Goal: Task Accomplishment & Management: Manage account settings

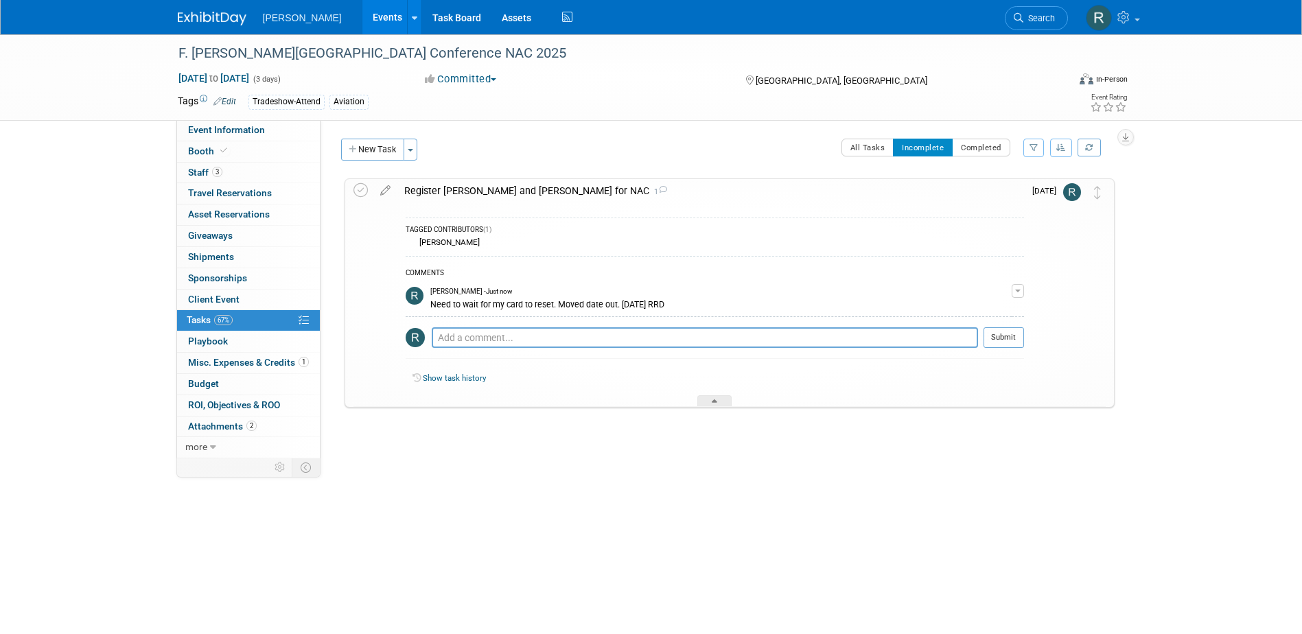
click at [1040, 25] on link "Search" at bounding box center [1036, 18] width 63 height 24
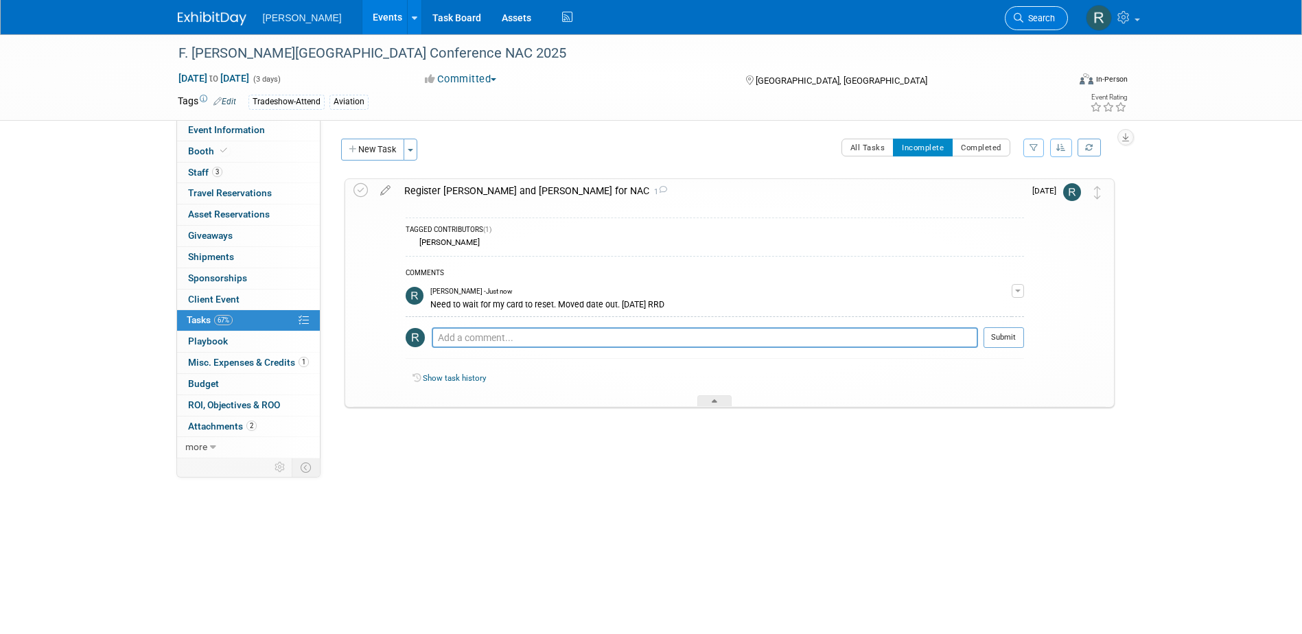
click at [1033, 14] on span "Search" at bounding box center [1040, 18] width 32 height 10
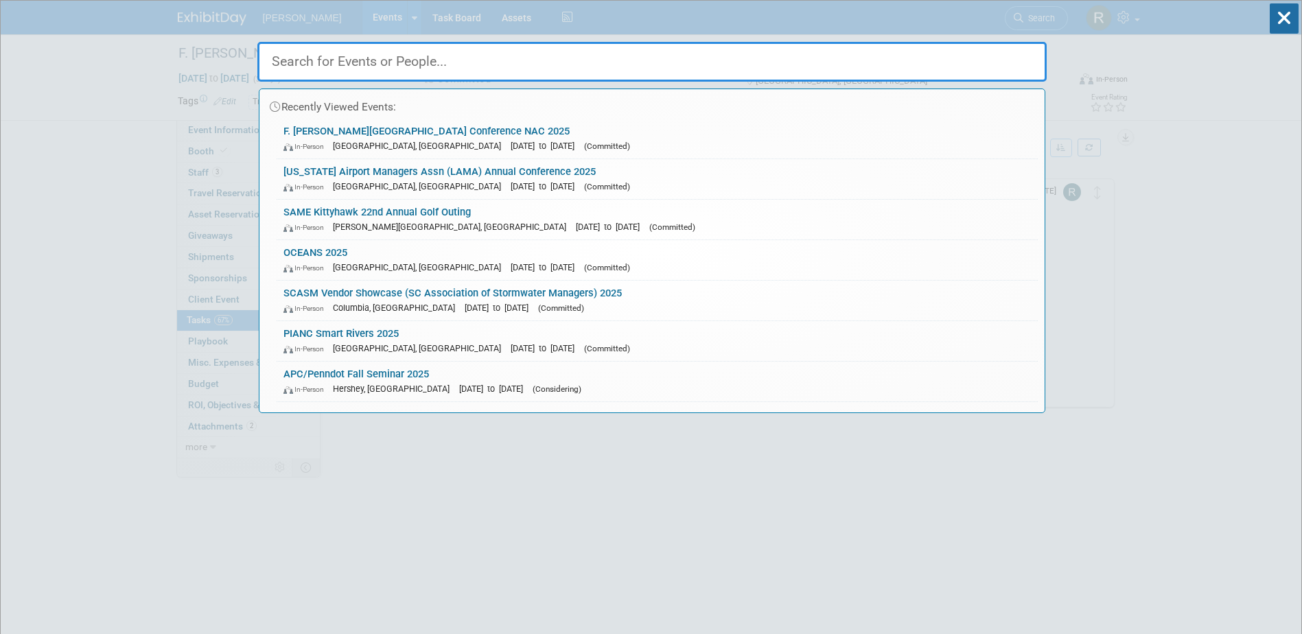
click at [679, 60] on input "text" at bounding box center [651, 62] width 789 height 40
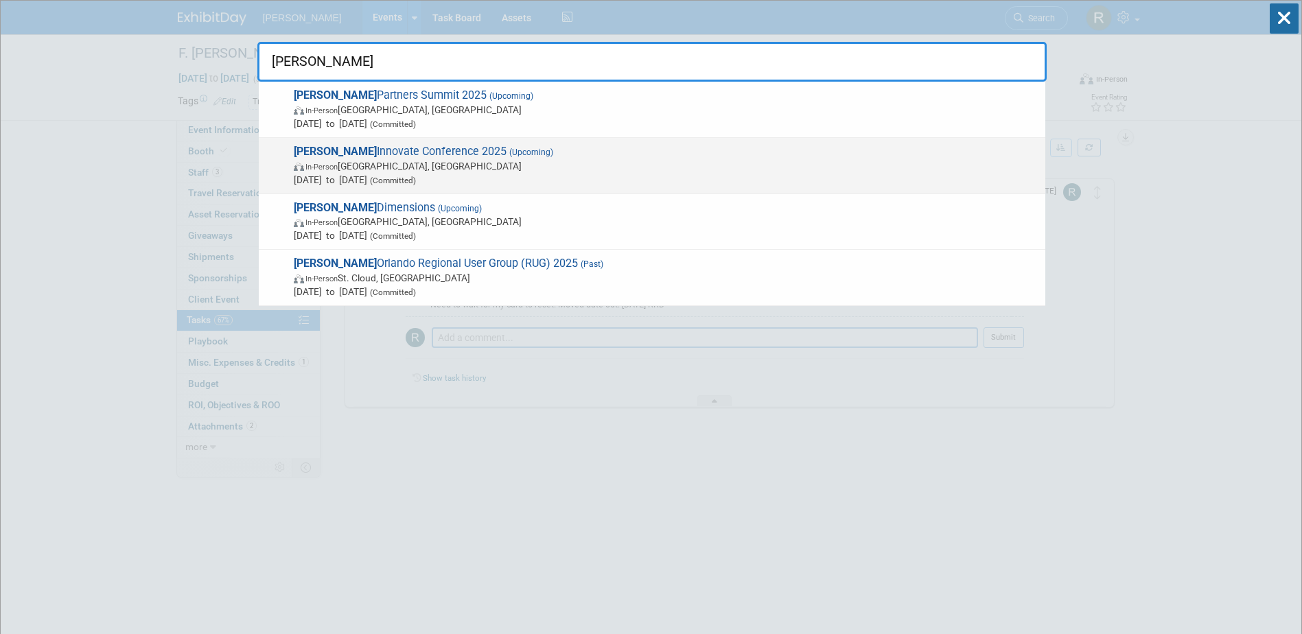
type input "Trimble"
click at [548, 149] on span "Trimble Innovate Conference 2025 (Upcoming) In-Person Salt Lake City, UT Oct 14…" at bounding box center [664, 166] width 749 height 42
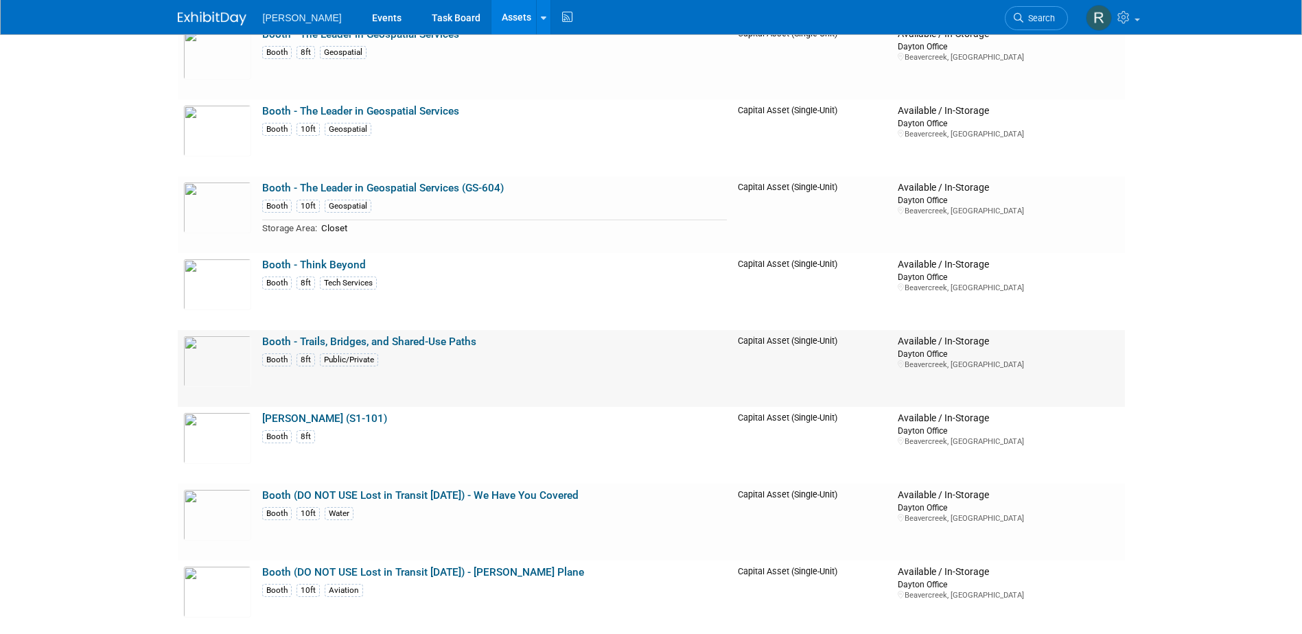
scroll to position [6179, 0]
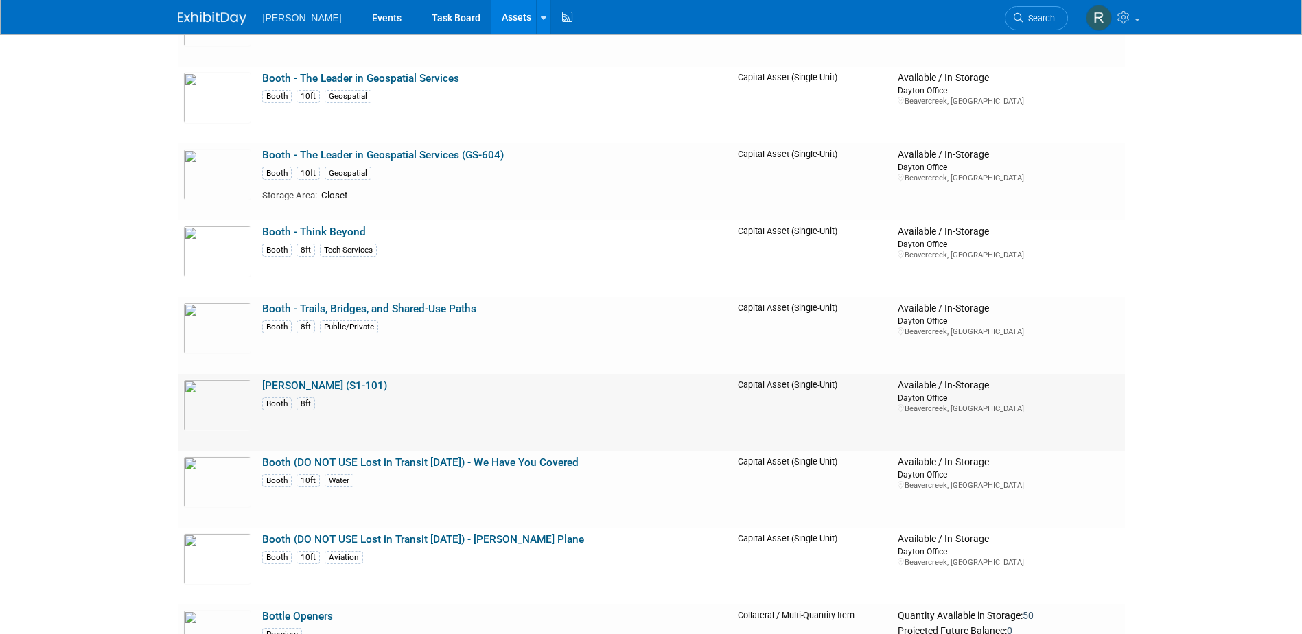
click at [359, 387] on link "[PERSON_NAME] (S1-101)" at bounding box center [324, 386] width 125 height 12
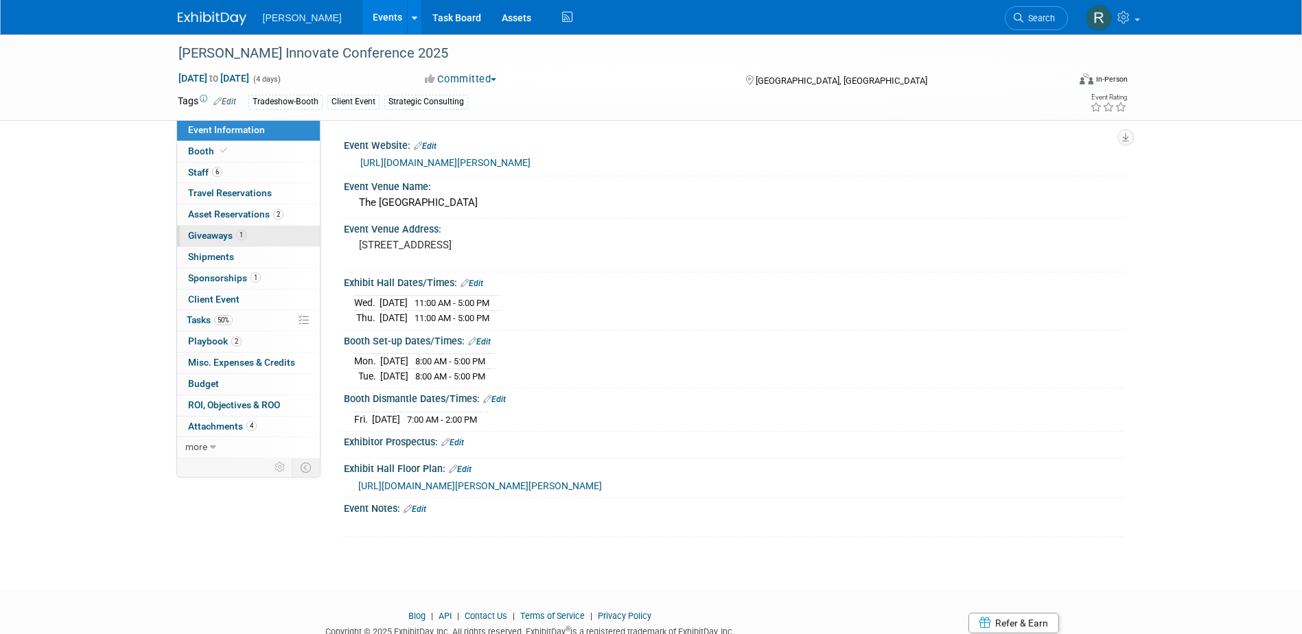
click at [254, 240] on link "1 Giveaways 1" at bounding box center [248, 236] width 143 height 21
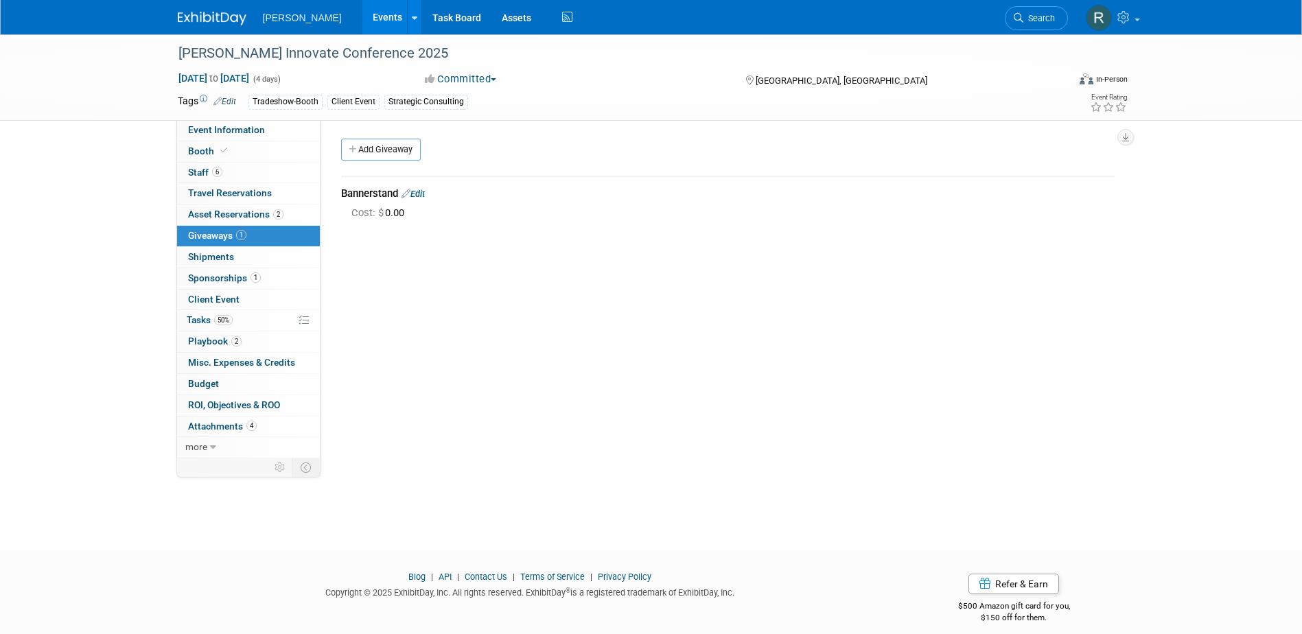
click at [423, 196] on link "Edit" at bounding box center [413, 194] width 23 height 10
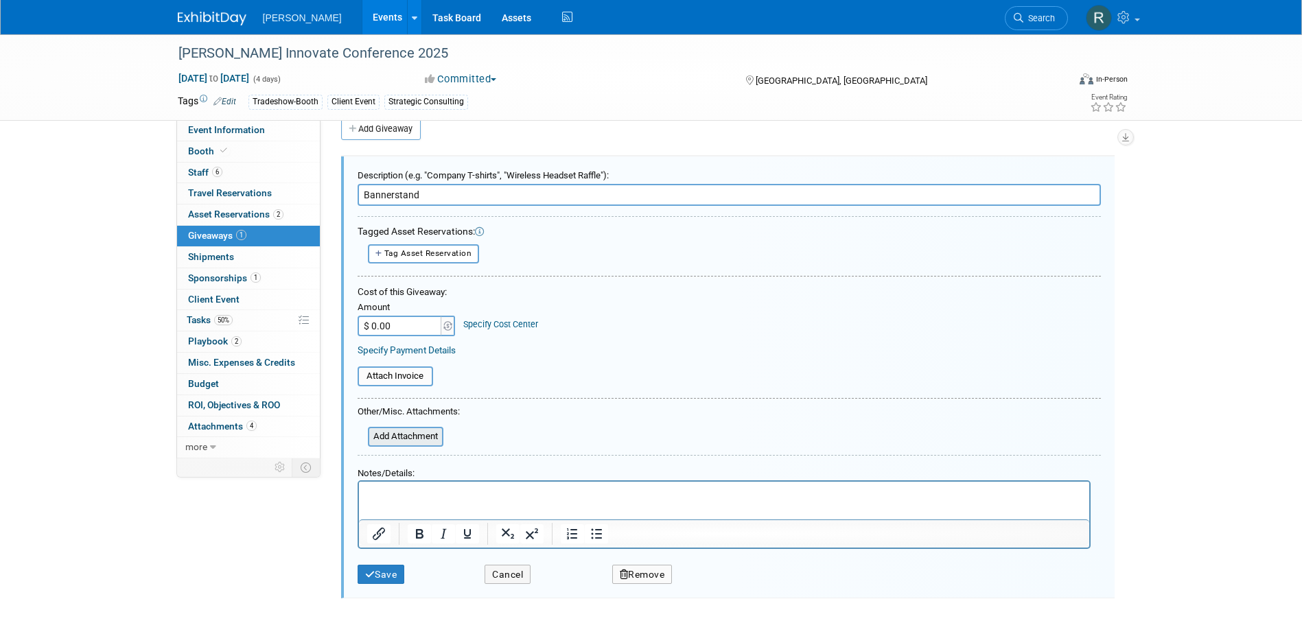
click at [399, 435] on input "file" at bounding box center [360, 436] width 163 height 17
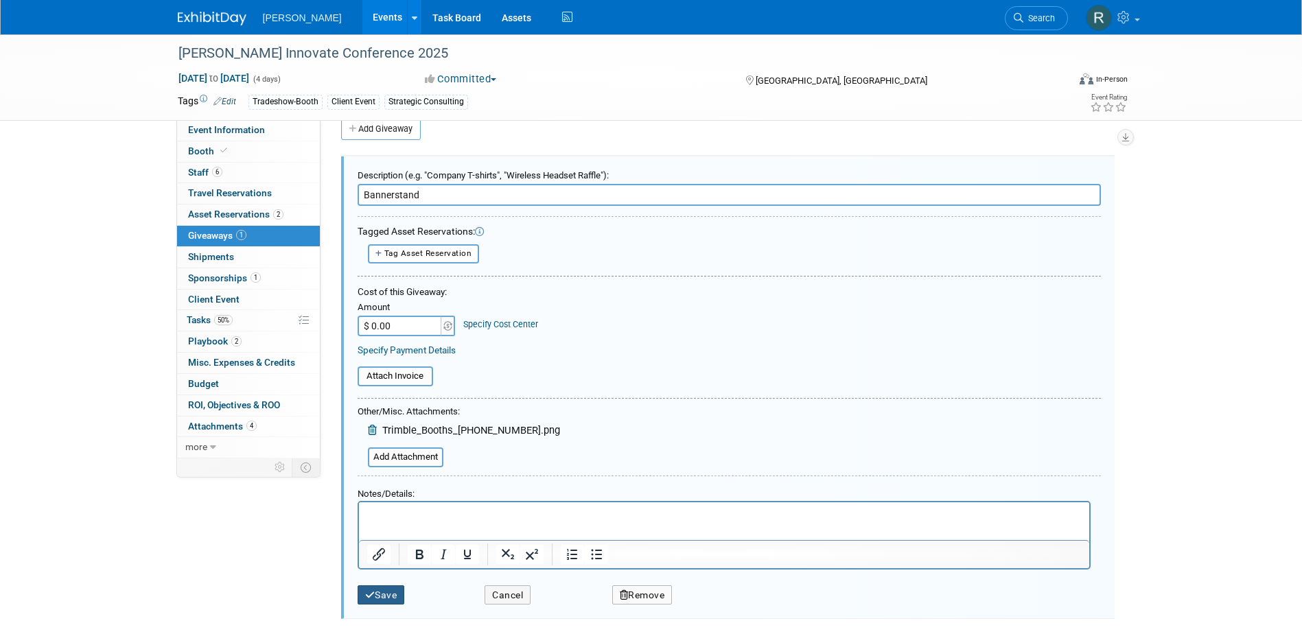
click at [389, 596] on button "Save" at bounding box center [381, 596] width 47 height 20
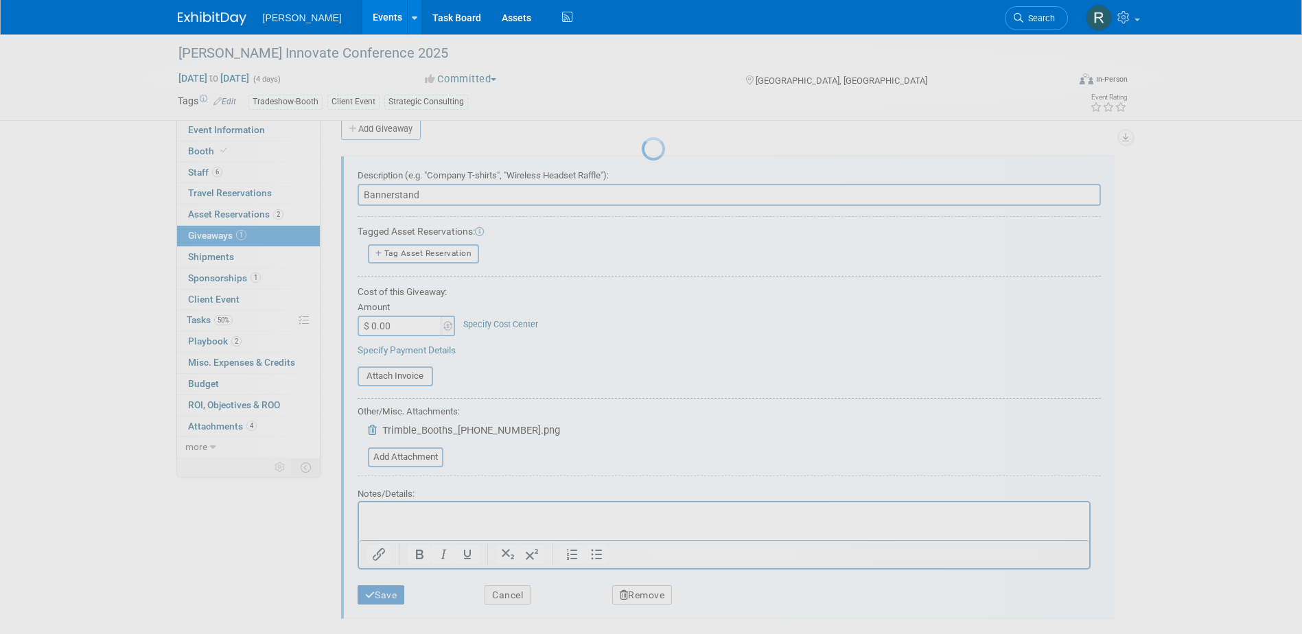
scroll to position [12, 0]
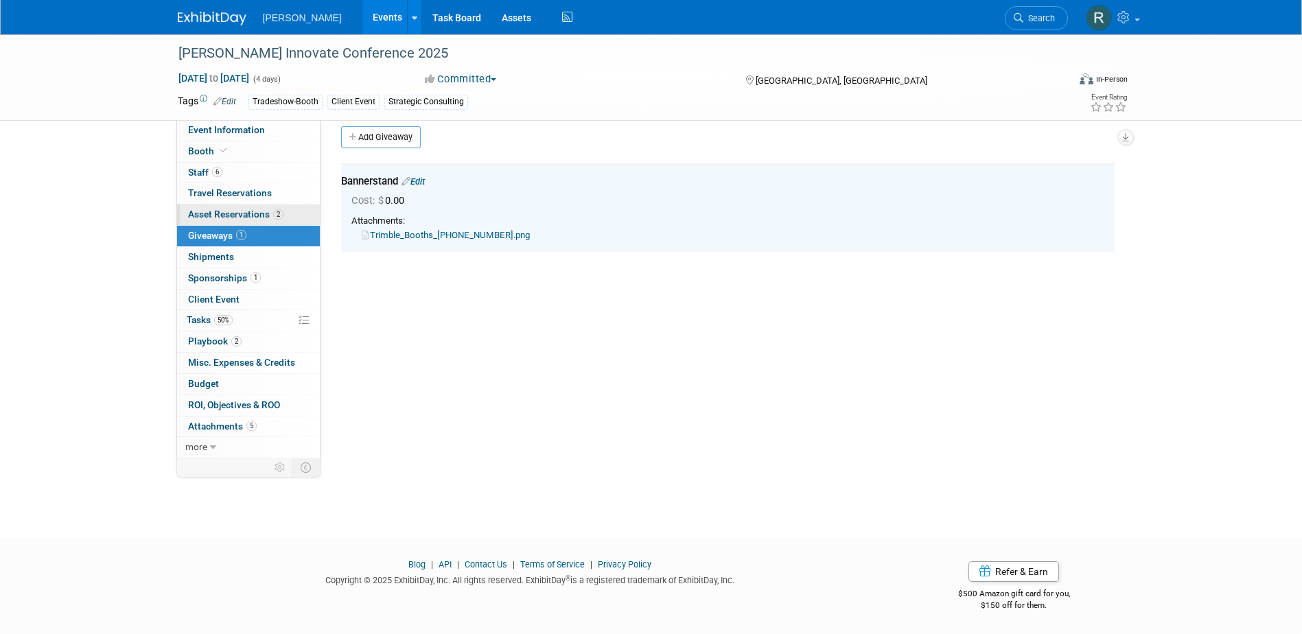
click at [249, 209] on span "Asset Reservations 2" at bounding box center [235, 214] width 95 height 11
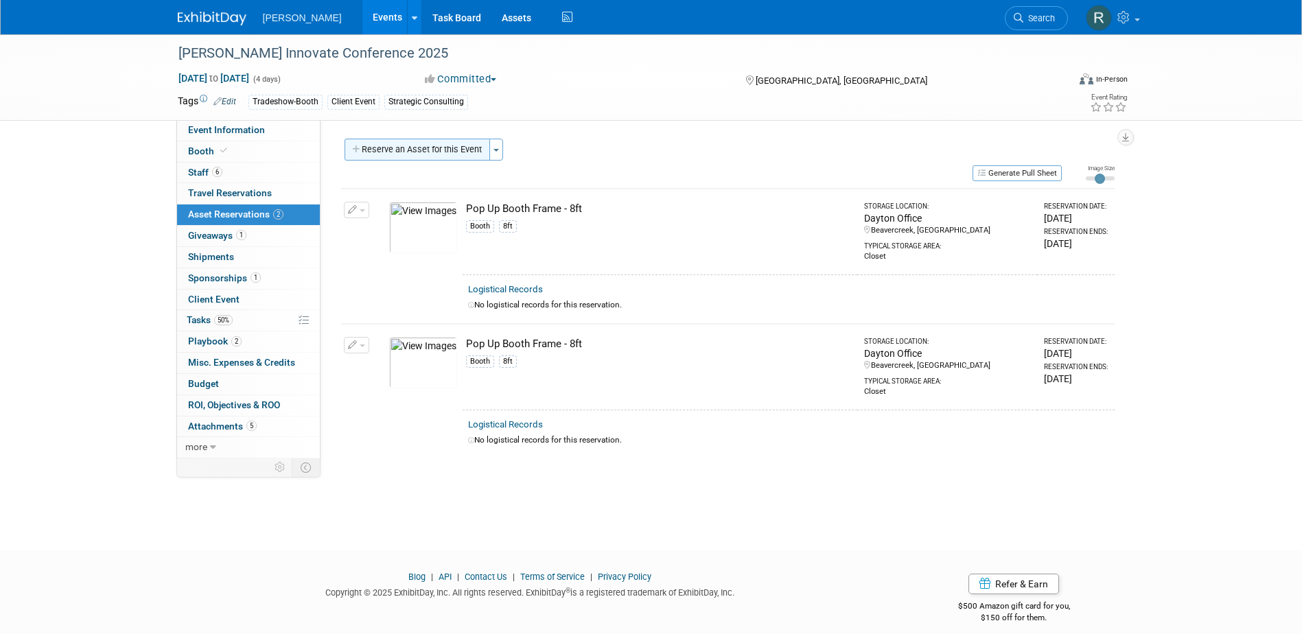
click at [405, 146] on button "Reserve an Asset for this Event" at bounding box center [418, 150] width 146 height 22
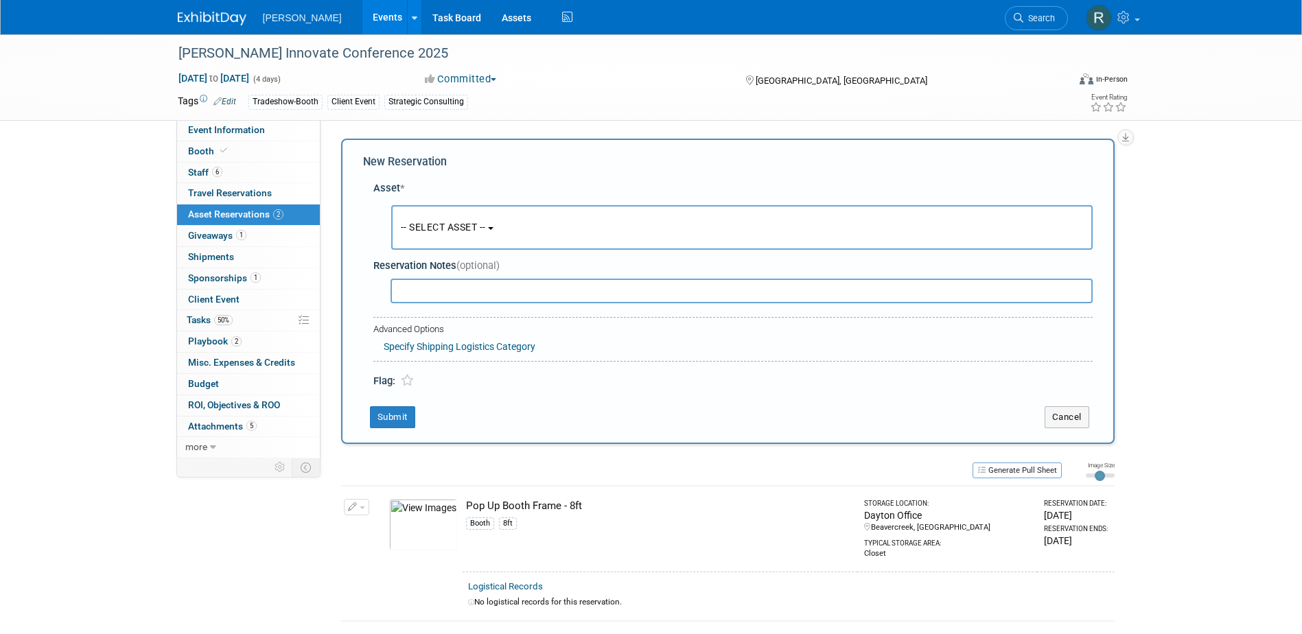
scroll to position [13, 0]
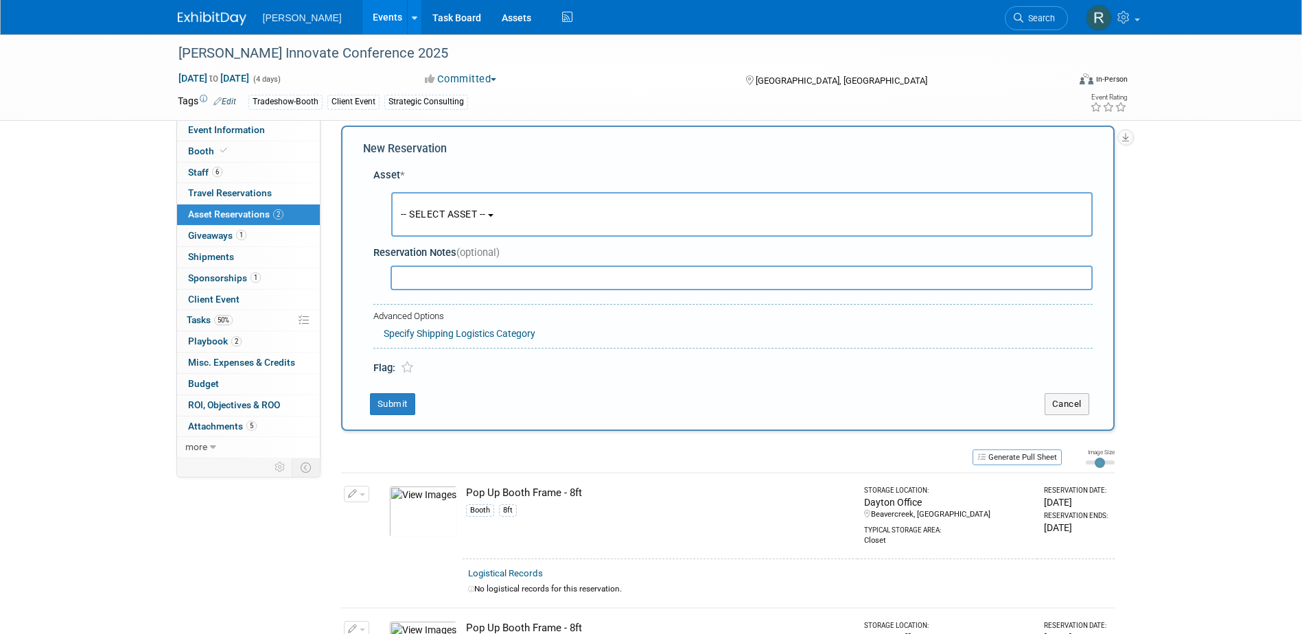
click at [473, 215] on span "-- SELECT ASSET --" at bounding box center [443, 214] width 85 height 11
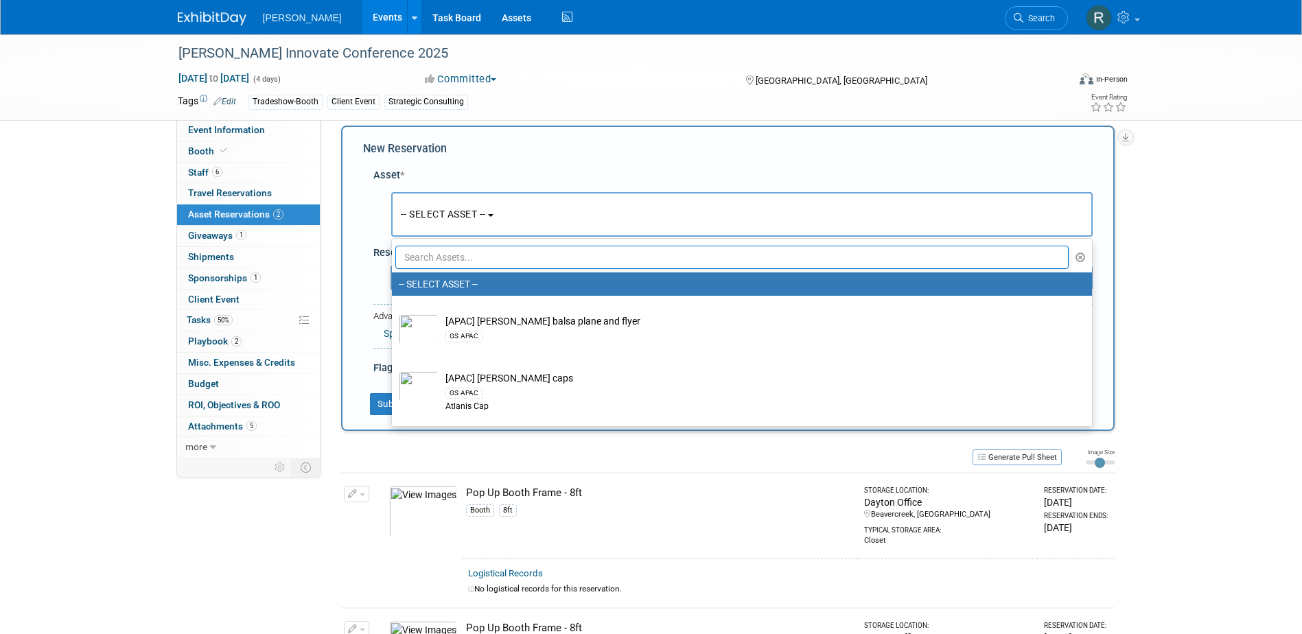
click at [474, 250] on input "text" at bounding box center [732, 257] width 674 height 23
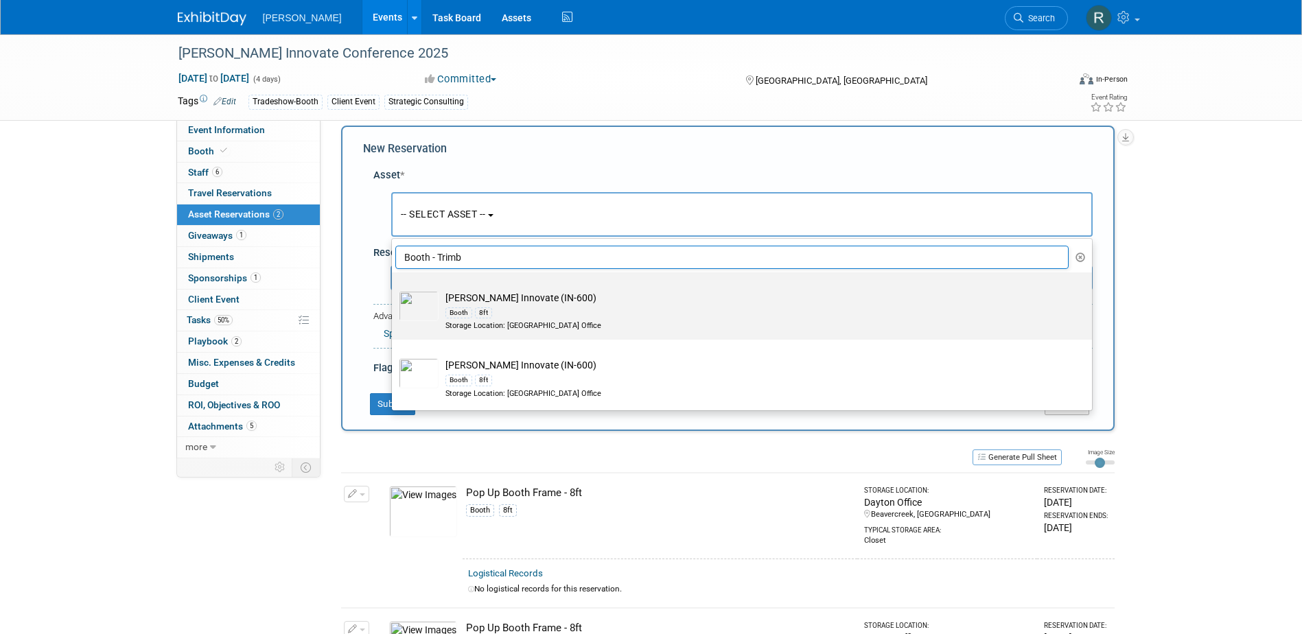
type input "Booth - Trimb"
click at [534, 308] on div "Booth 8ft" at bounding box center [755, 313] width 619 height 16
click at [394, 289] on input "Booth - Trimble Innovate (IN-600) Booth 8ft Storage Location: Dayton Office" at bounding box center [389, 284] width 9 height 9
select select "10729028"
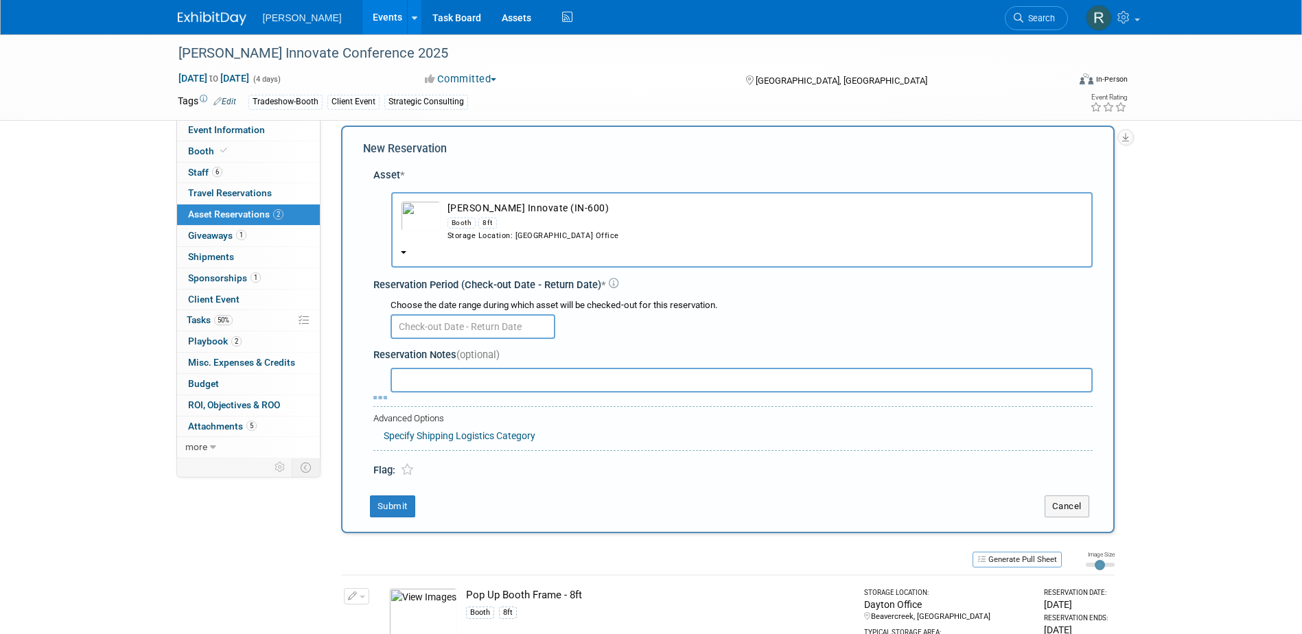
click at [451, 319] on input "text" at bounding box center [473, 326] width 165 height 25
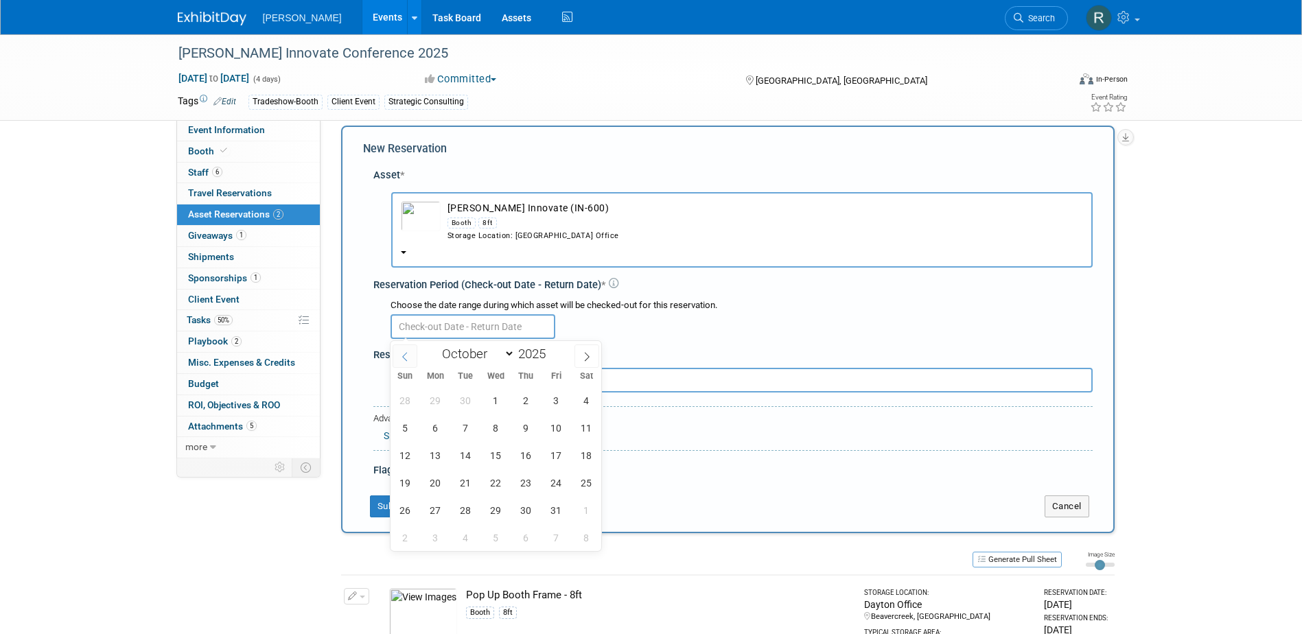
click at [407, 358] on icon at bounding box center [405, 357] width 10 height 10
select select "8"
click at [433, 539] on span "6" at bounding box center [435, 537] width 27 height 27
type input "Oct 6, 2025"
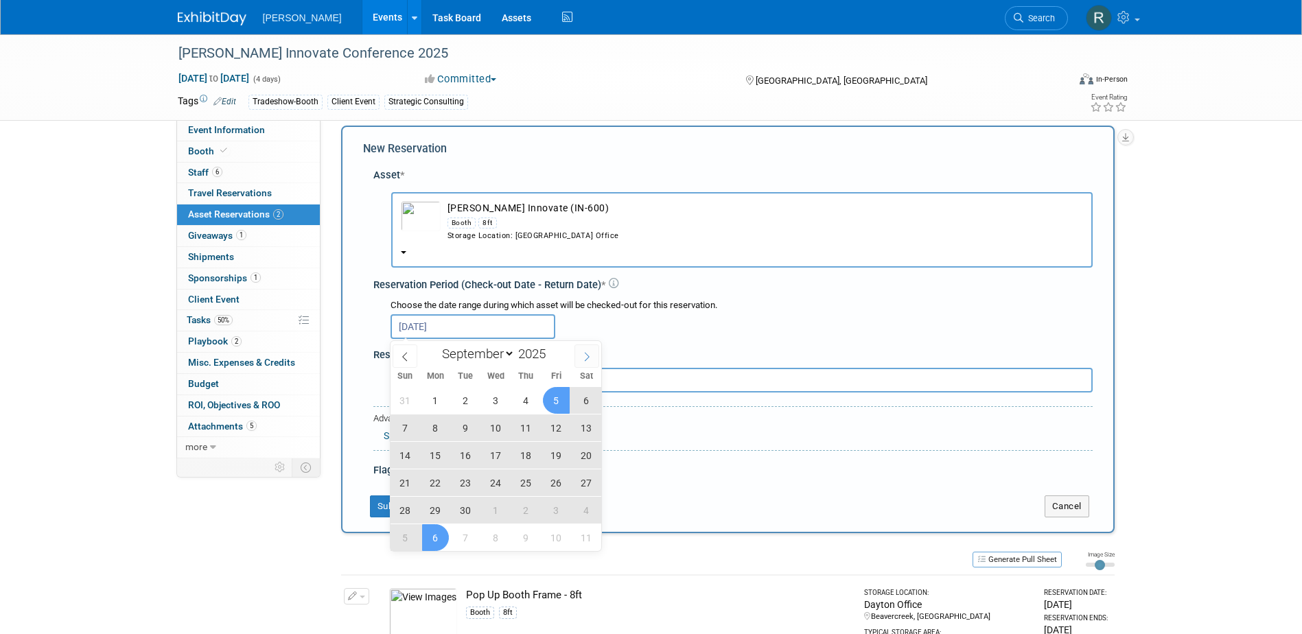
click at [588, 358] on icon at bounding box center [587, 357] width 10 height 10
select select "9"
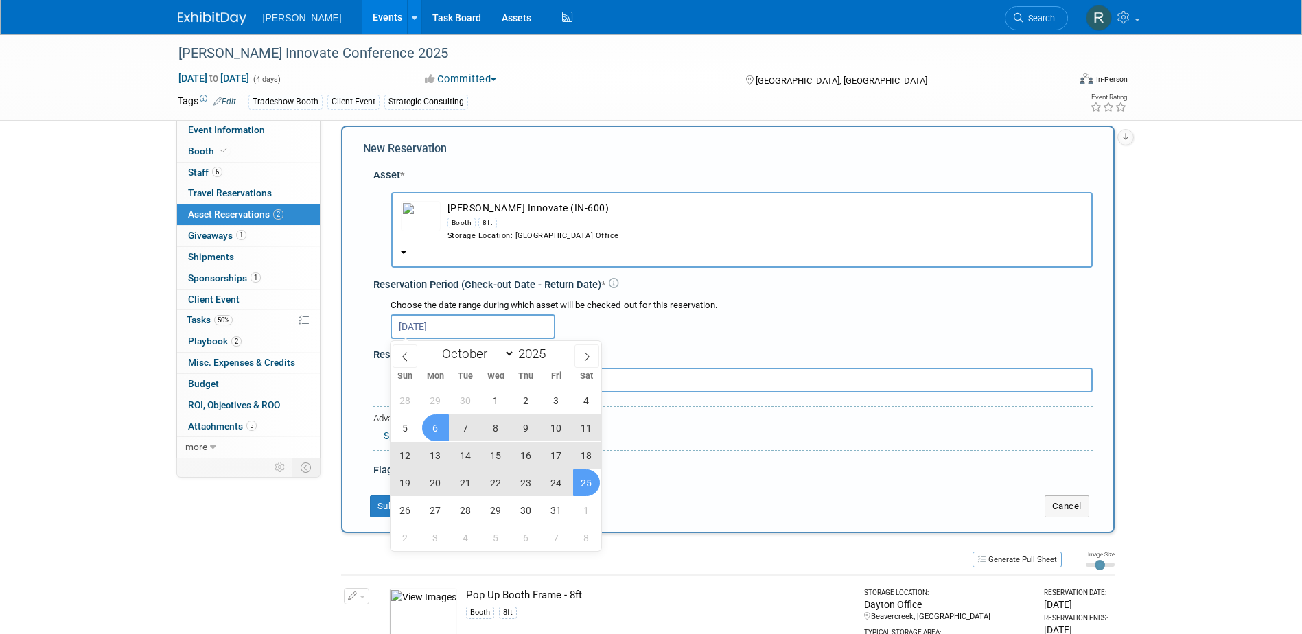
click at [576, 486] on span "25" at bounding box center [586, 483] width 27 height 27
type input "Oct 6, 2025 to Oct 25, 2025"
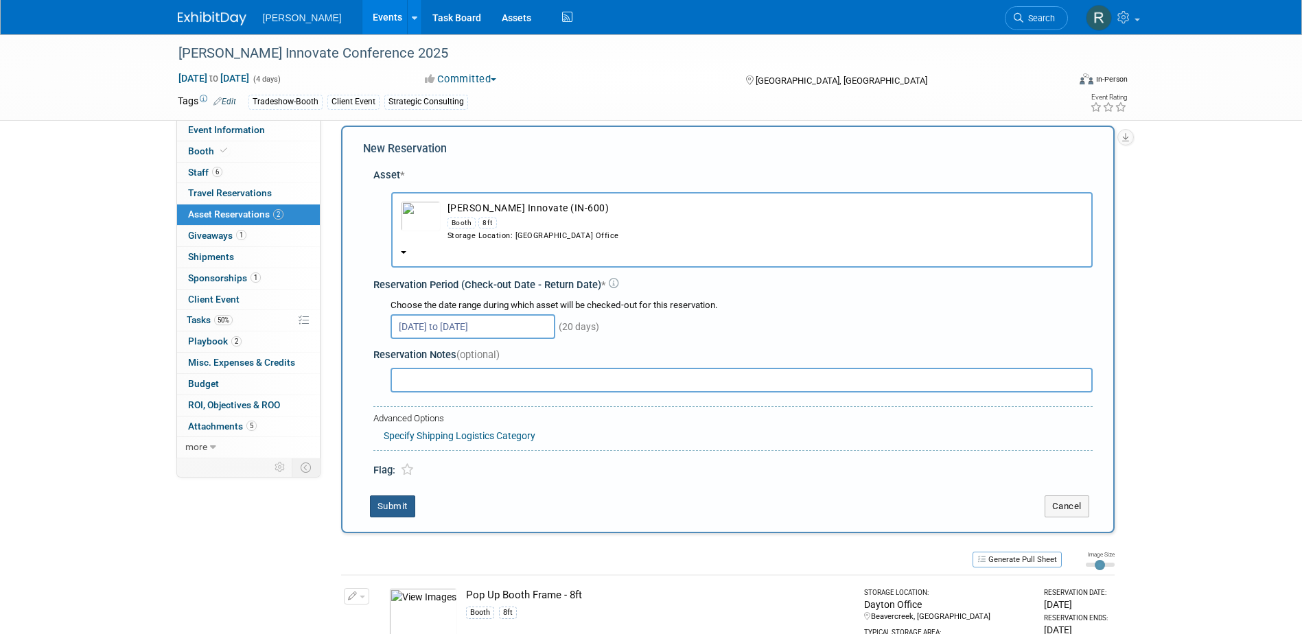
click at [394, 505] on button "Submit" at bounding box center [392, 507] width 45 height 22
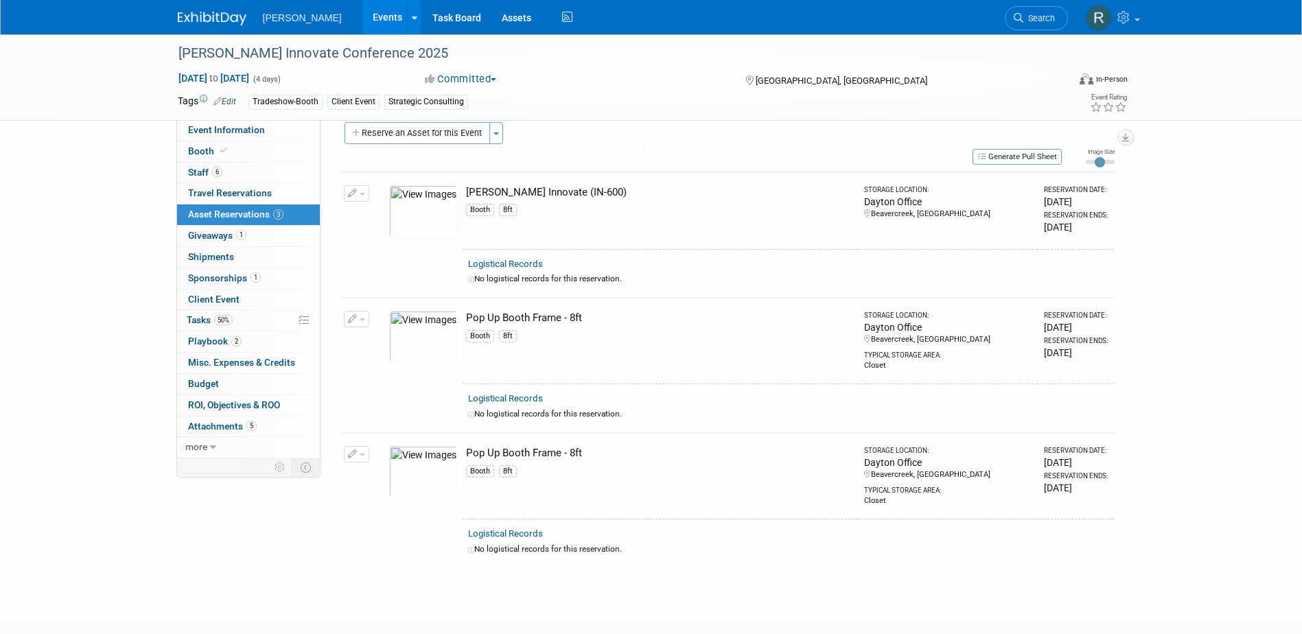
scroll to position [17, 0]
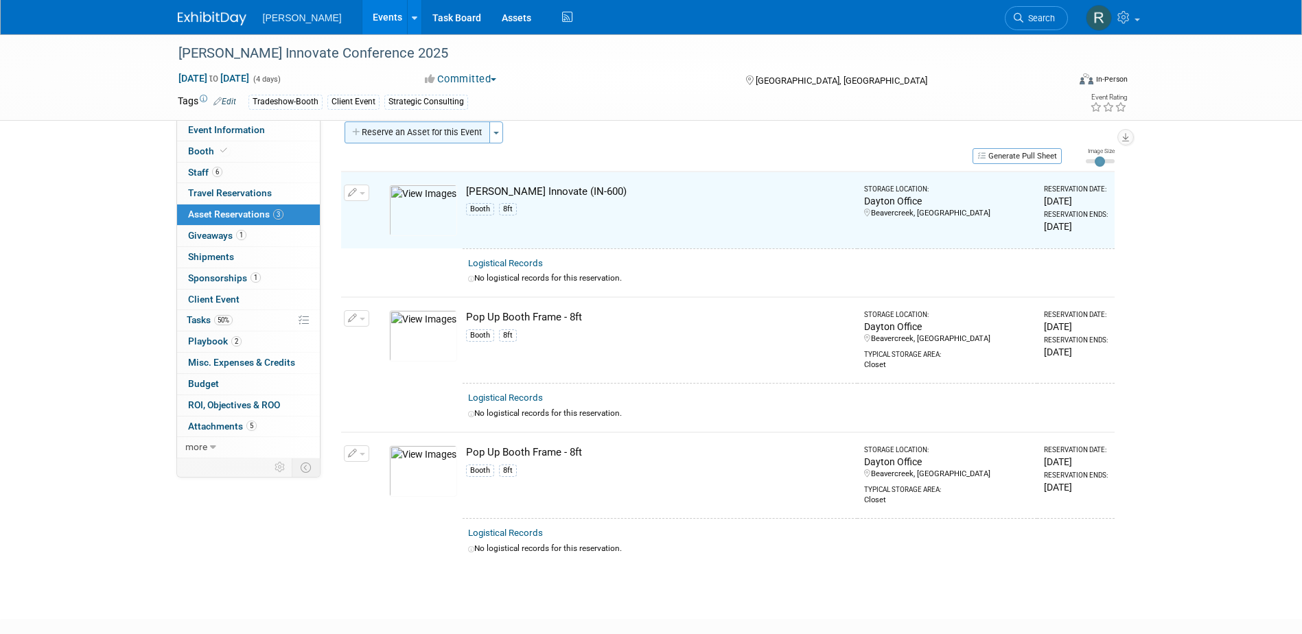
click at [441, 130] on button "Reserve an Asset for this Event" at bounding box center [418, 133] width 146 height 22
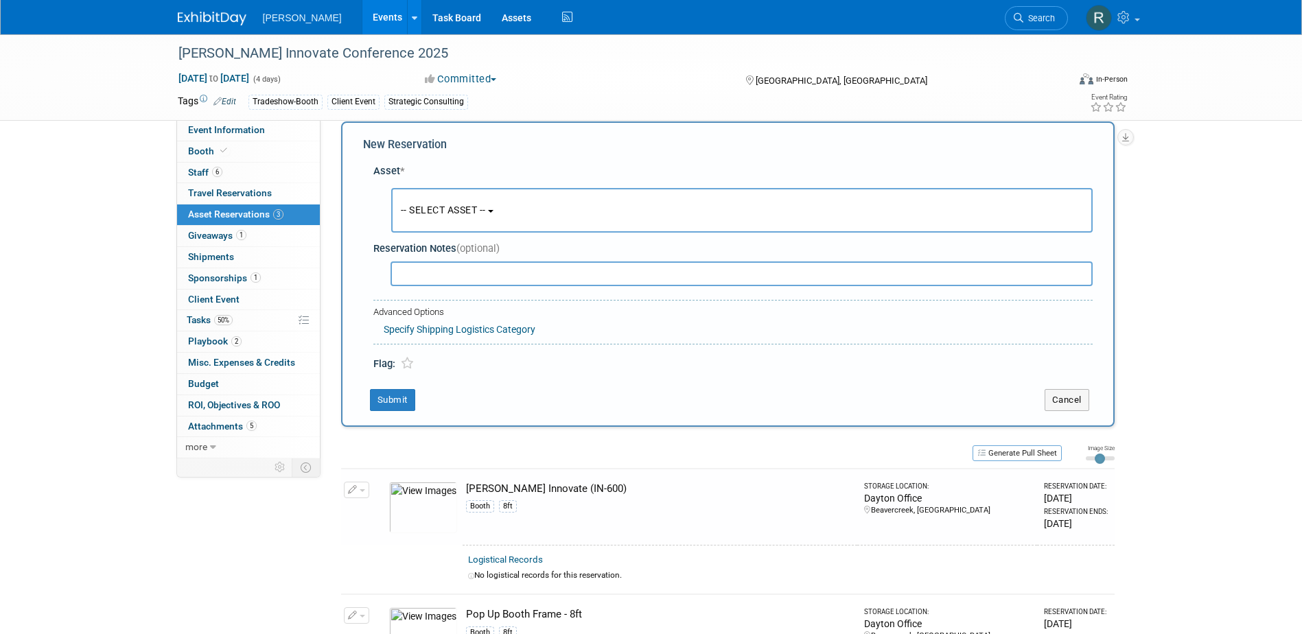
scroll to position [13, 0]
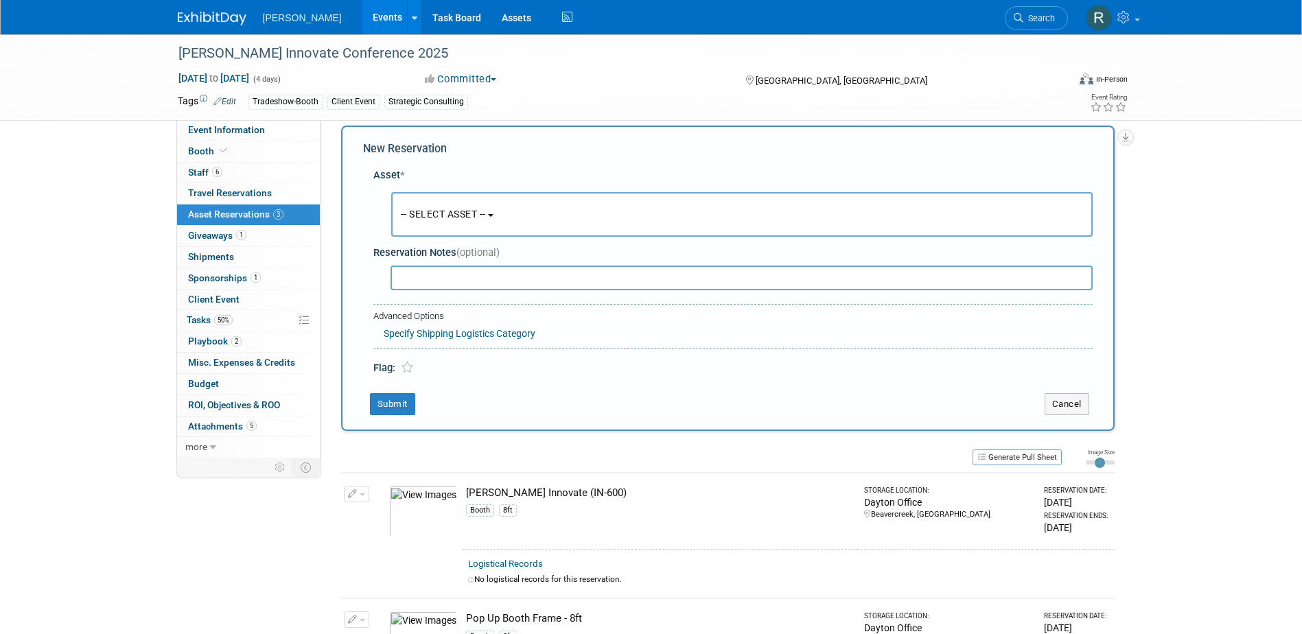
click at [476, 218] on span "-- SELECT ASSET --" at bounding box center [443, 214] width 85 height 11
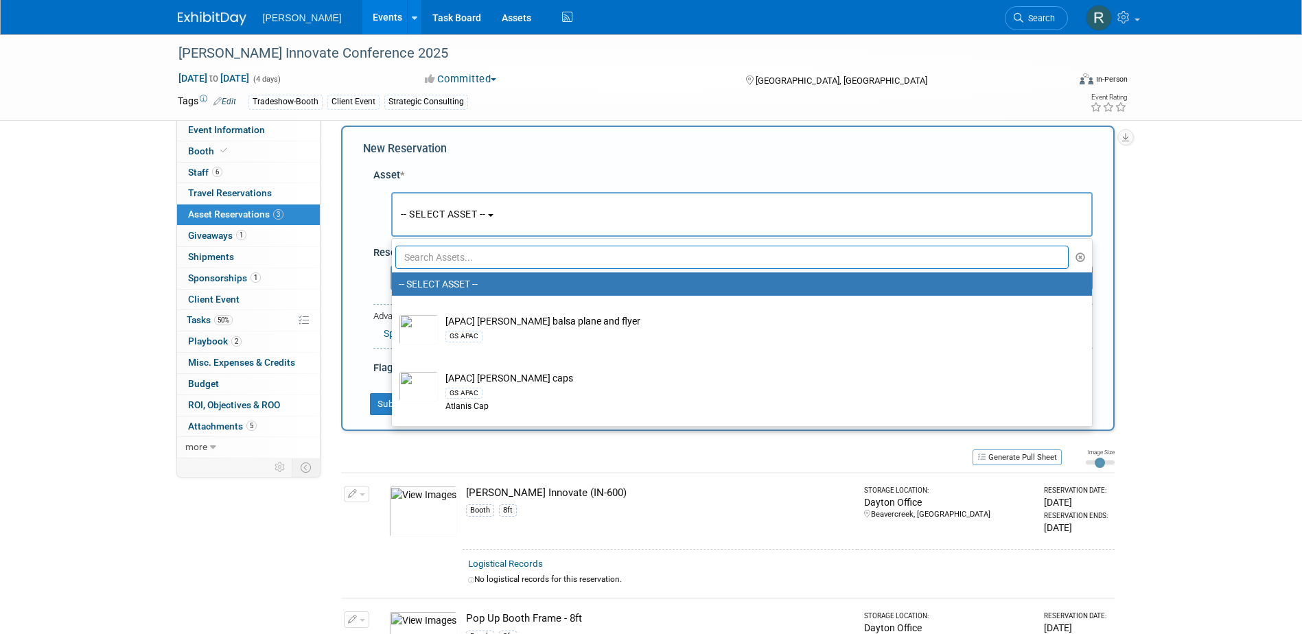
click at [483, 261] on input "text" at bounding box center [732, 257] width 674 height 23
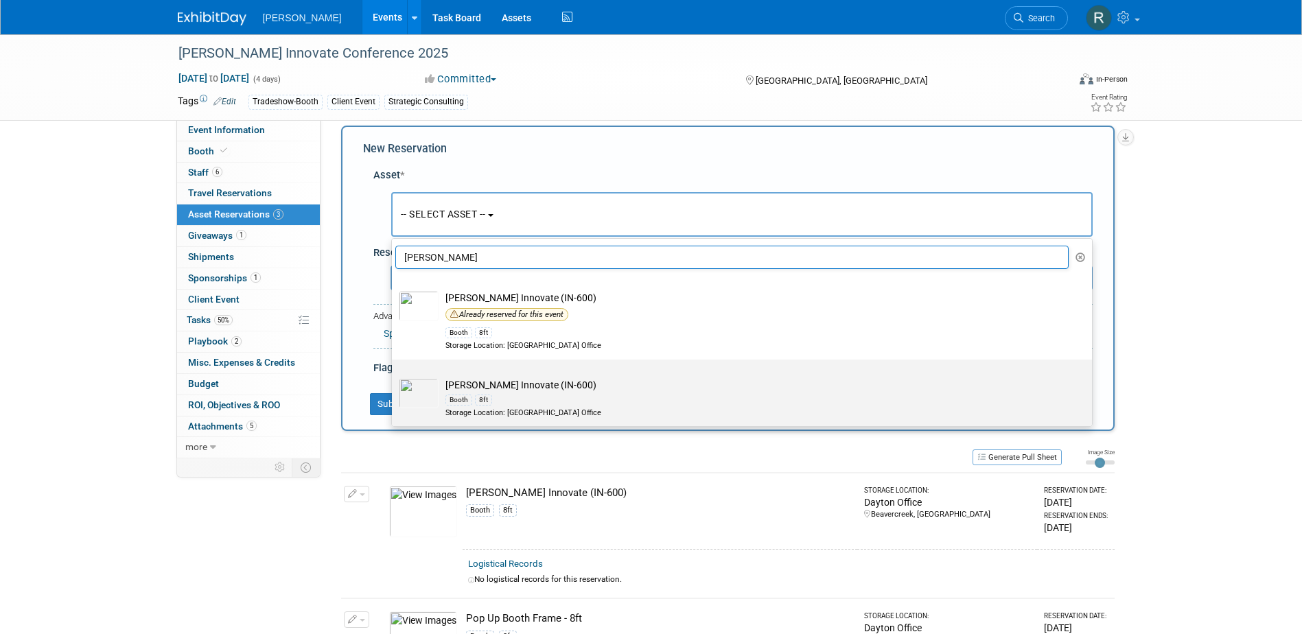
type input "Trimble"
click at [485, 395] on div "8ft" at bounding box center [483, 400] width 17 height 11
click at [394, 376] on input "Booth - Trimble Innovate (IN-600) Booth 8ft Storage Location: Dayton Office" at bounding box center [389, 371] width 9 height 9
select select "10729027"
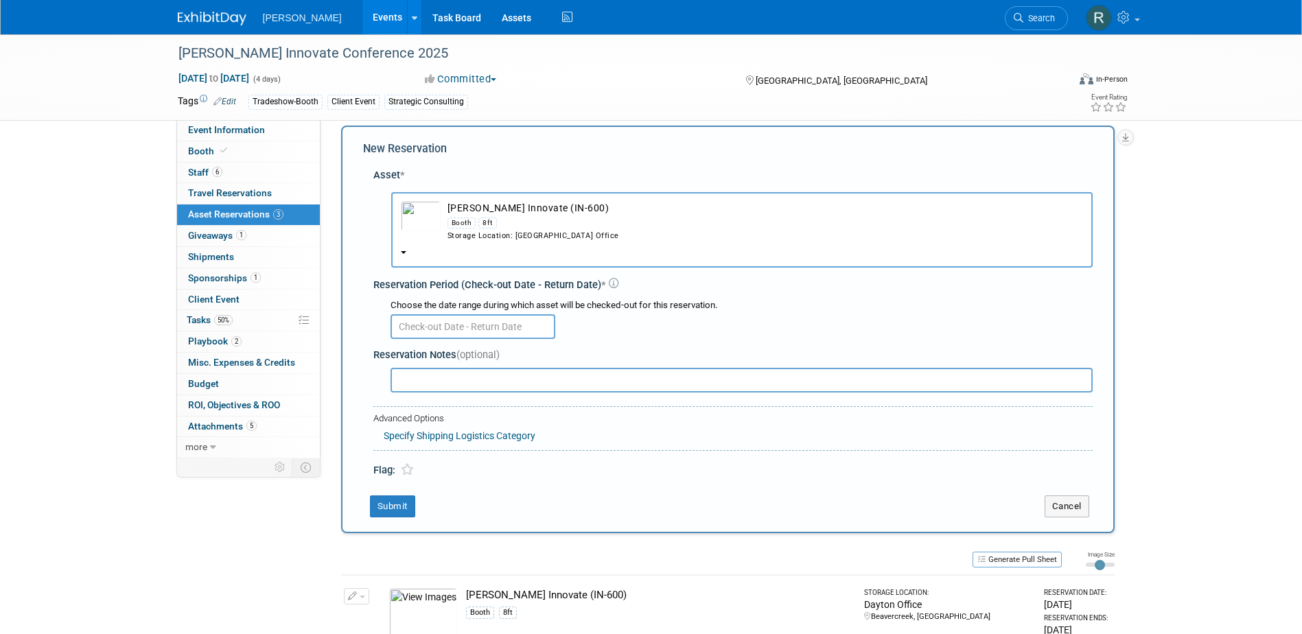
click at [460, 327] on input "text" at bounding box center [473, 326] width 165 height 25
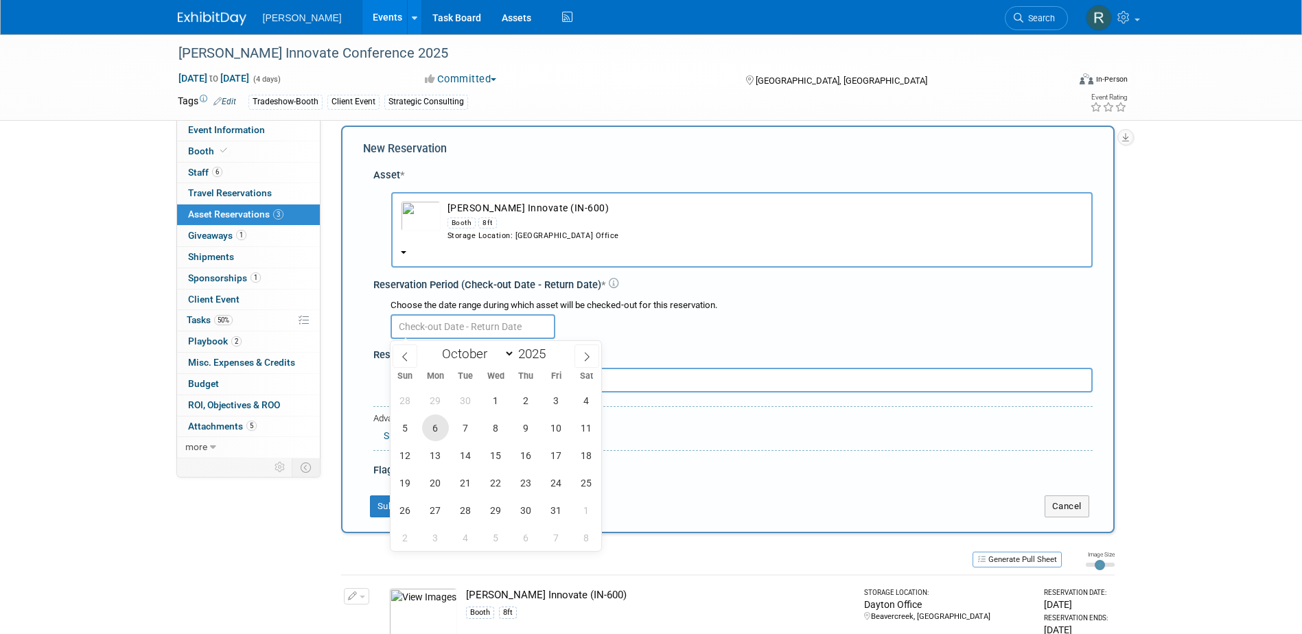
click at [433, 426] on span "6" at bounding box center [435, 428] width 27 height 27
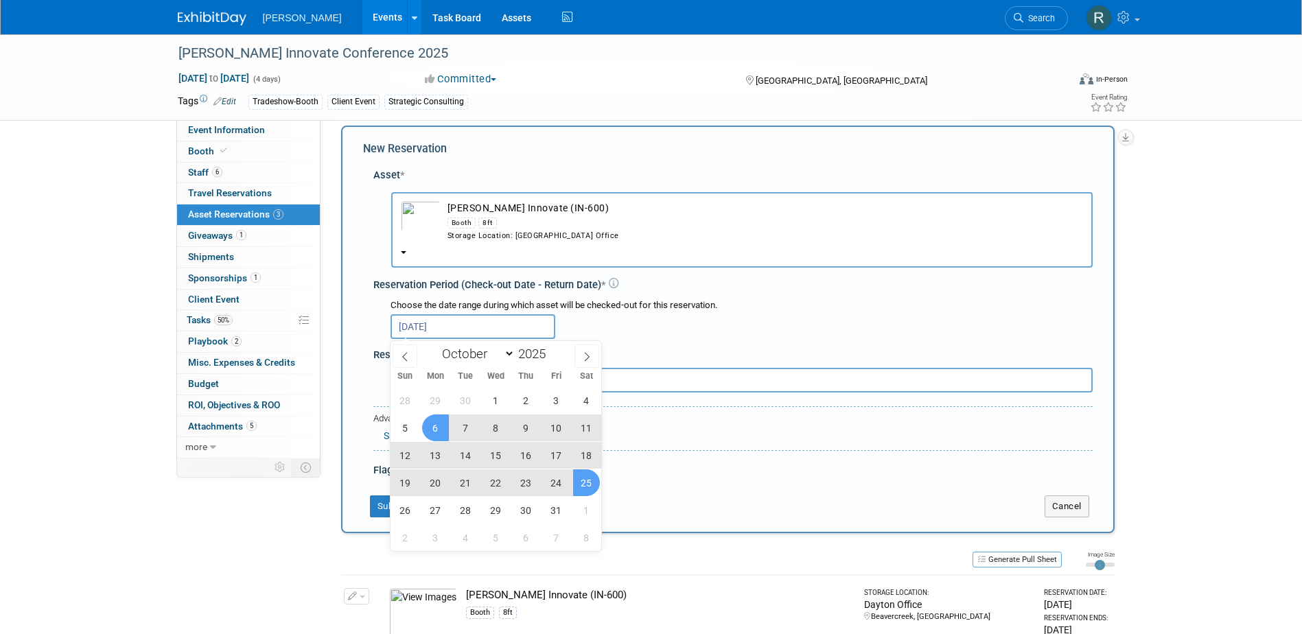
click at [590, 489] on span "25" at bounding box center [586, 483] width 27 height 27
type input "Oct 6, 2025 to Oct 25, 2025"
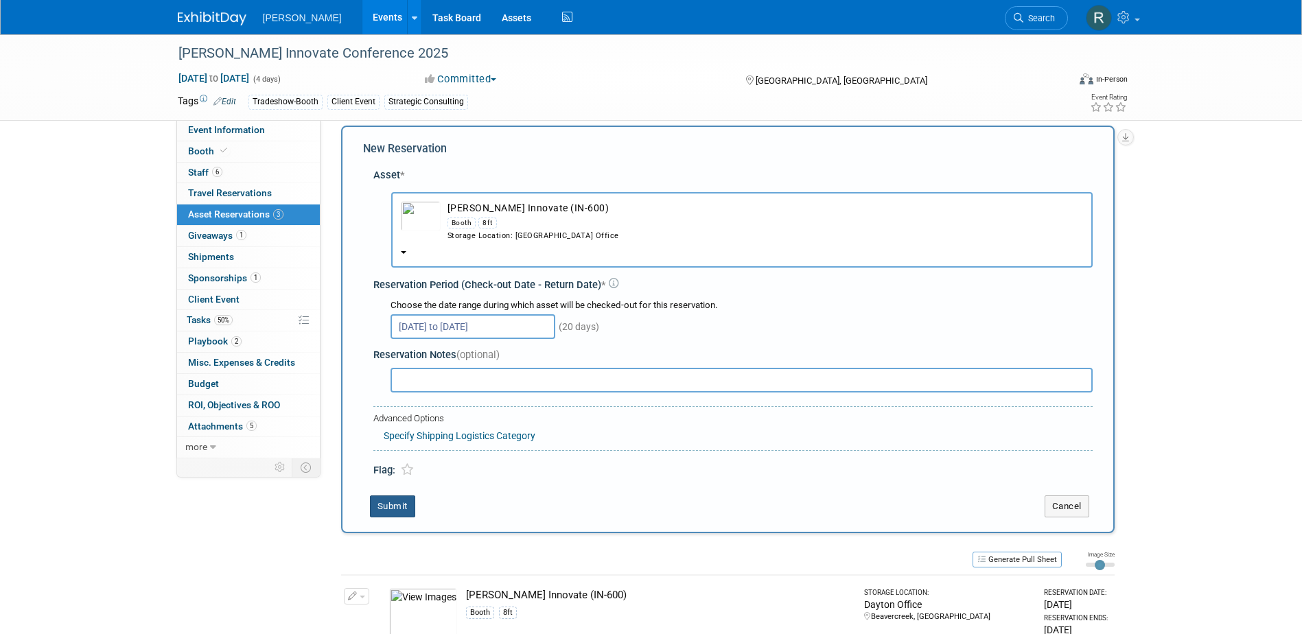
click at [396, 507] on button "Submit" at bounding box center [392, 507] width 45 height 22
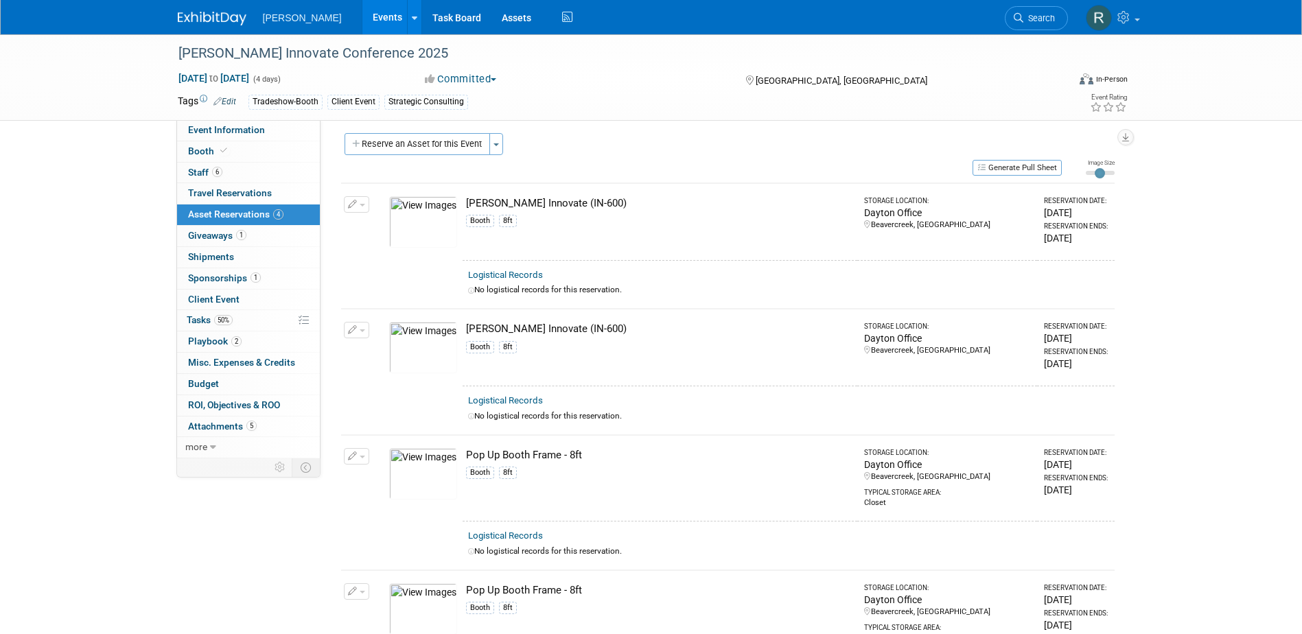
scroll to position [74, 0]
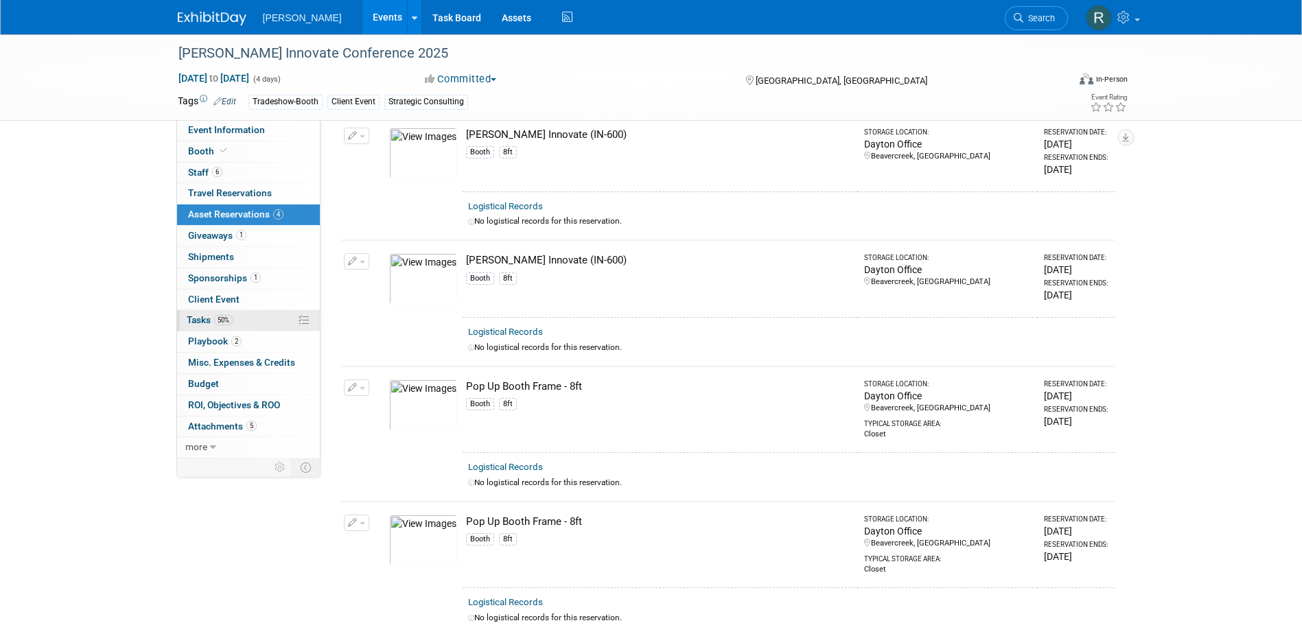
click at [200, 320] on span "Tasks 50%" at bounding box center [210, 319] width 46 height 11
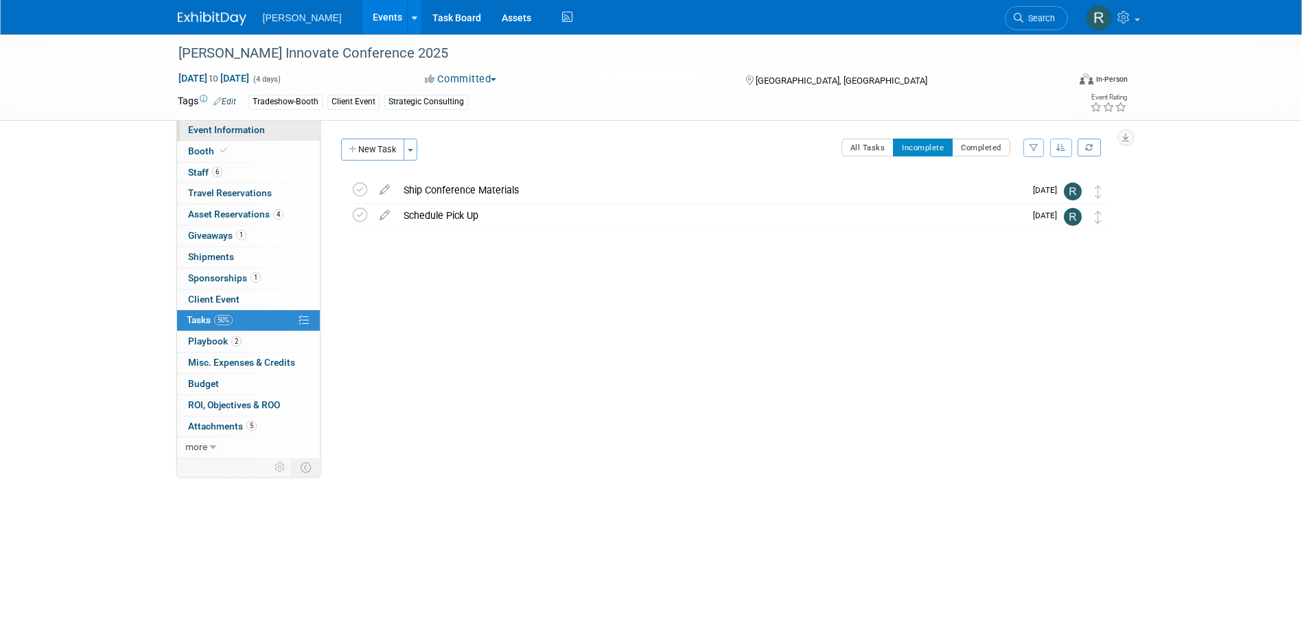
click at [212, 130] on span "Event Information" at bounding box center [226, 129] width 77 height 11
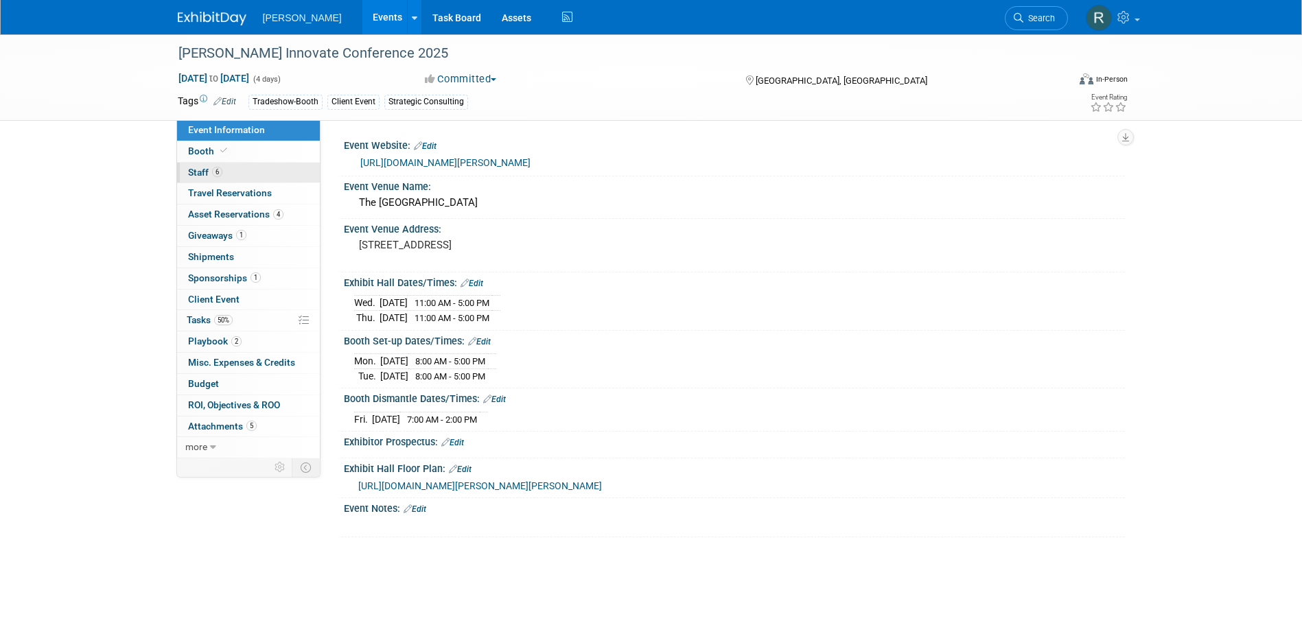
click at [214, 173] on span "6" at bounding box center [217, 172] width 10 height 10
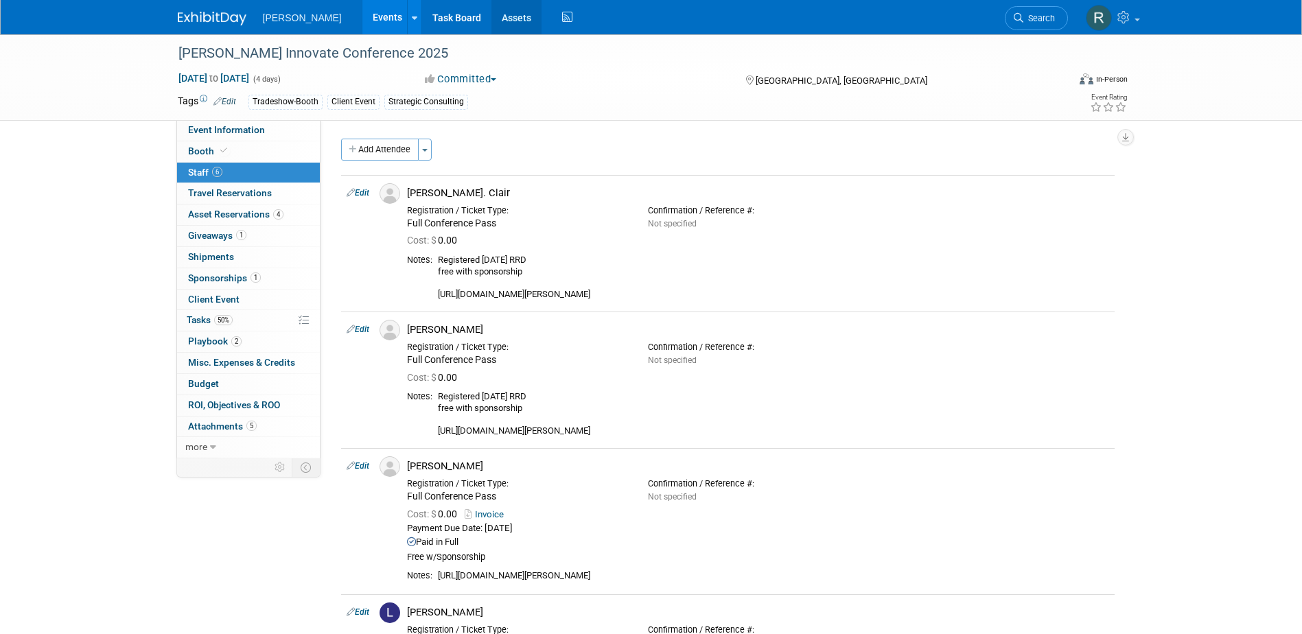
click at [492, 15] on link "Assets" at bounding box center [517, 17] width 50 height 34
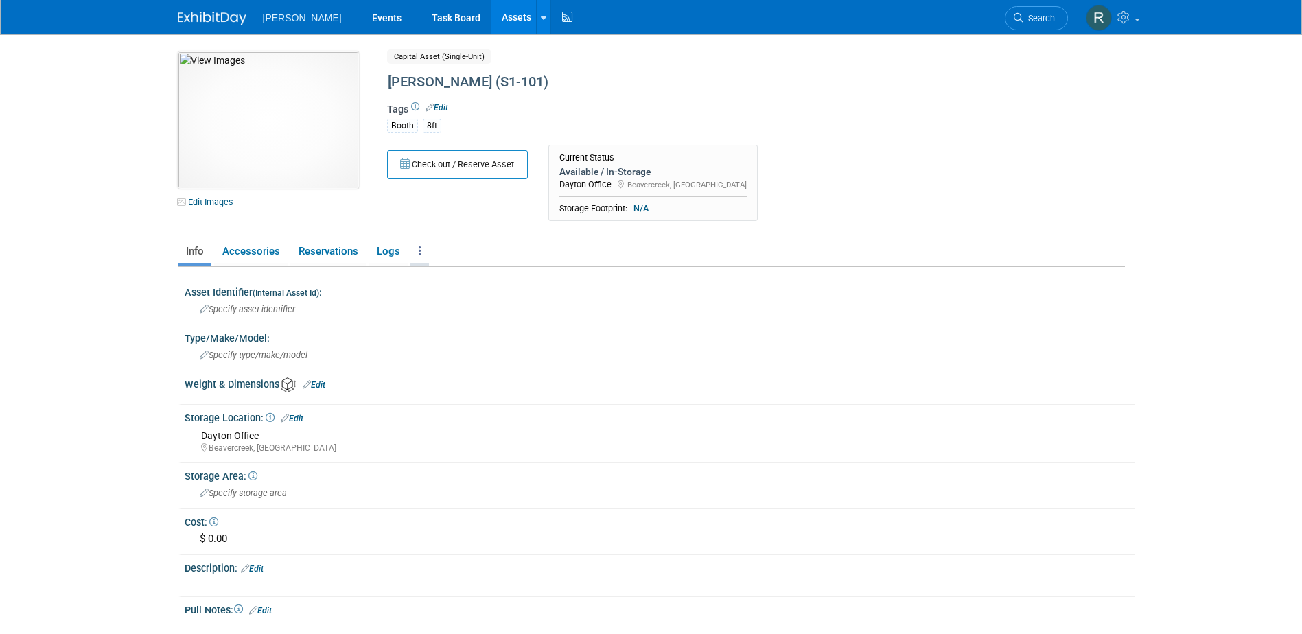
click at [417, 245] on link at bounding box center [420, 252] width 19 height 24
click at [438, 300] on link "Copy/Duplicate Asset" at bounding box center [470, 301] width 119 height 23
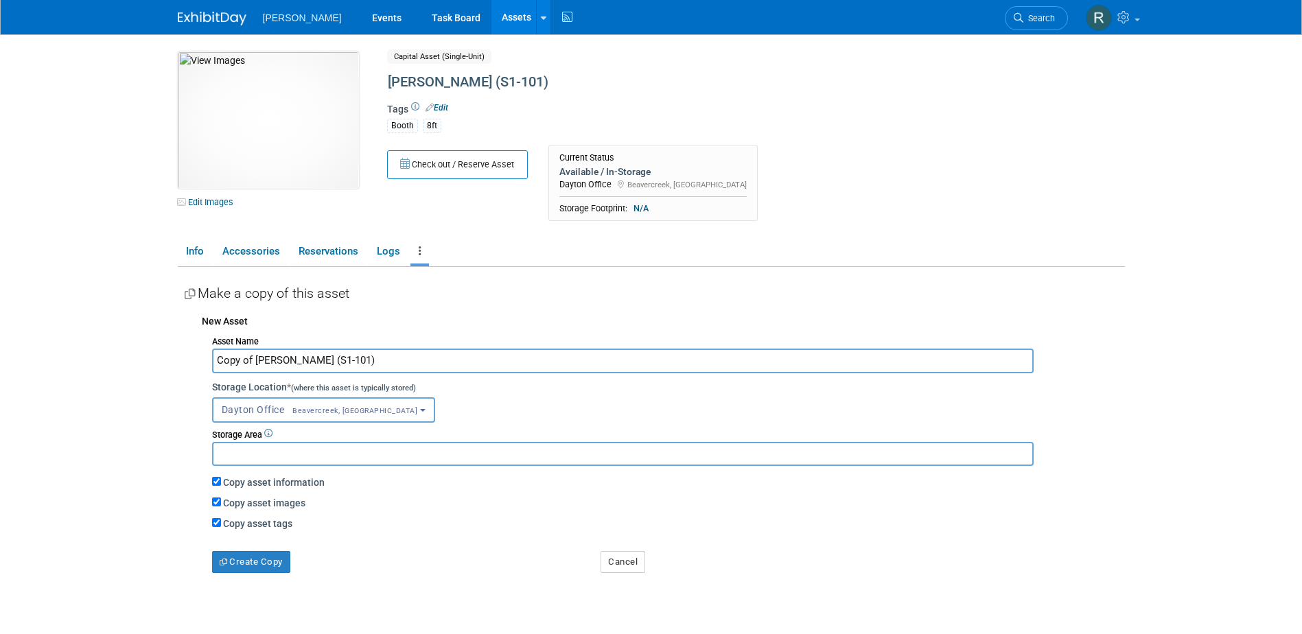
drag, startPoint x: 253, startPoint y: 358, endPoint x: 109, endPoint y: 347, distance: 143.9
click at [109, 347] on body "Woolpert Events Task Board Assets New Asset Search Assets" at bounding box center [651, 317] width 1302 height 634
drag, startPoint x: 252, startPoint y: 360, endPoint x: 381, endPoint y: 375, distance: 129.9
click at [381, 375] on div "Asset Name Booth - Woolpert (S1-101) Storage Location * (where this asset is ty…" at bounding box center [663, 453] width 923 height 242
click at [288, 354] on input "[PERSON_NAME] (S1-101)" at bounding box center [623, 361] width 822 height 24
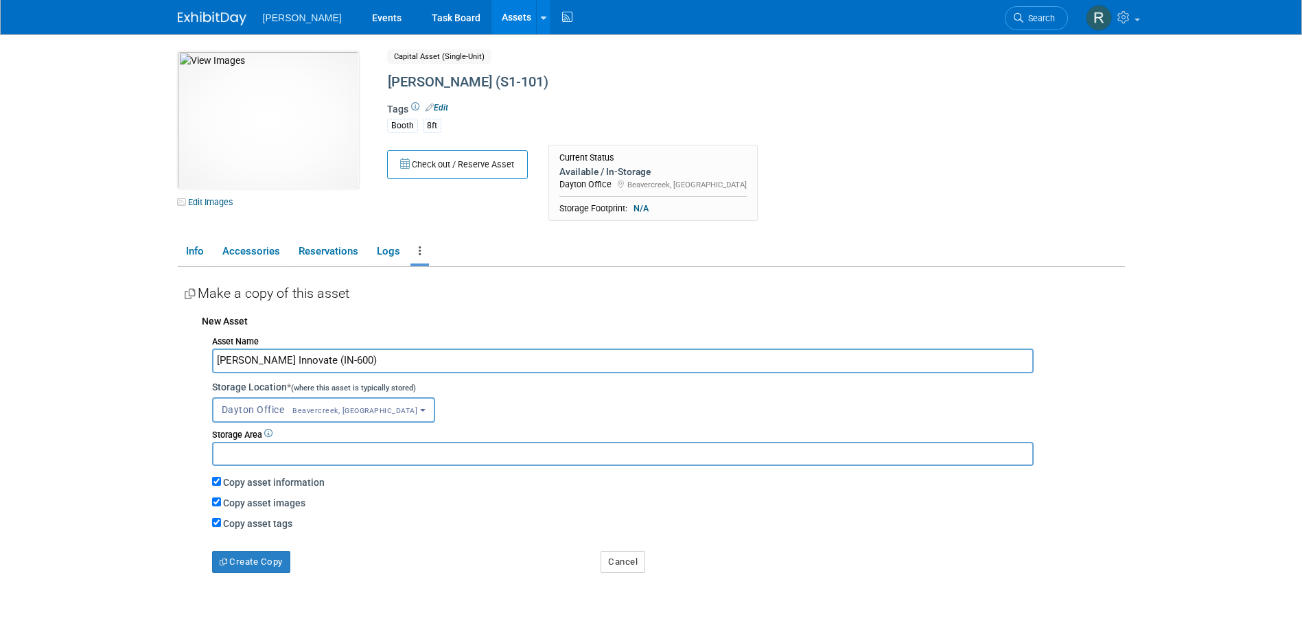
type input "Booth - Trimble Innovate (IN-600)"
click at [265, 548] on div "Create Copy" at bounding box center [396, 552] width 389 height 43
click at [263, 561] on button "Create Copy" at bounding box center [251, 562] width 78 height 22
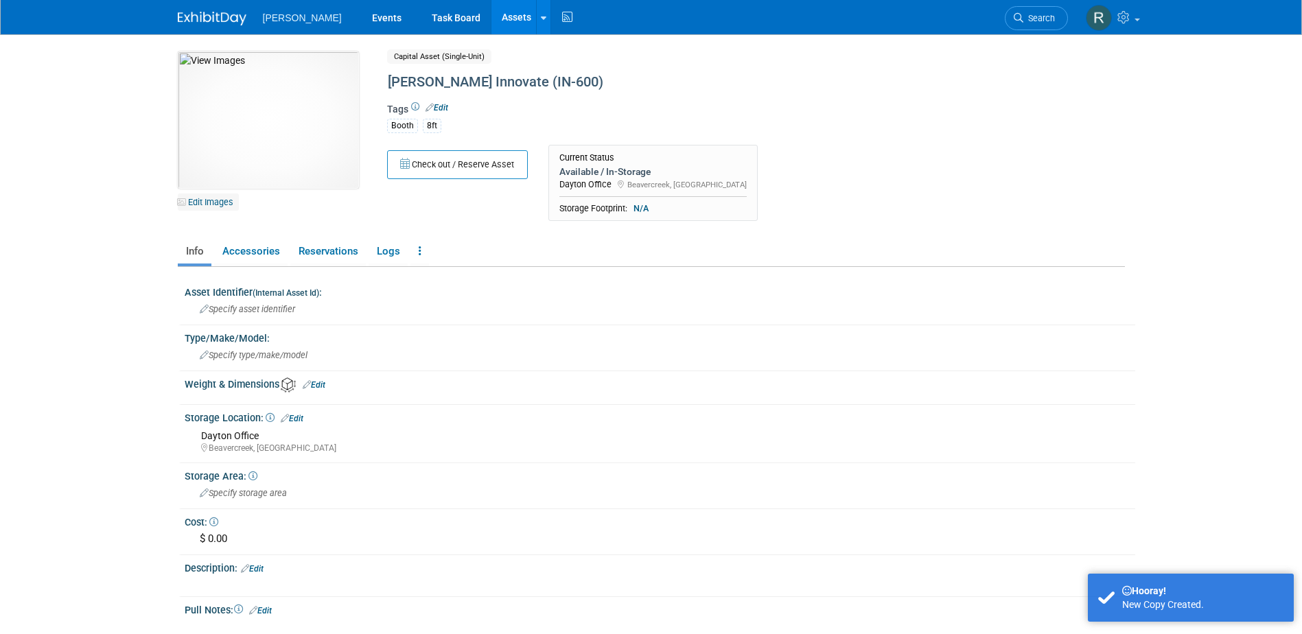
click at [207, 204] on link "Edit Images" at bounding box center [208, 202] width 61 height 17
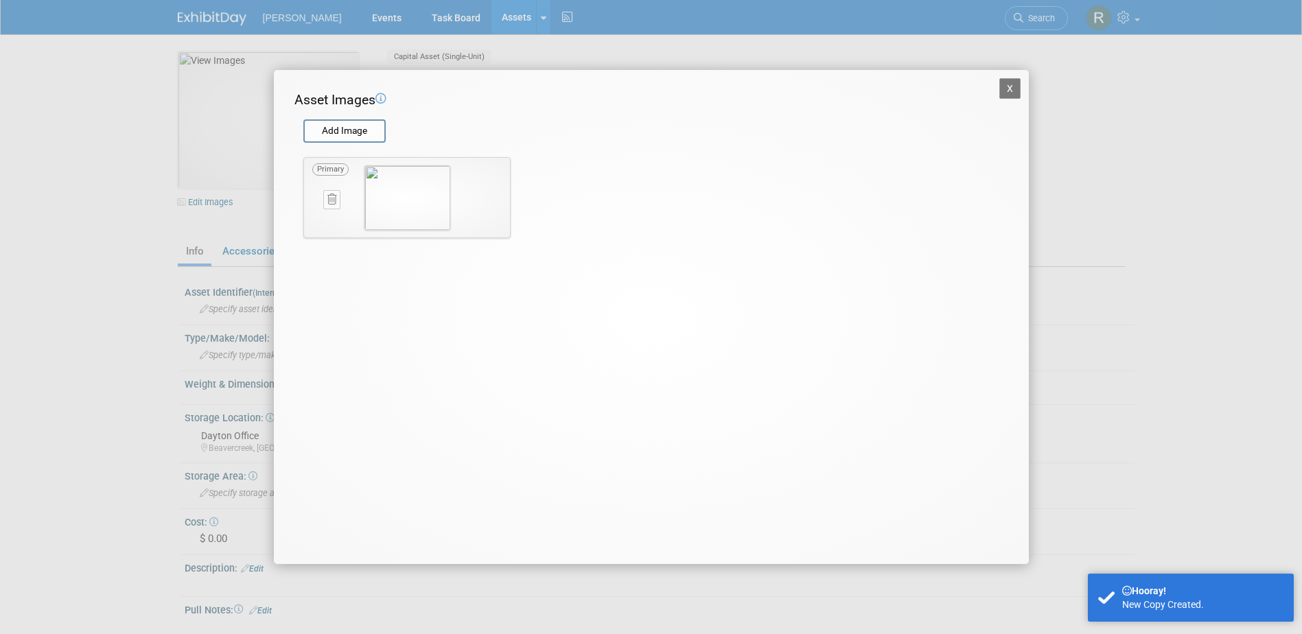
click at [332, 204] on icon at bounding box center [331, 199] width 9 height 10
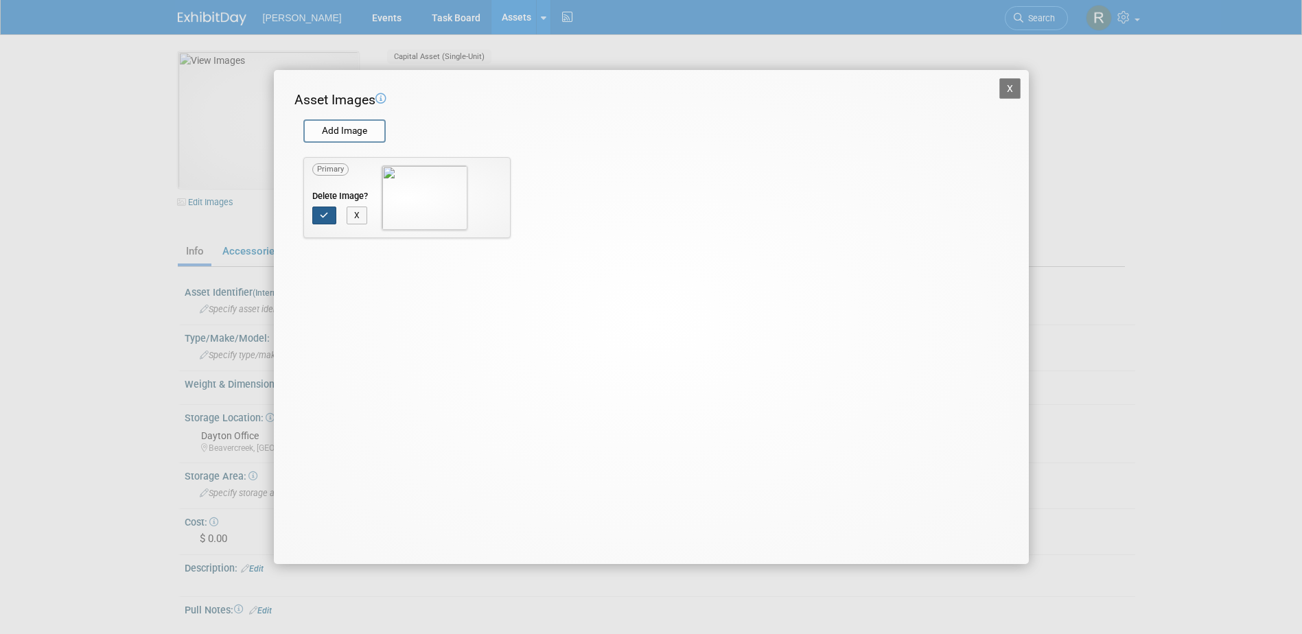
click at [326, 211] on icon "button" at bounding box center [324, 215] width 9 height 8
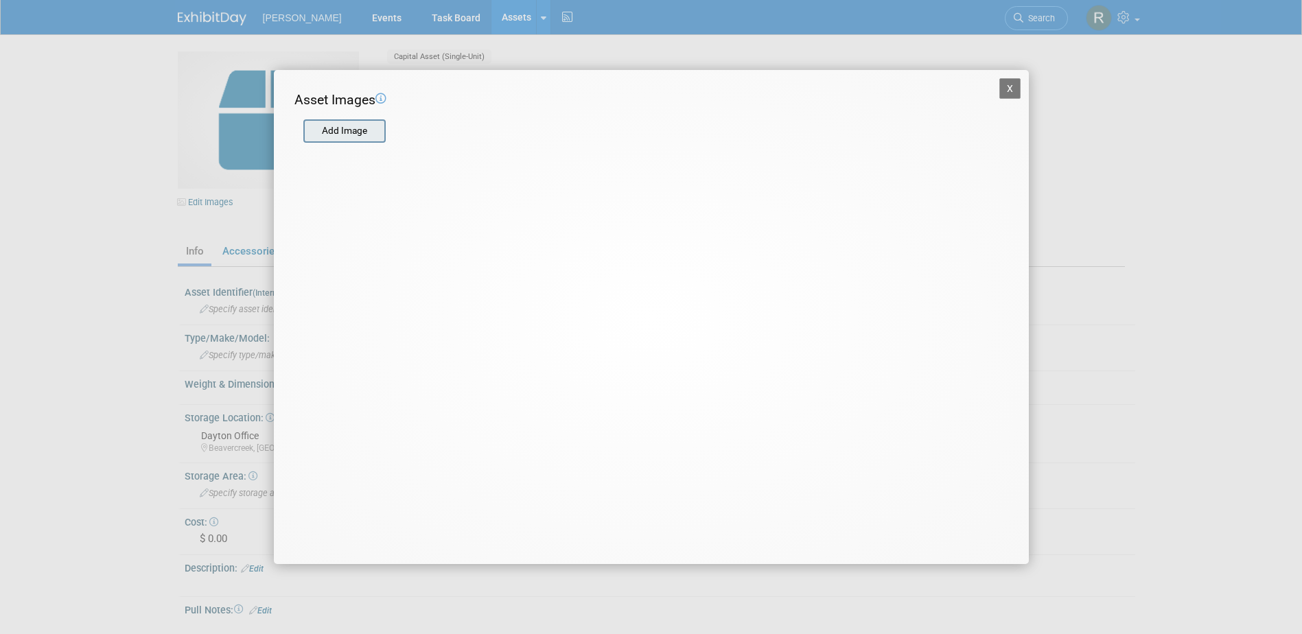
click at [338, 135] on input "file" at bounding box center [302, 131] width 163 height 21
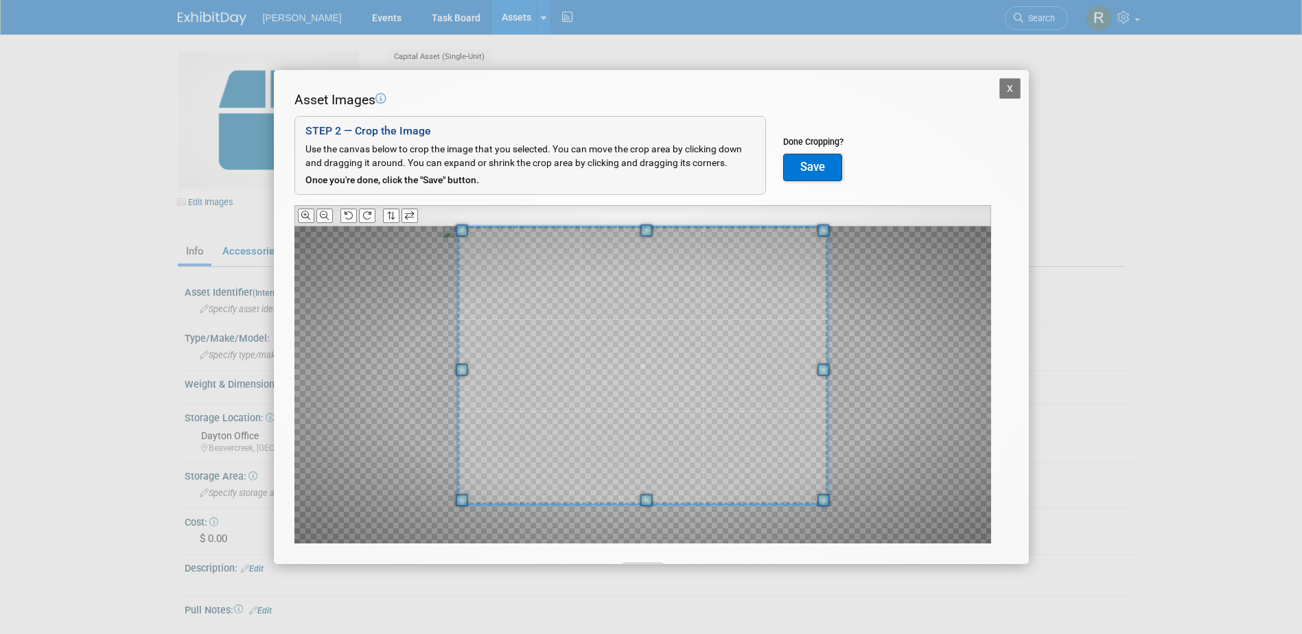
click at [647, 219] on div "Asset Images Add Image STEP 2 — Crop the Image Use the canvas below to crop the…" at bounding box center [652, 339] width 714 height 496
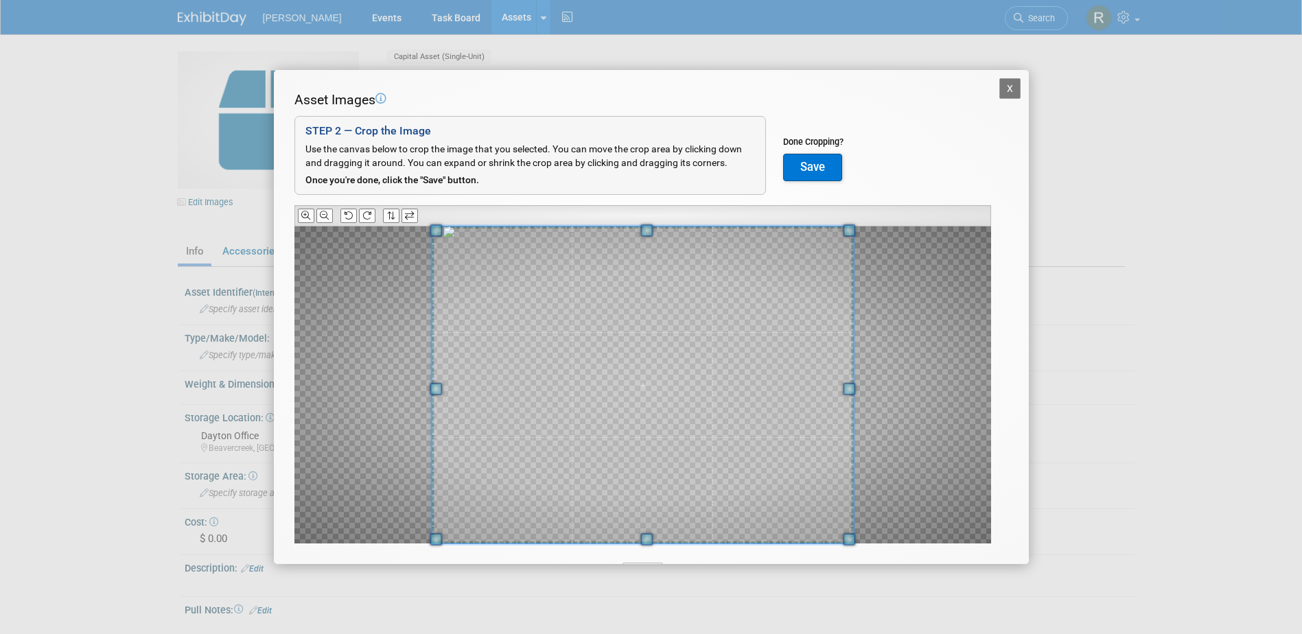
click at [650, 550] on div "Asset Images Add Image STEP 2 — Crop the Image Use the canvas below to crop the…" at bounding box center [652, 339] width 714 height 496
click at [795, 172] on button "Save" at bounding box center [812, 167] width 59 height 27
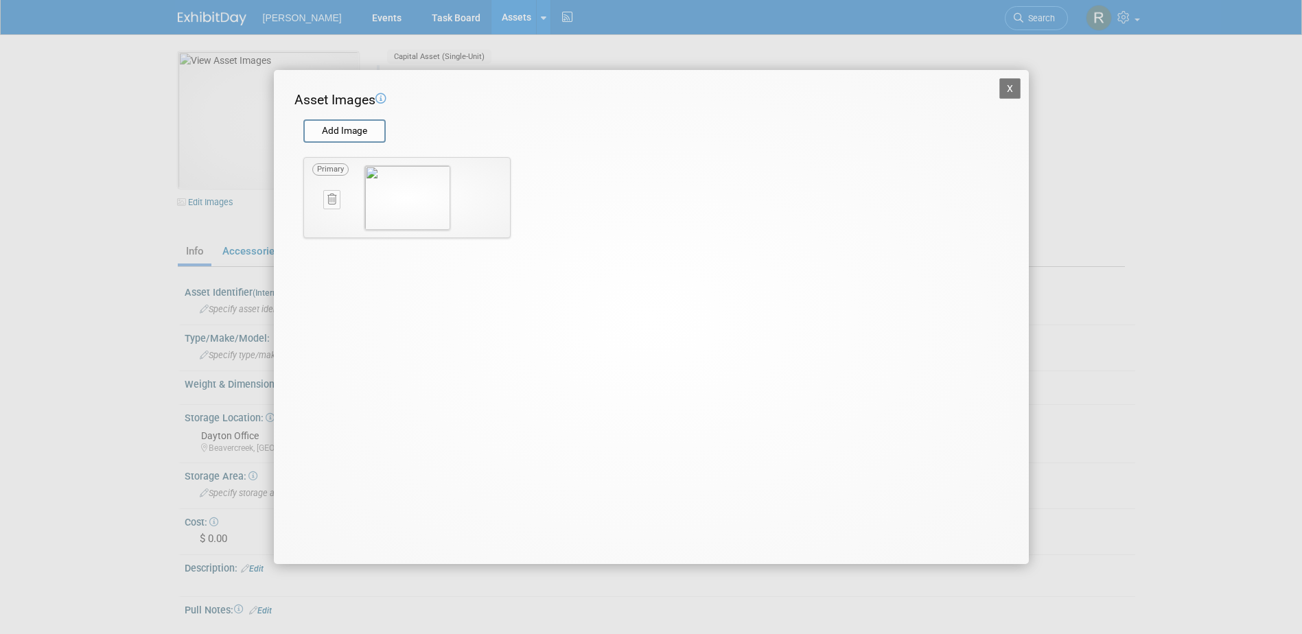
click at [1011, 89] on button "X" at bounding box center [1011, 88] width 22 height 21
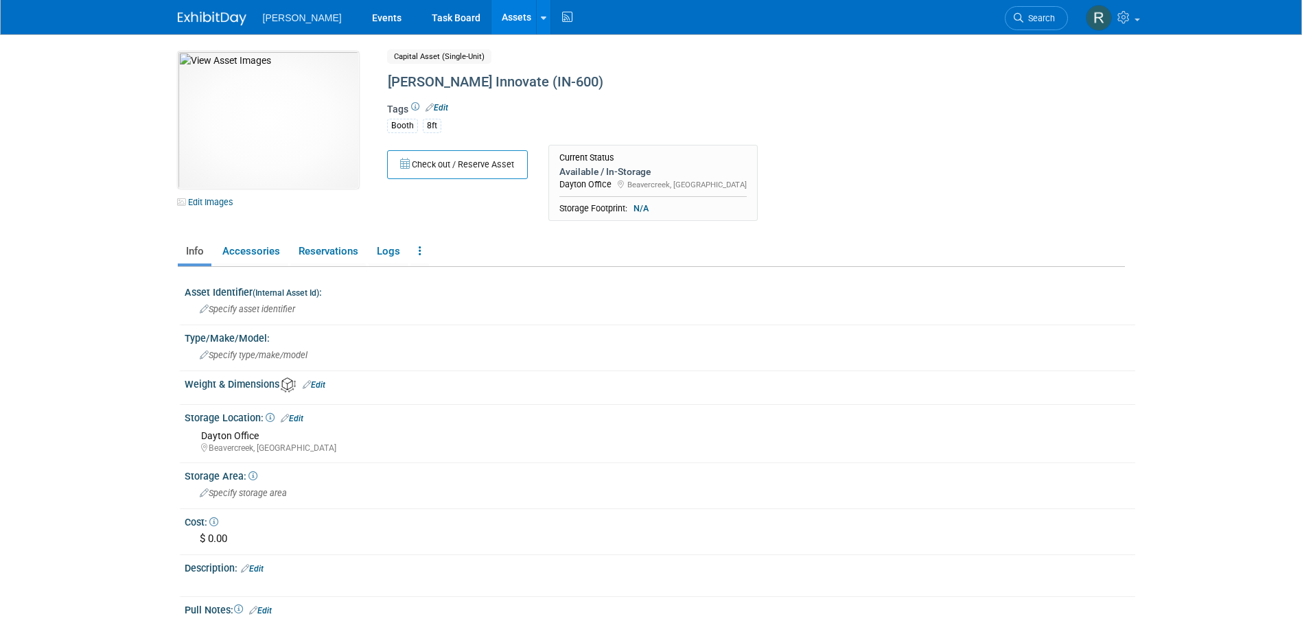
click at [442, 108] on link "Edit" at bounding box center [437, 108] width 23 height 10
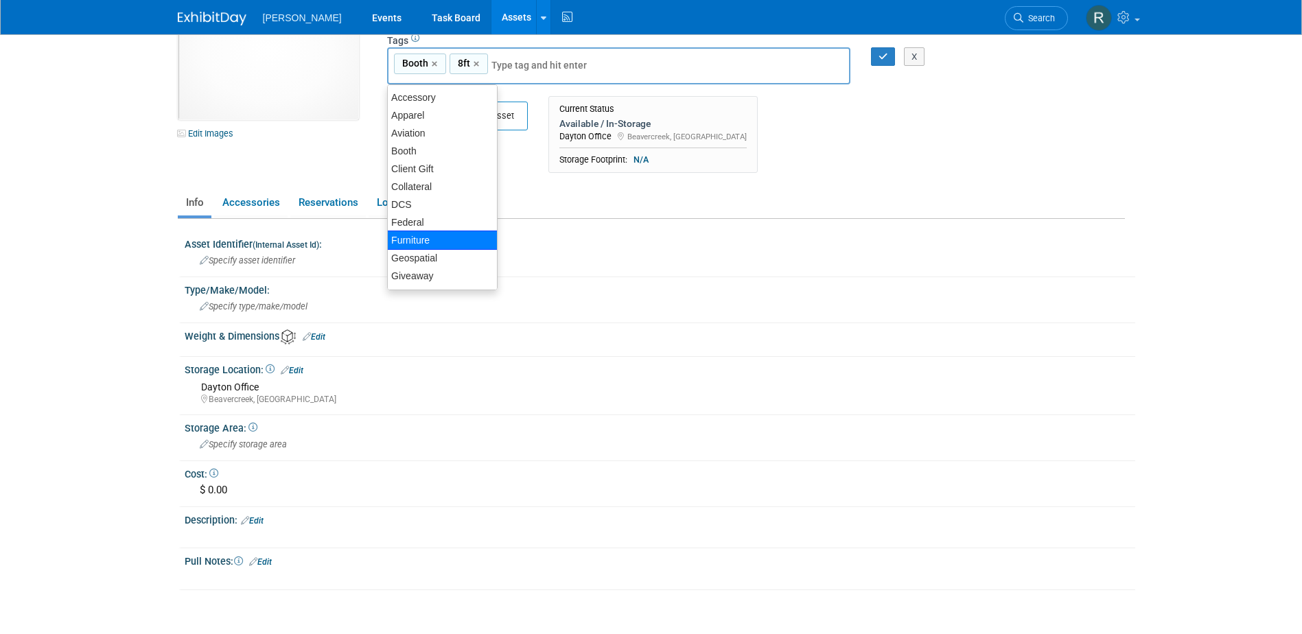
scroll to position [60, 0]
click at [728, 120] on div "Check out / Reserve Asset Current Status Available / In-Storage Dayton Office C…" at bounding box center [699, 138] width 645 height 84
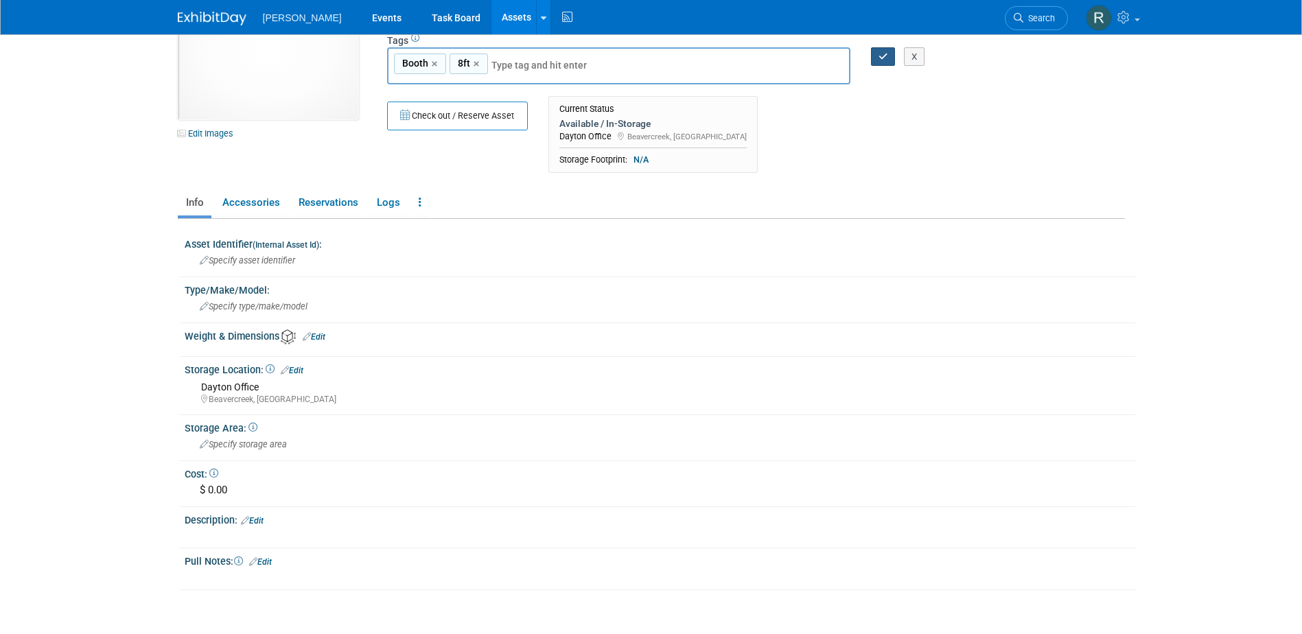
click at [882, 54] on icon "button" at bounding box center [884, 56] width 10 height 9
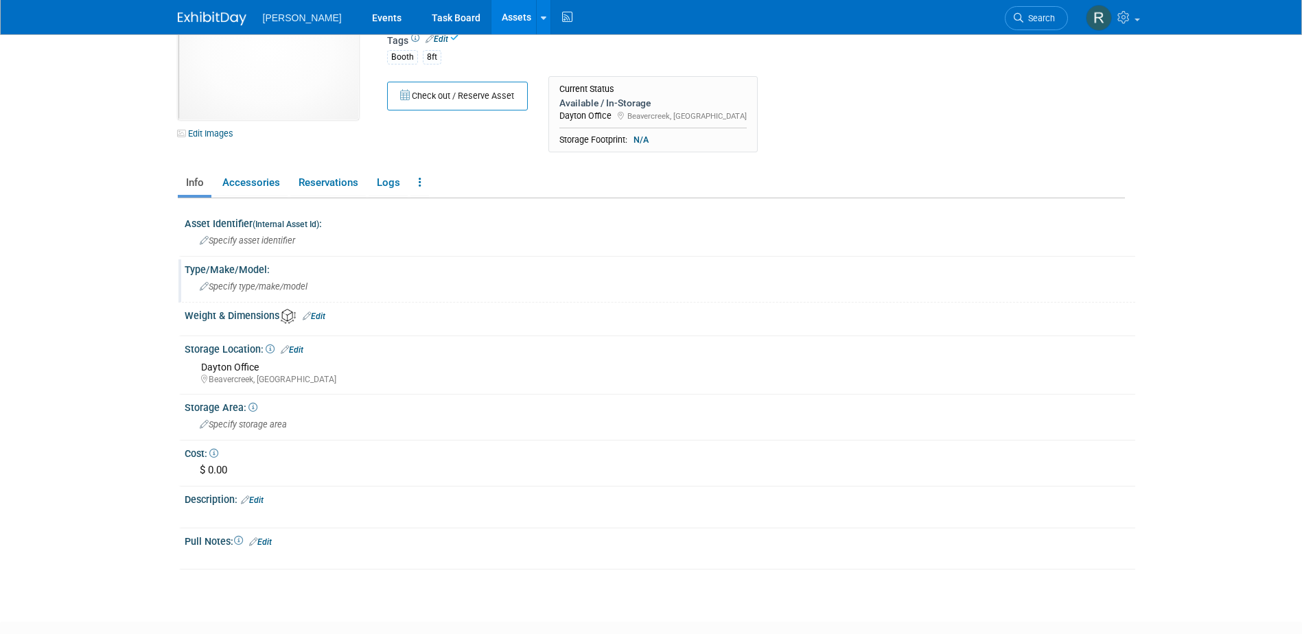
scroll to position [0, 0]
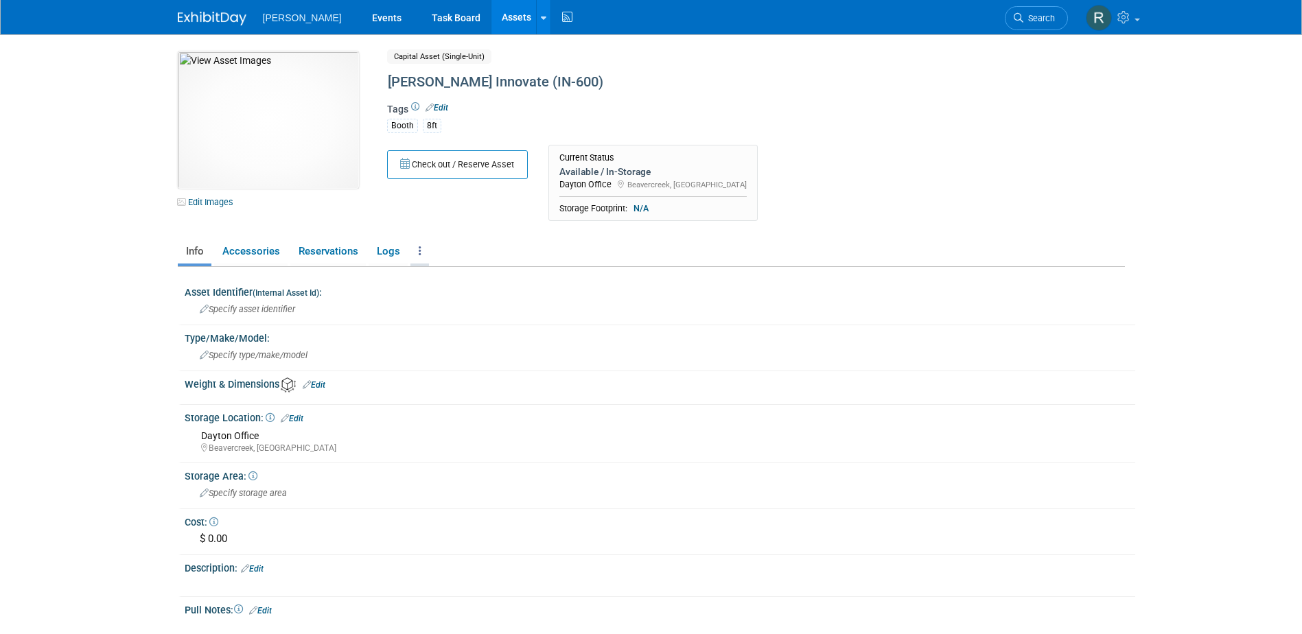
click at [419, 253] on icon at bounding box center [420, 251] width 3 height 10
click at [427, 302] on link "Copy/Duplicate Asset" at bounding box center [470, 301] width 119 height 23
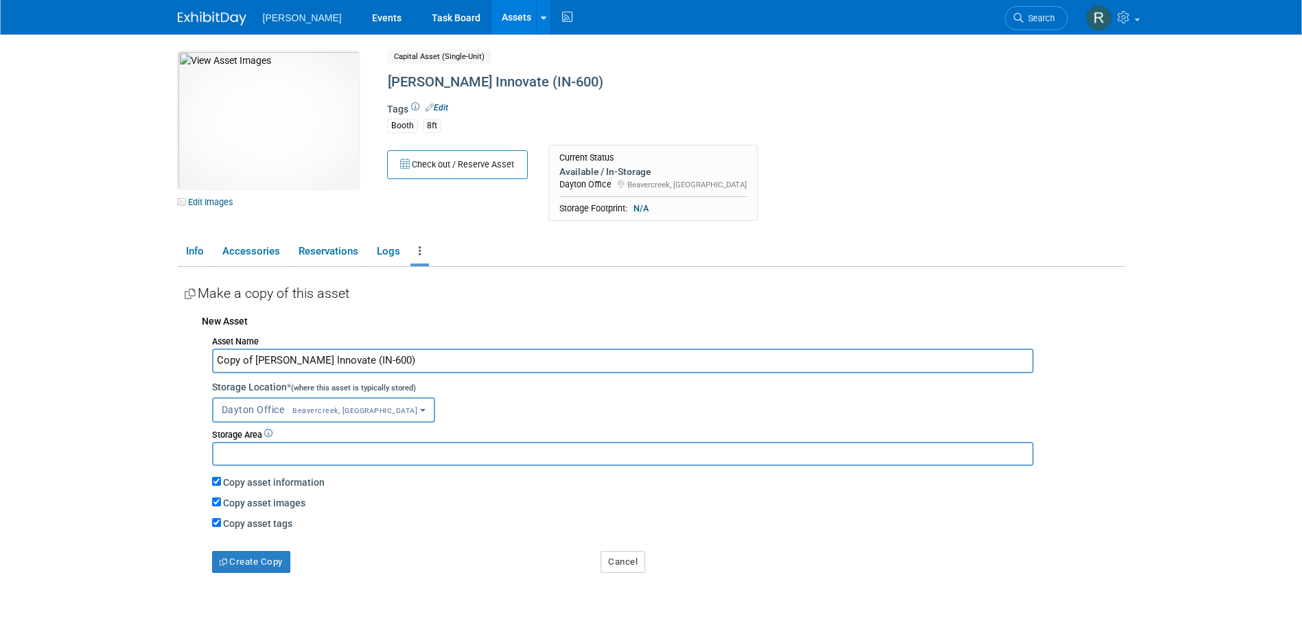
click at [246, 356] on input "Copy of Booth - Trimble Innovate (IN-600)" at bounding box center [623, 361] width 822 height 24
drag, startPoint x: 254, startPoint y: 358, endPoint x: 146, endPoint y: 367, distance: 108.1
click at [146, 367] on body "Woolpert Events Task Board Assets New Asset Search Assets" at bounding box center [651, 317] width 1302 height 634
type input "Booth - Trimble Innovate (IN-600)"
click at [265, 564] on button "Create Copy" at bounding box center [251, 562] width 78 height 22
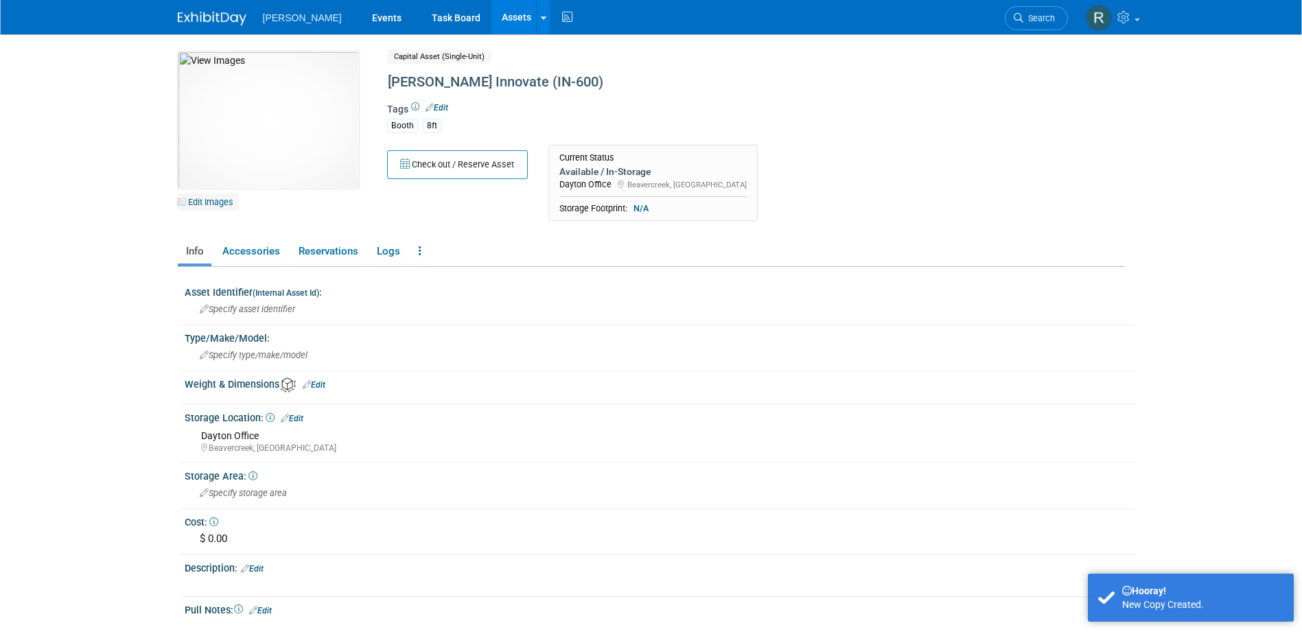
click at [225, 204] on link "Edit Images" at bounding box center [208, 202] width 61 height 17
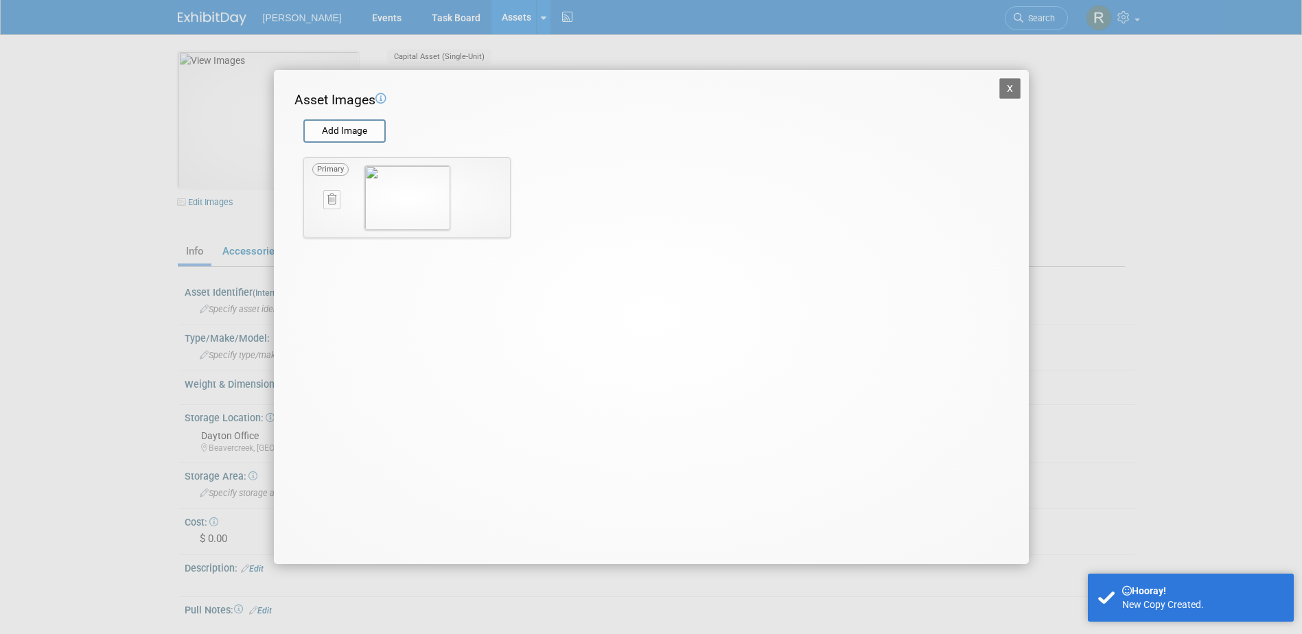
click at [330, 205] on button at bounding box center [331, 199] width 17 height 19
click at [319, 219] on button "button" at bounding box center [324, 216] width 24 height 18
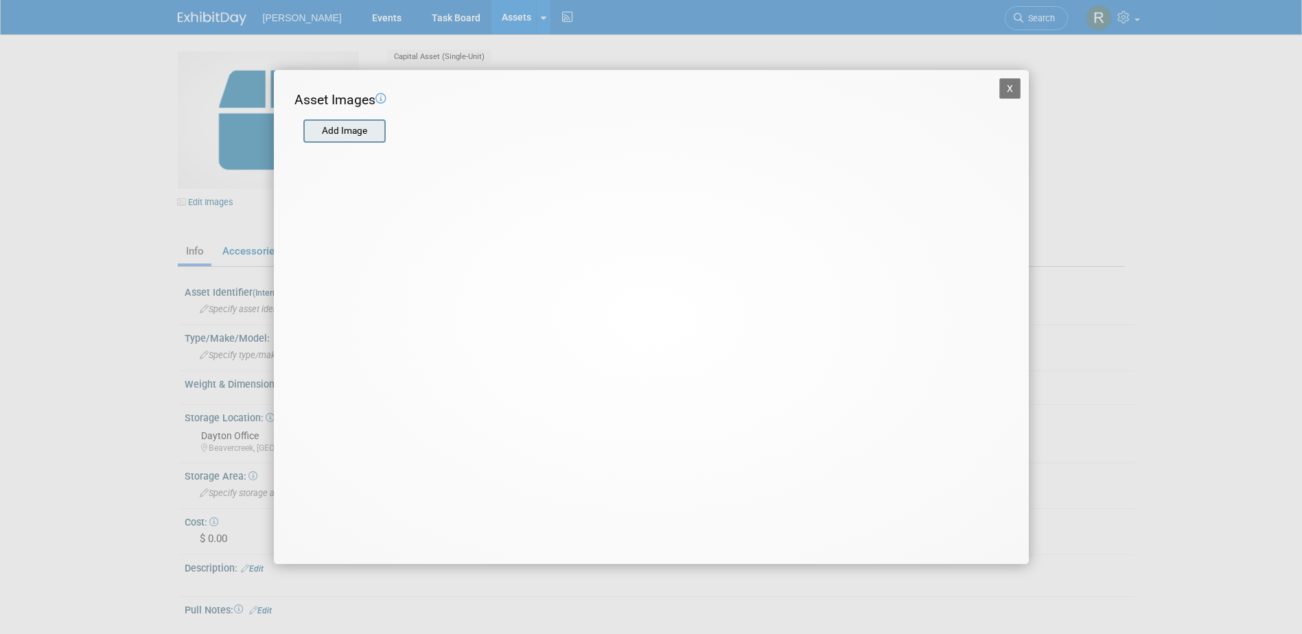
click at [343, 132] on input "file" at bounding box center [302, 131] width 163 height 21
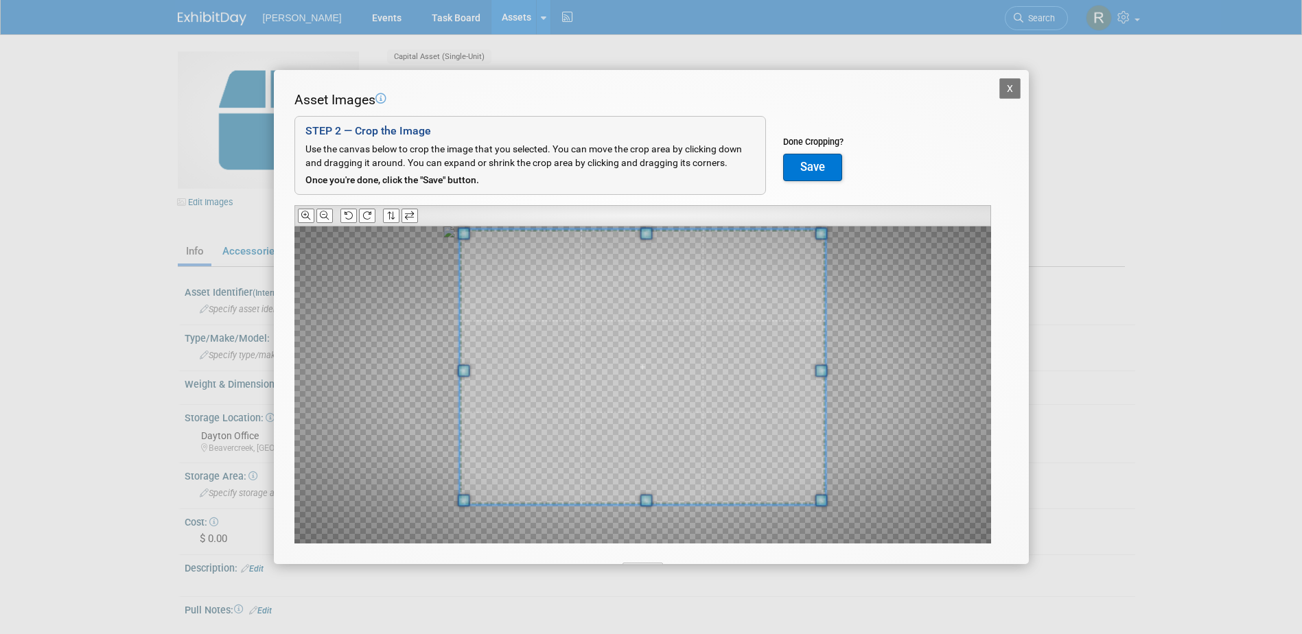
click at [638, 210] on div "Asset Images Add Image STEP 2 — Crop the Image Use the canvas below to crop the…" at bounding box center [652, 339] width 714 height 496
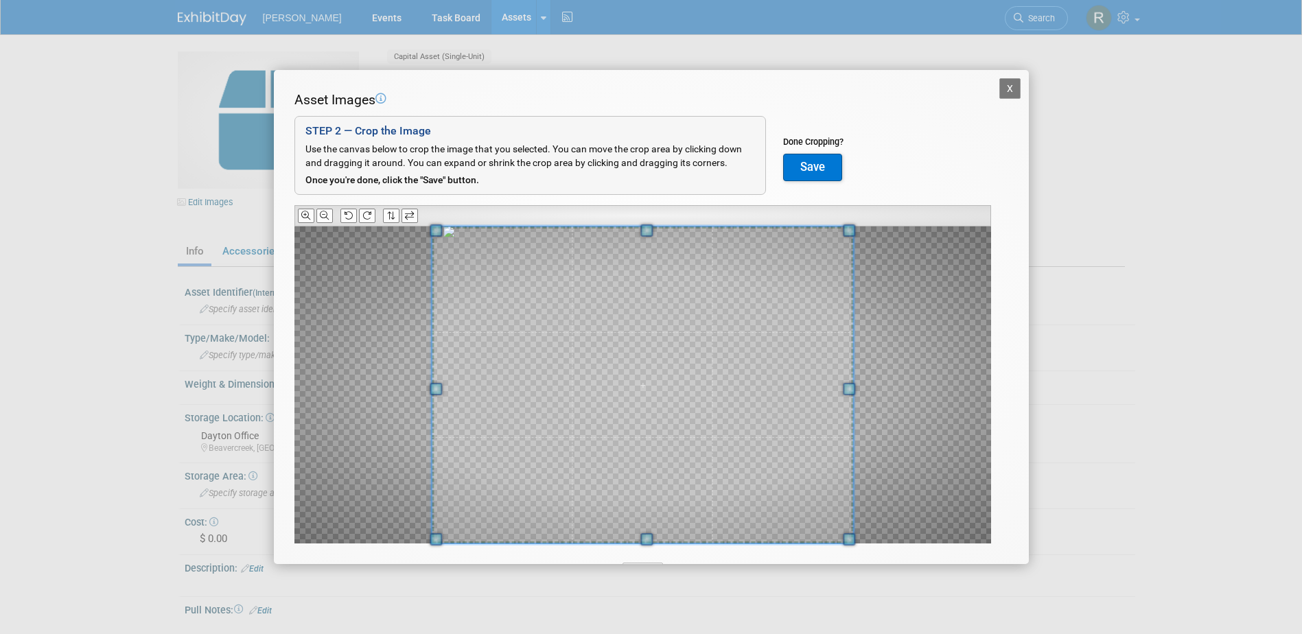
click at [638, 558] on div "Asset Images Add Image STEP 2 — Crop the Image Use the canvas below to crop the…" at bounding box center [652, 339] width 714 height 496
click at [809, 168] on button "Save" at bounding box center [812, 167] width 59 height 27
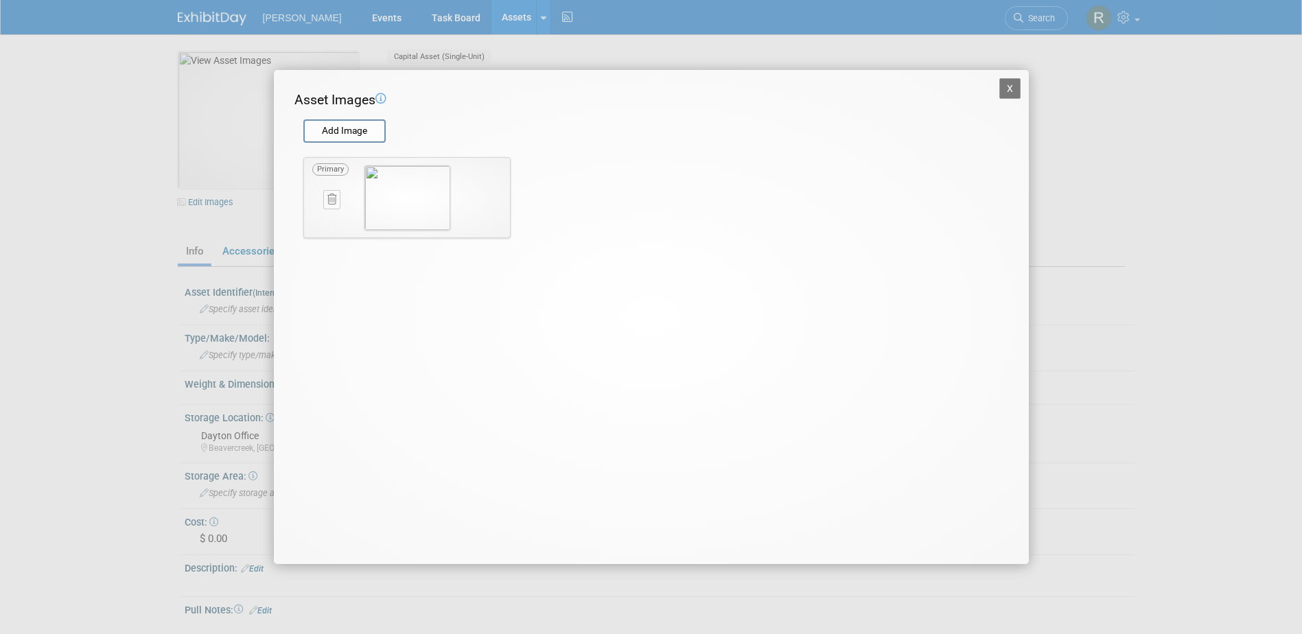
click at [1007, 89] on button "X" at bounding box center [1011, 88] width 22 height 21
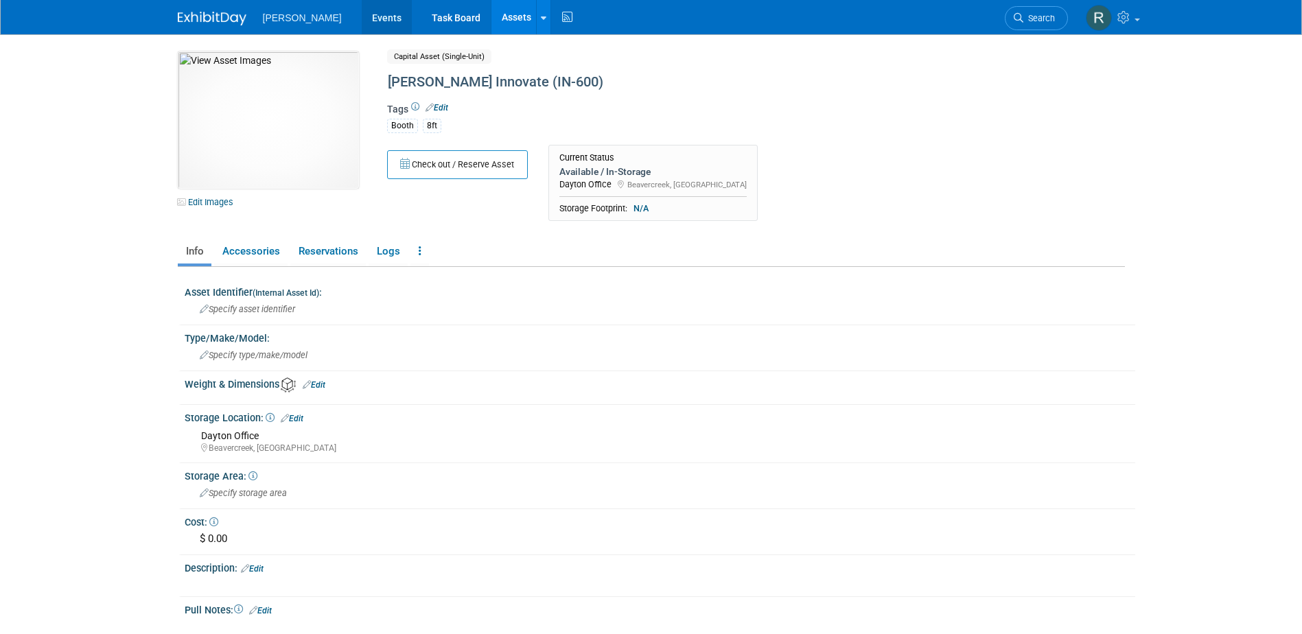
click at [362, 16] on link "Events" at bounding box center [387, 17] width 50 height 34
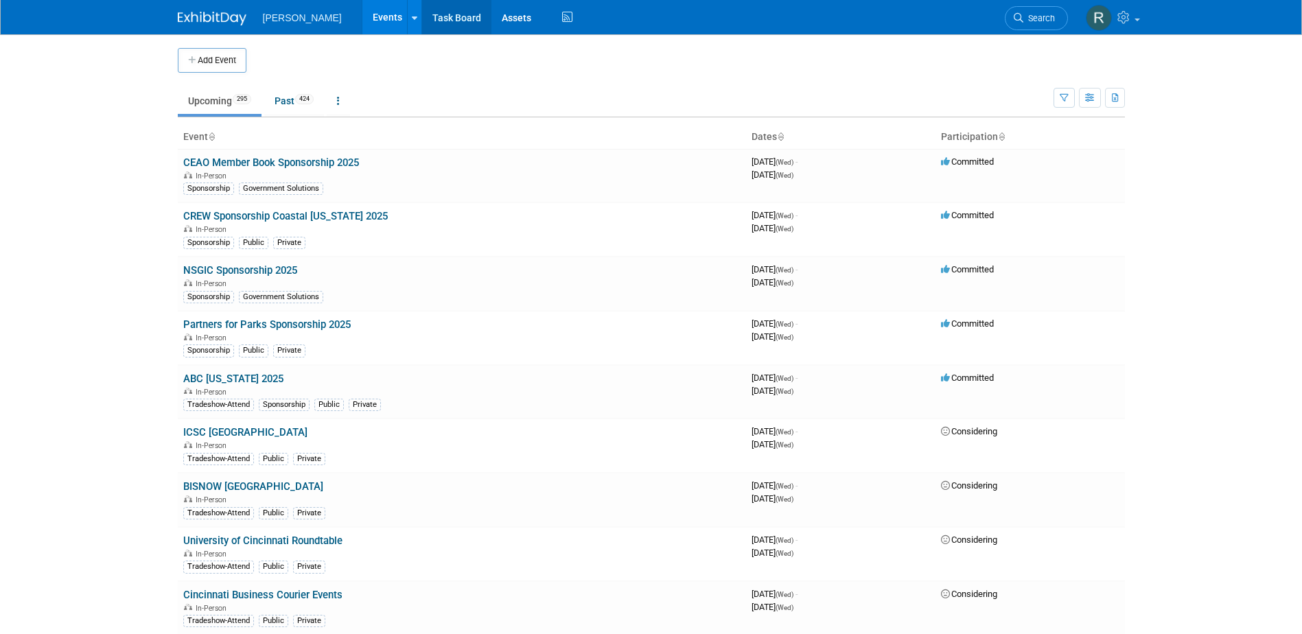
click at [424, 25] on link "Task Board" at bounding box center [456, 17] width 69 height 34
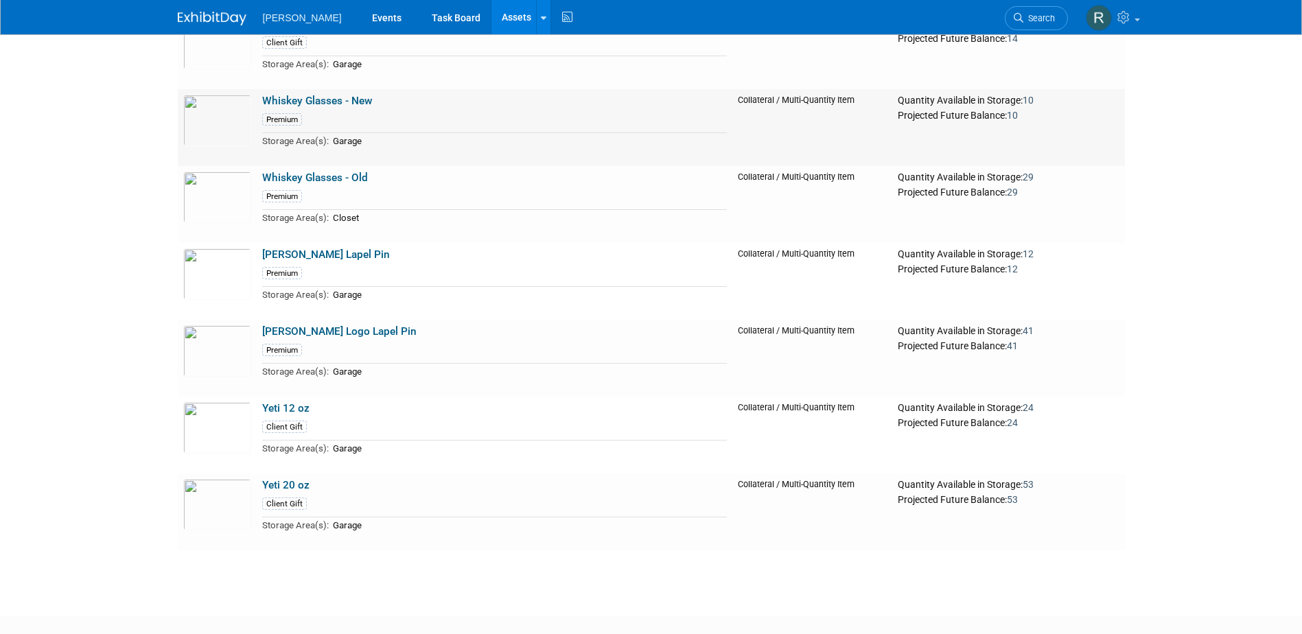
scroll to position [22998, 0]
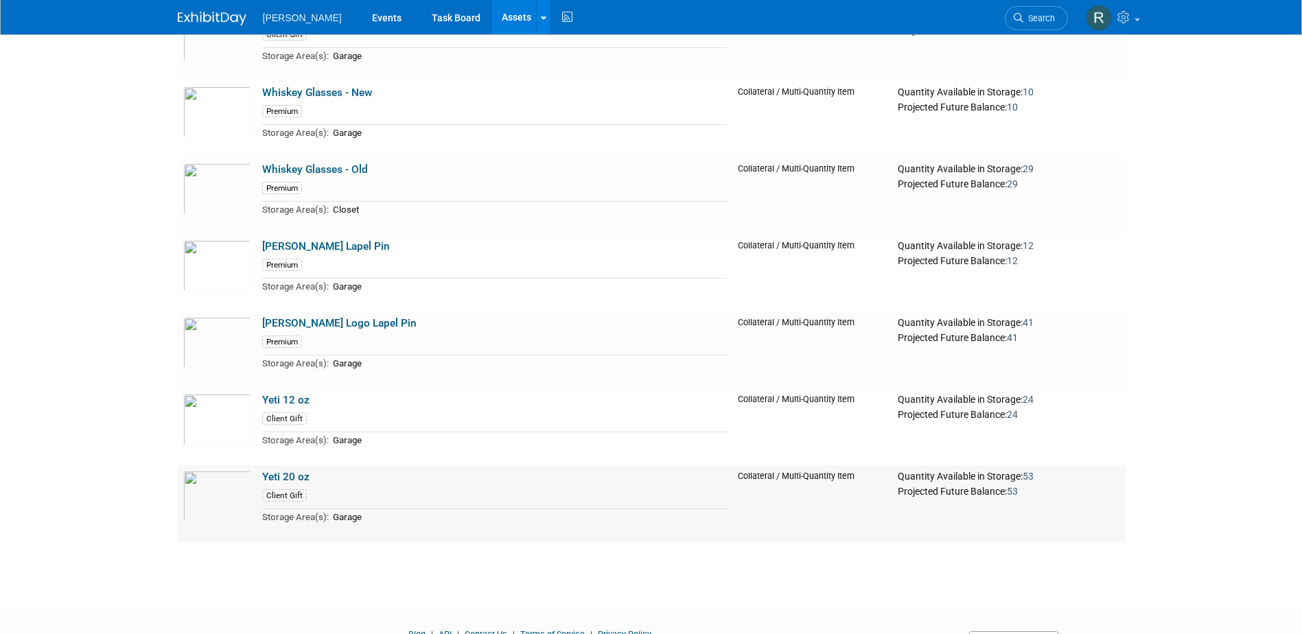
click at [287, 482] on link "Yeti 20 oz" at bounding box center [285, 477] width 47 height 12
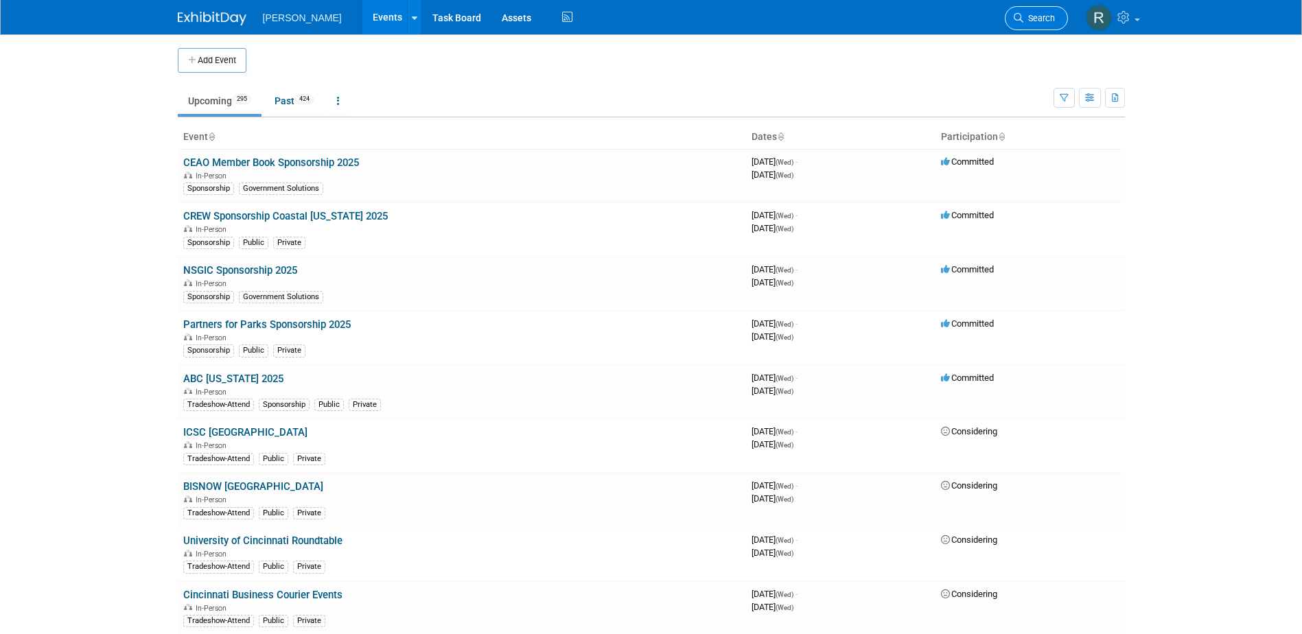
click at [1030, 12] on link "Search" at bounding box center [1036, 18] width 63 height 24
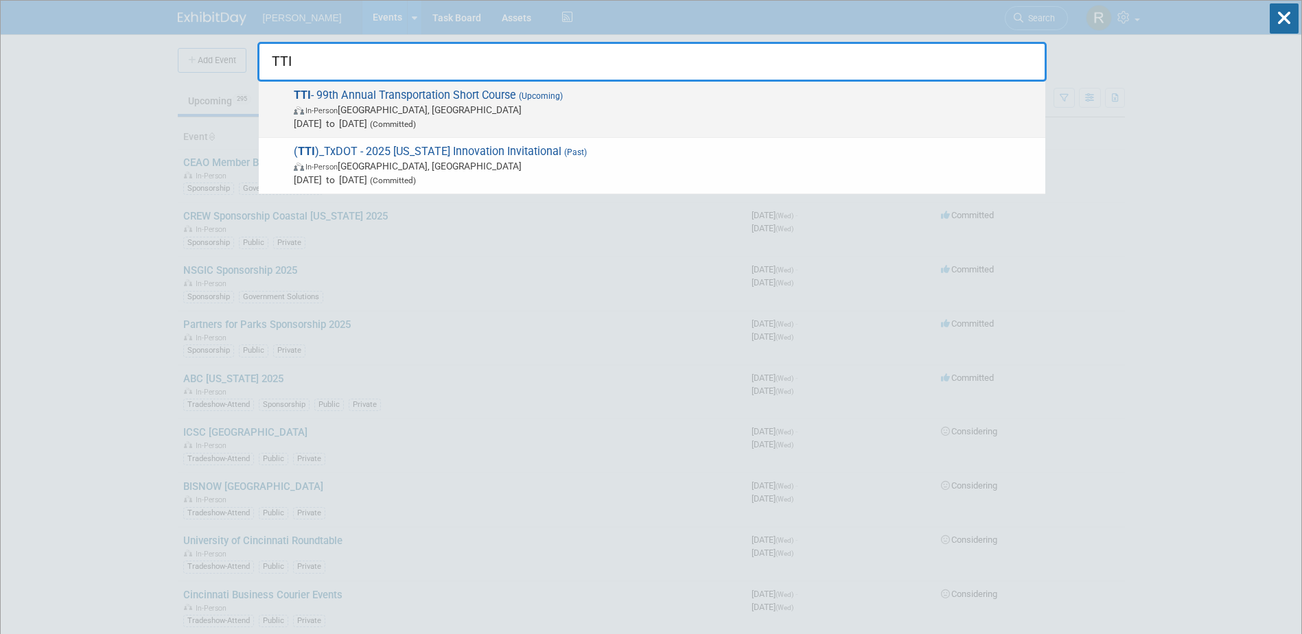
type input "TTI"
click at [359, 109] on span "In-Person College Station, TX" at bounding box center [666, 110] width 745 height 14
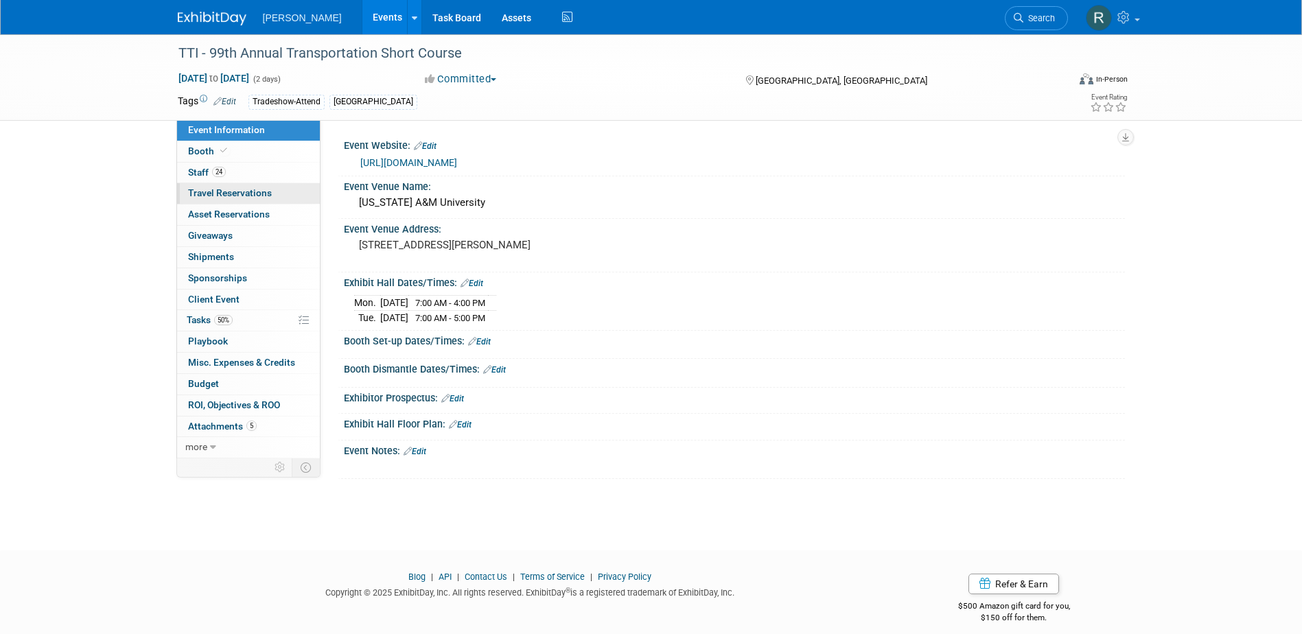
drag, startPoint x: 205, startPoint y: 173, endPoint x: 208, endPoint y: 184, distance: 11.5
click at [205, 173] on span "Staff 24" at bounding box center [207, 172] width 38 height 11
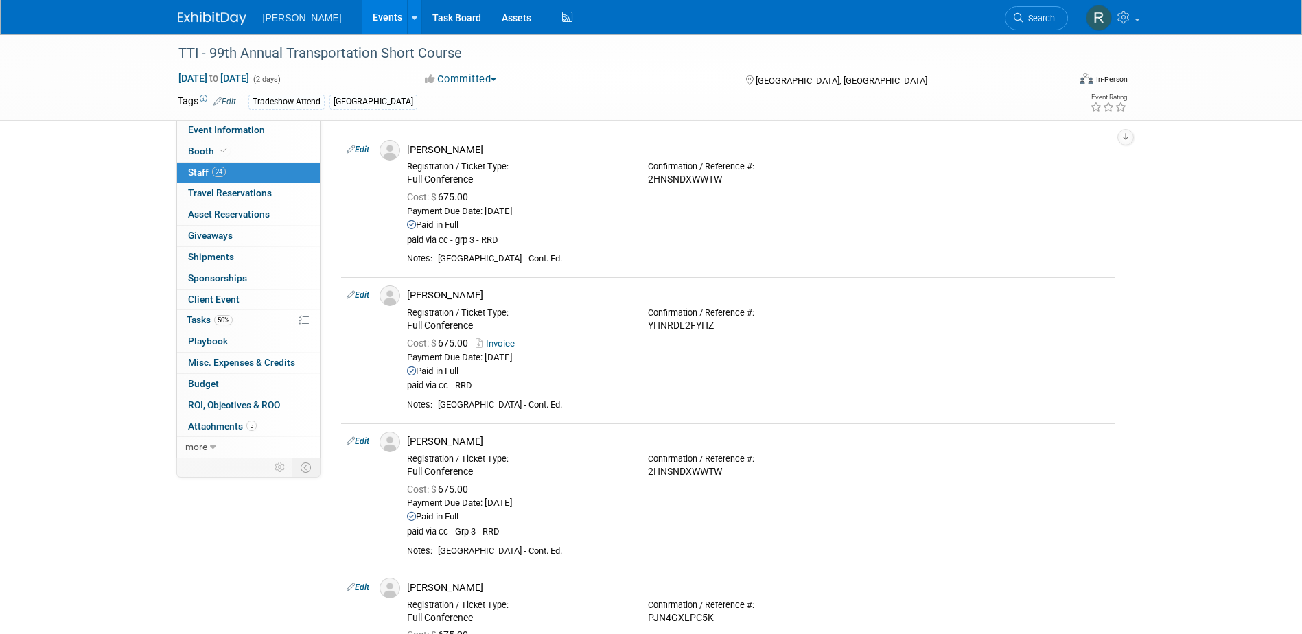
scroll to position [1502, 0]
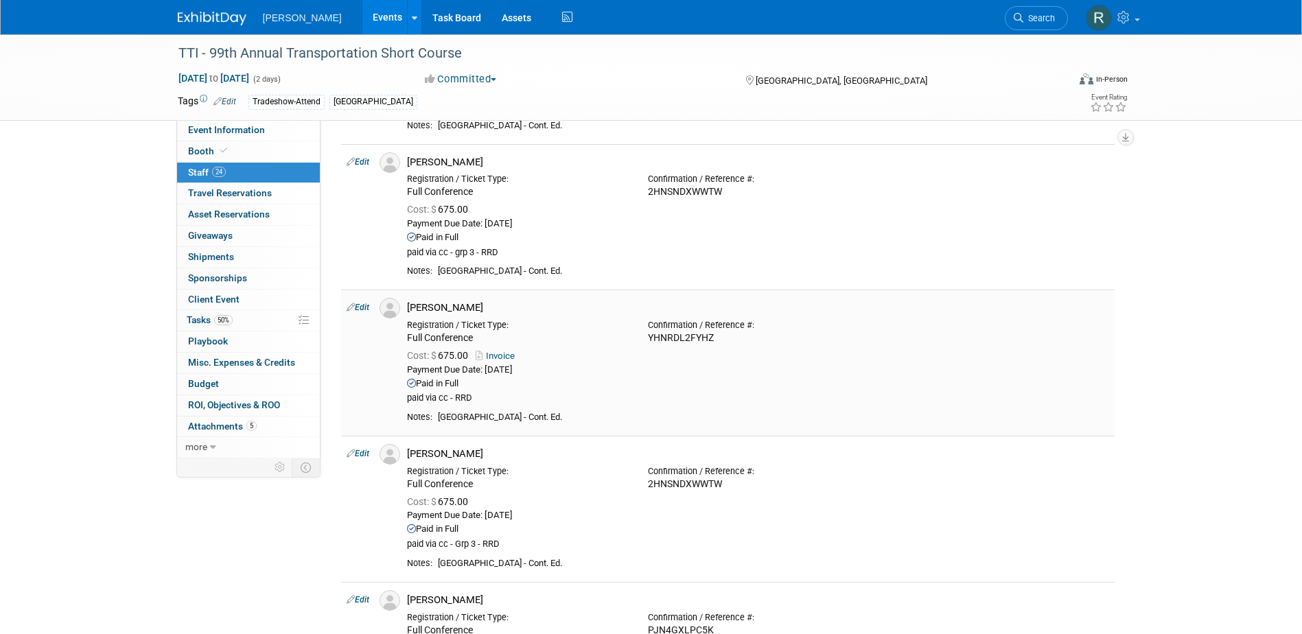
click at [691, 338] on div "YHNRDL2FYHZ" at bounding box center [758, 338] width 220 height 12
copy div "YHNRDL2FYHZ"
click at [242, 128] on span "Event Information" at bounding box center [226, 129] width 77 height 11
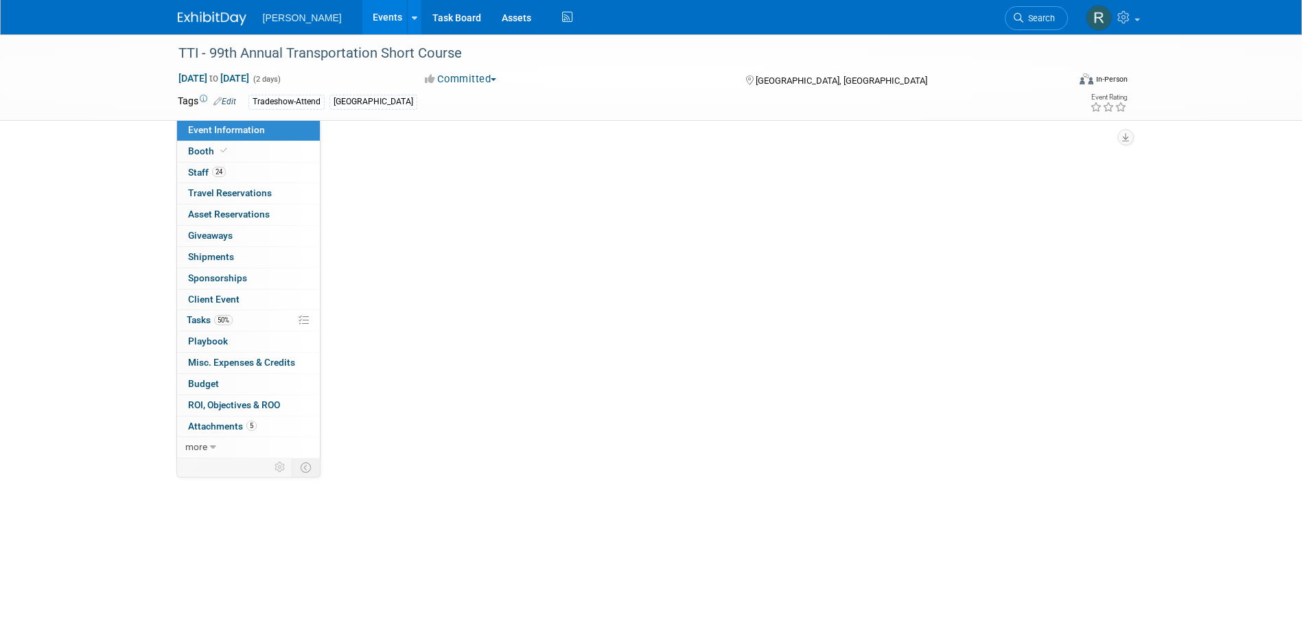
scroll to position [0, 0]
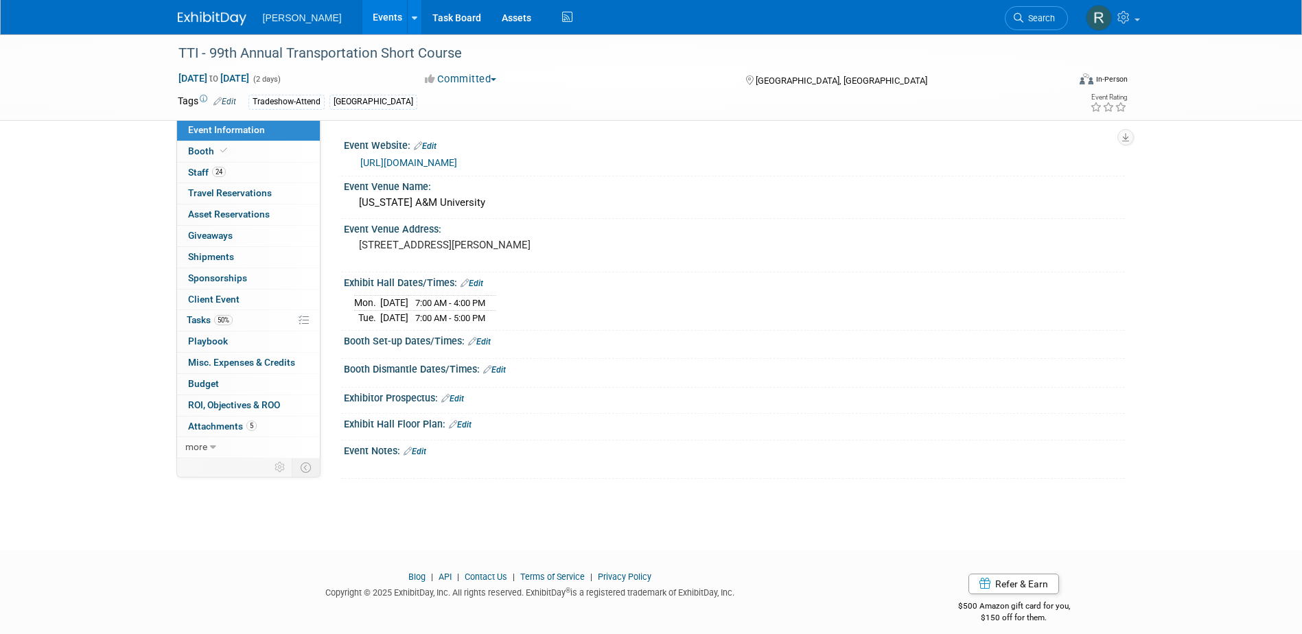
click at [439, 159] on link "[URL][DOMAIN_NAME]" at bounding box center [408, 162] width 97 height 11
click at [227, 172] on link "24 Staff 24" at bounding box center [248, 173] width 143 height 21
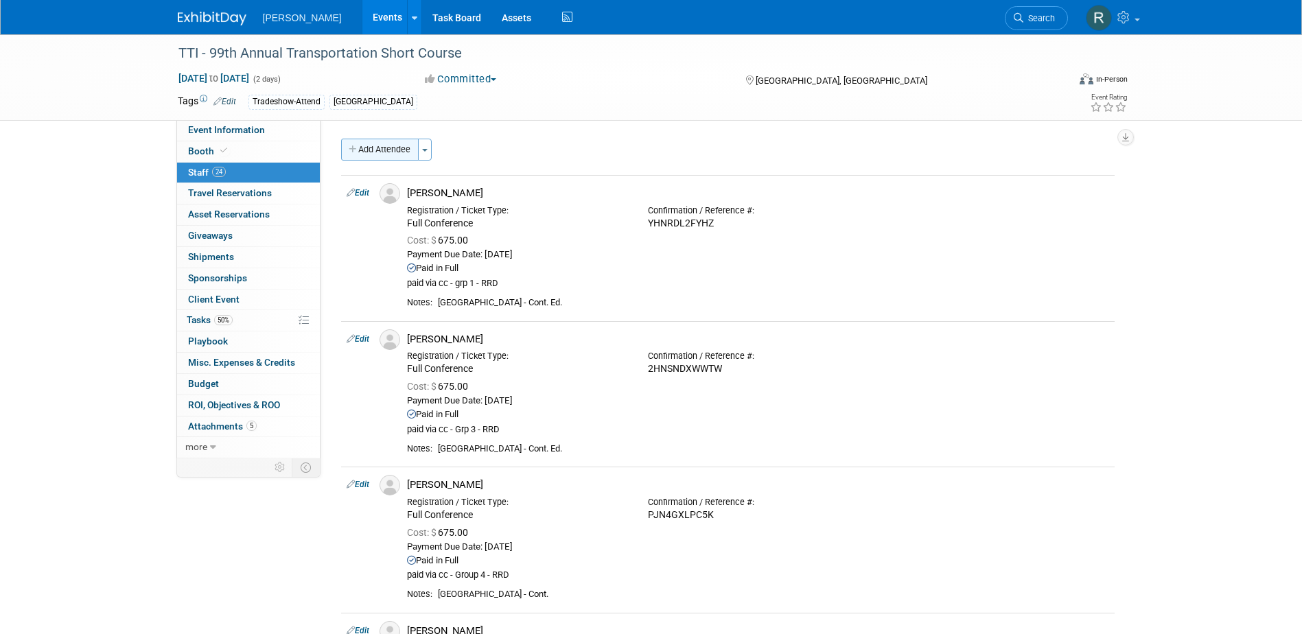
click at [400, 152] on button "Add Attendee" at bounding box center [380, 150] width 78 height 22
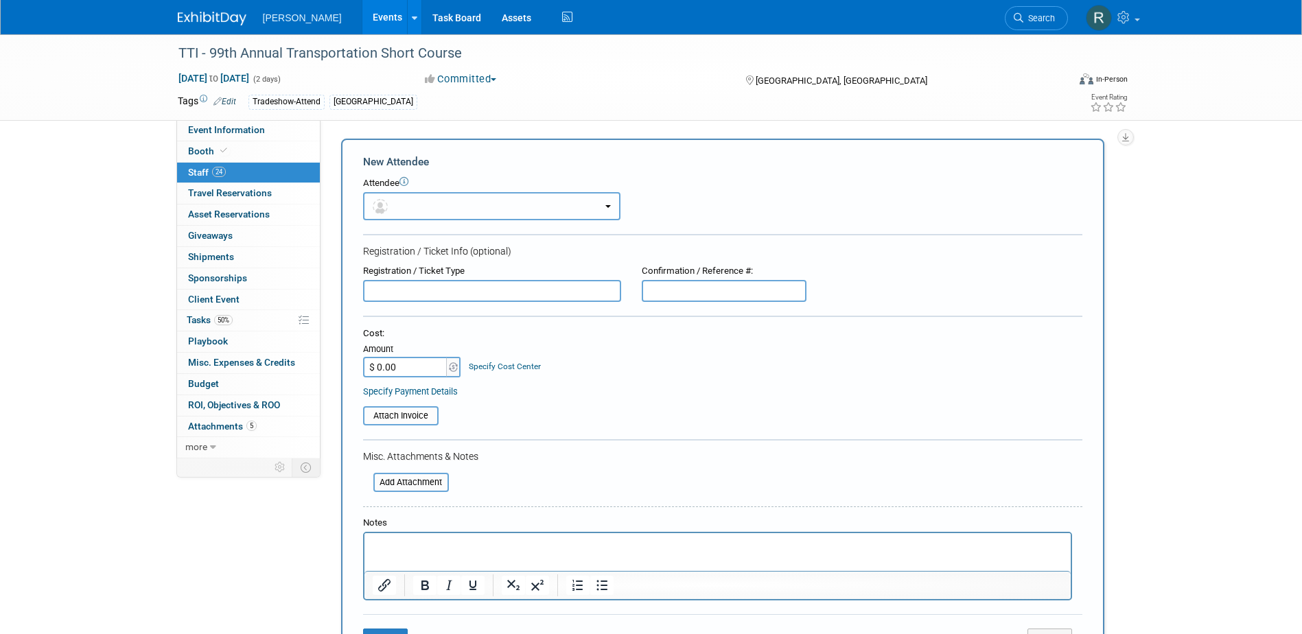
click at [421, 200] on button "button" at bounding box center [491, 206] width 257 height 28
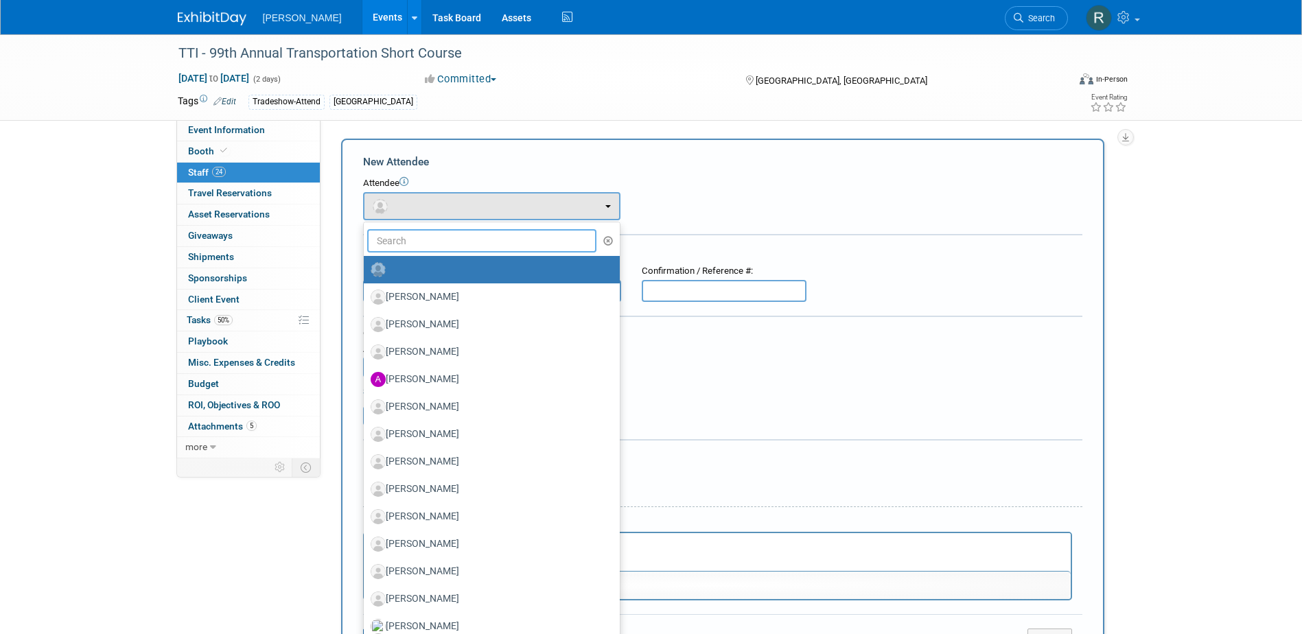
click at [428, 240] on input "text" at bounding box center [482, 240] width 230 height 23
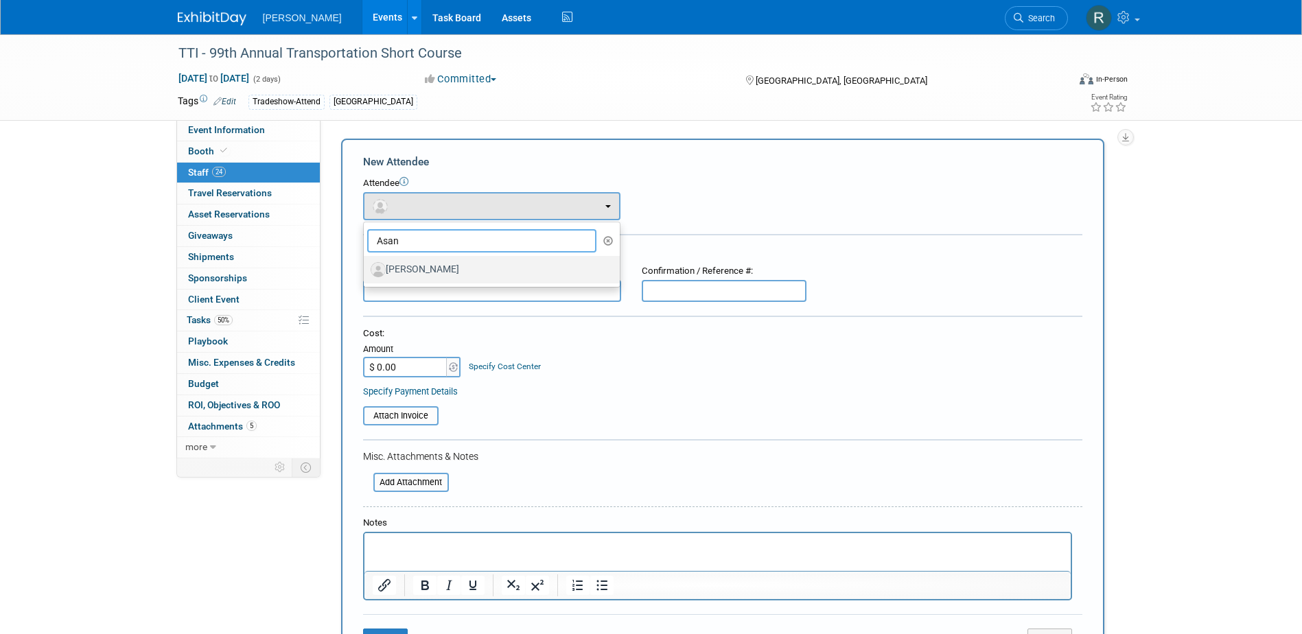
type input "Asan"
click at [428, 262] on label "Asanga Nanayakkara" at bounding box center [488, 270] width 235 height 22
click at [366, 264] on input "Asanga Nanayakkara" at bounding box center [361, 268] width 9 height 9
select select "dd188e22-1f5b-4940-9ba5-2fc53df1c2fd"
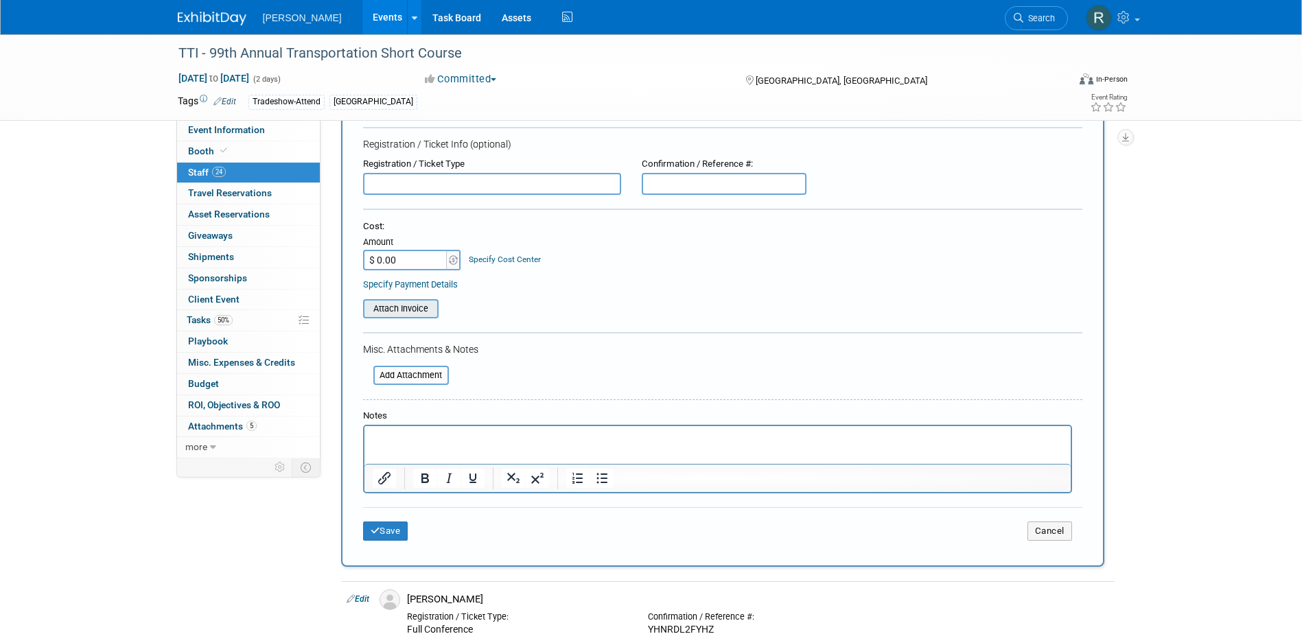
scroll to position [137, 0]
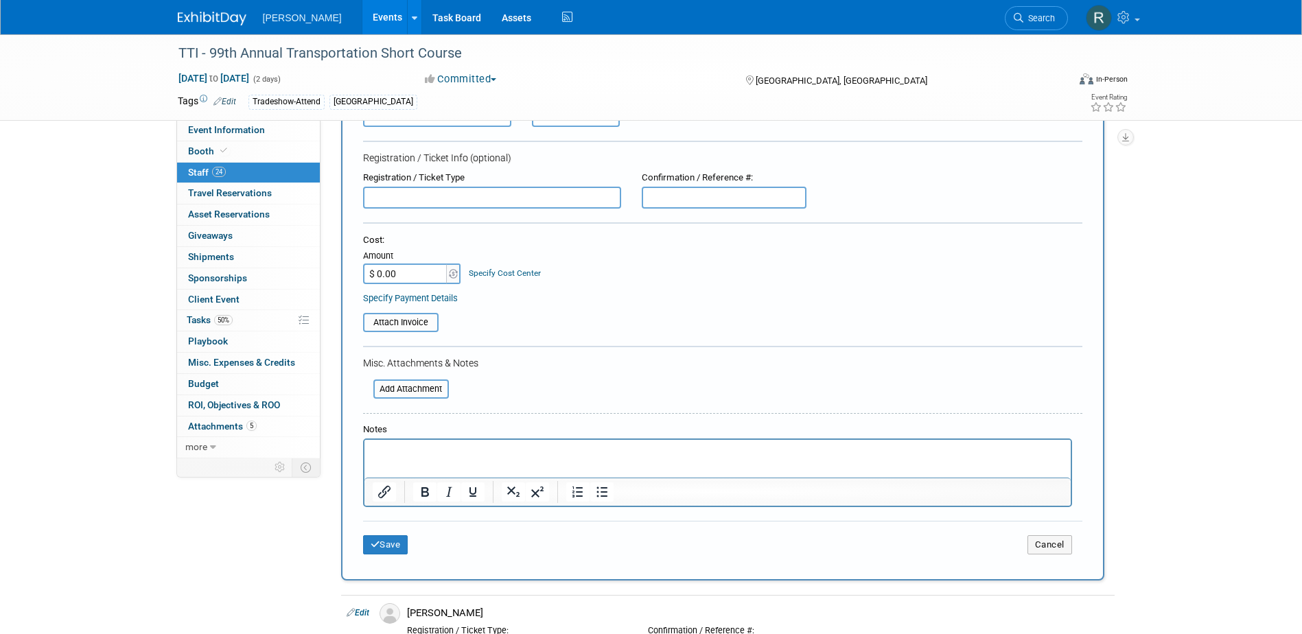
click at [410, 198] on input "text" at bounding box center [492, 198] width 258 height 22
type input "Full Conference"
click at [434, 450] on p "Rich Text Area. Press ALT-0 for help." at bounding box center [717, 453] width 691 height 14
click at [392, 542] on button "Save" at bounding box center [385, 544] width 45 height 19
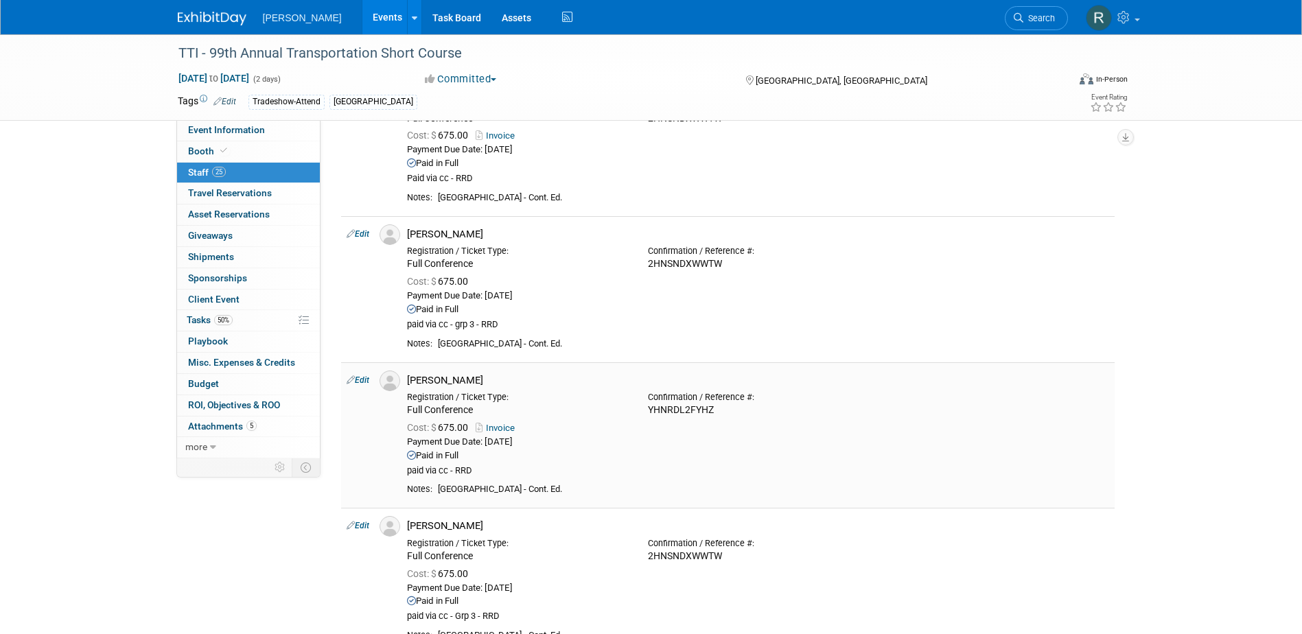
scroll to position [1579, 0]
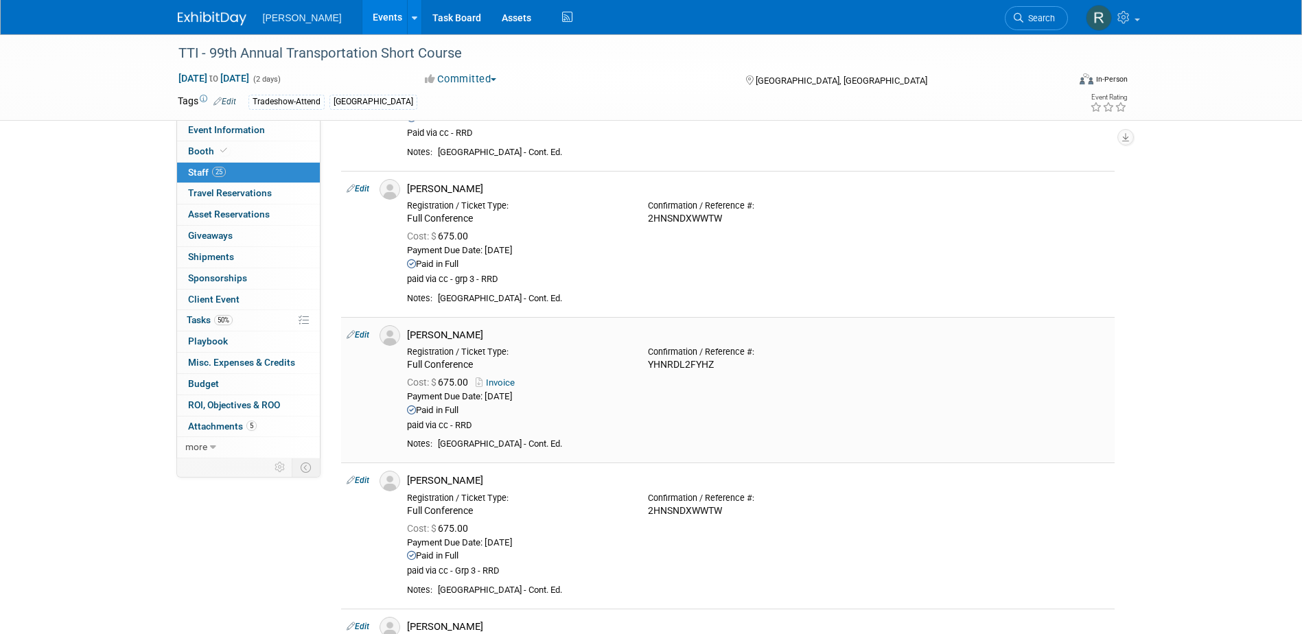
click at [362, 334] on link "Edit" at bounding box center [358, 335] width 23 height 10
select select "e165ff43-555f-4bd9-b6a5-b8263c4181f1"
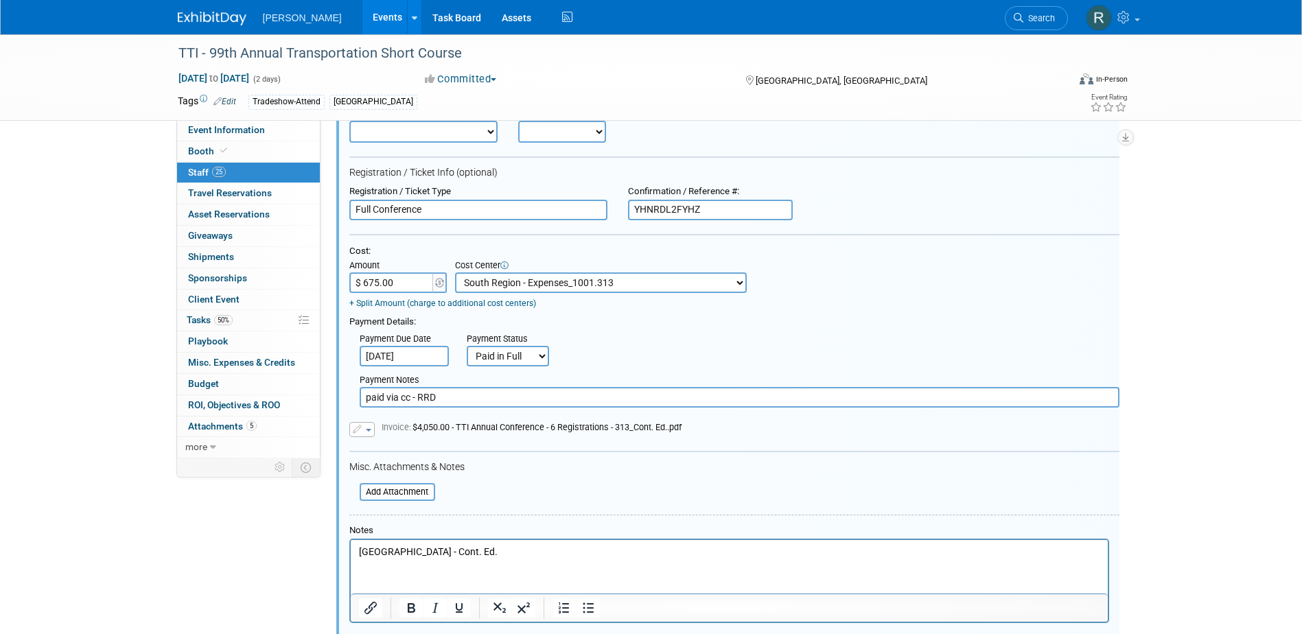
scroll to position [2014, 0]
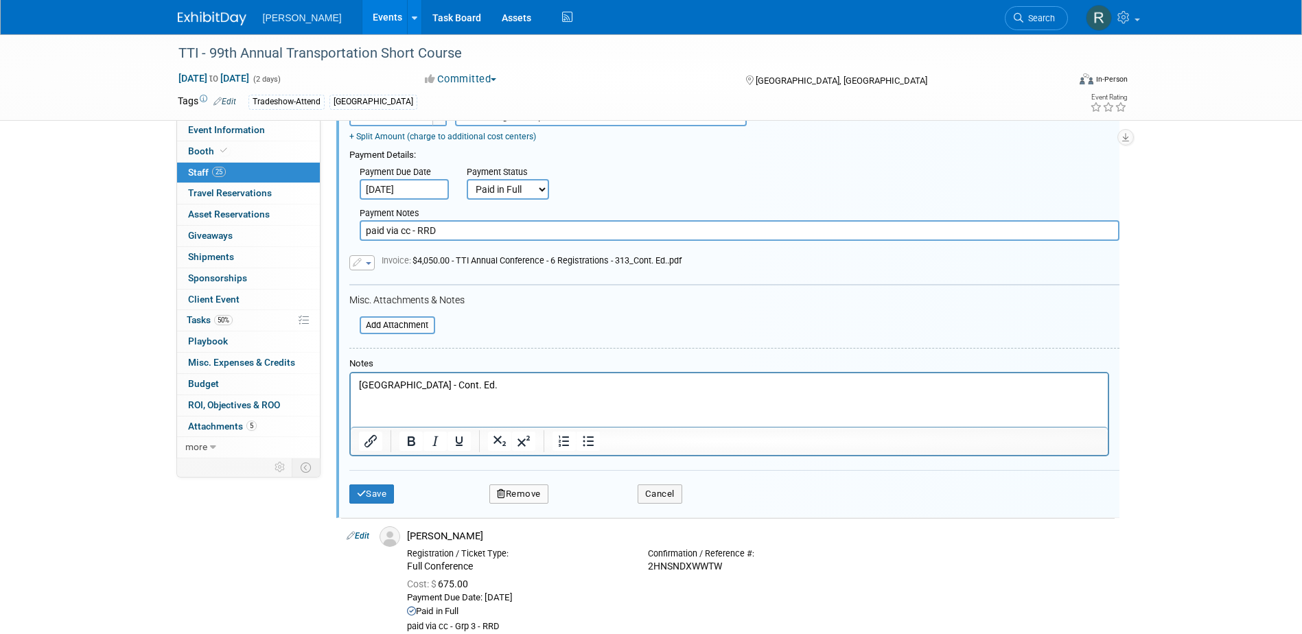
click at [469, 383] on p "South Region - Cont. Ed." at bounding box center [728, 386] width 741 height 14
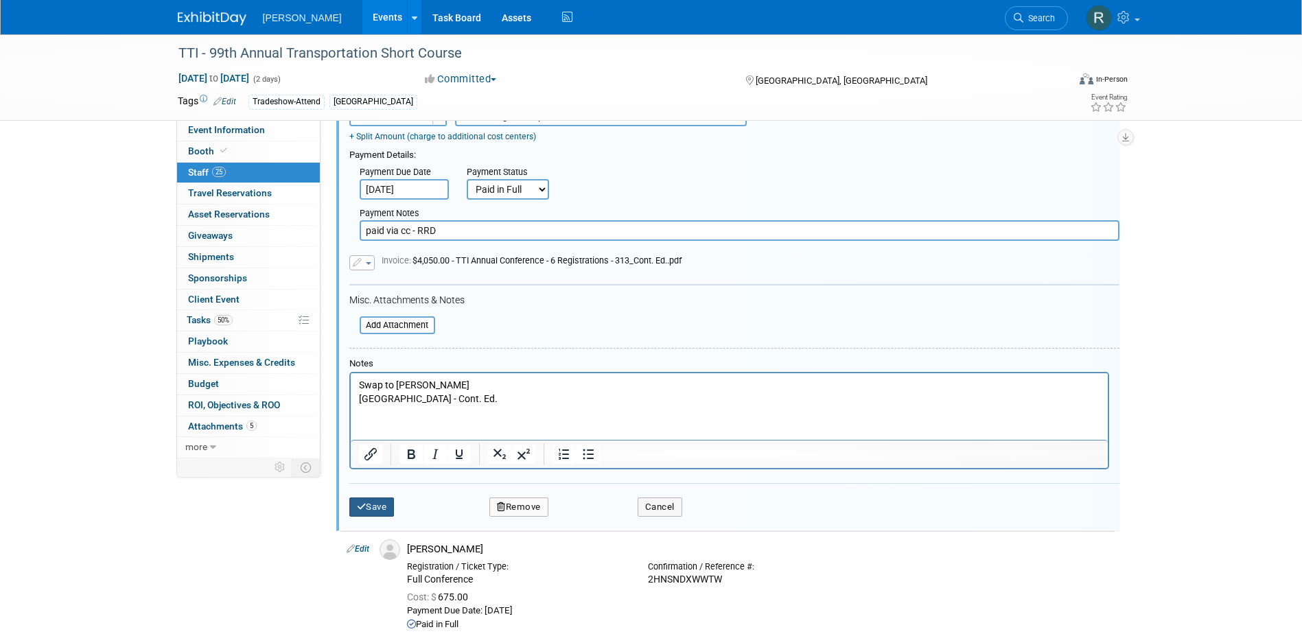
click at [378, 513] on button "Save" at bounding box center [371, 507] width 45 height 19
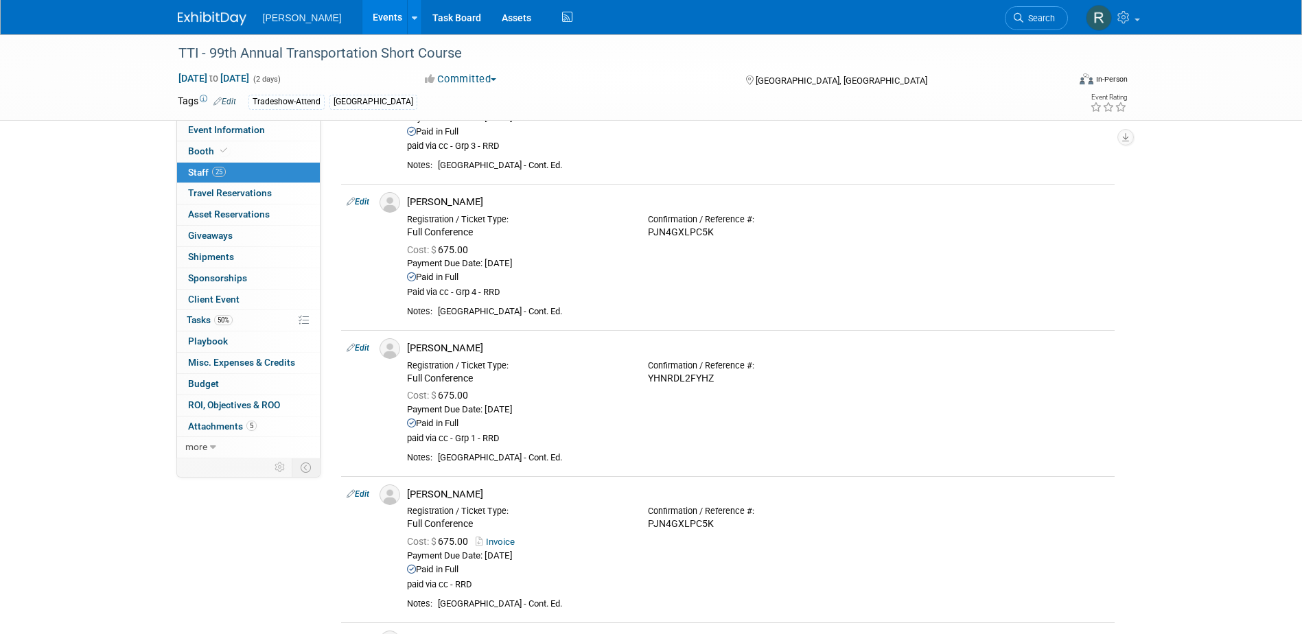
click at [1029, 9] on link "Search" at bounding box center [1036, 18] width 63 height 24
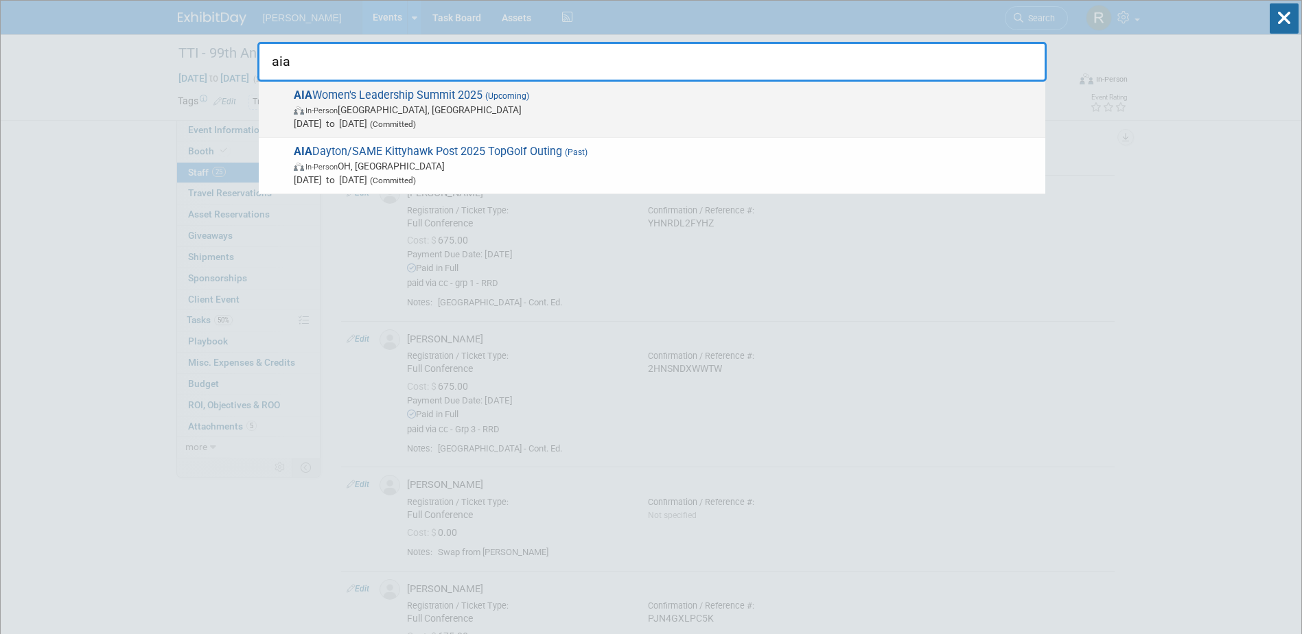
type input "aia"
click at [337, 103] on span "In-Person Atlanta, GA" at bounding box center [666, 110] width 745 height 14
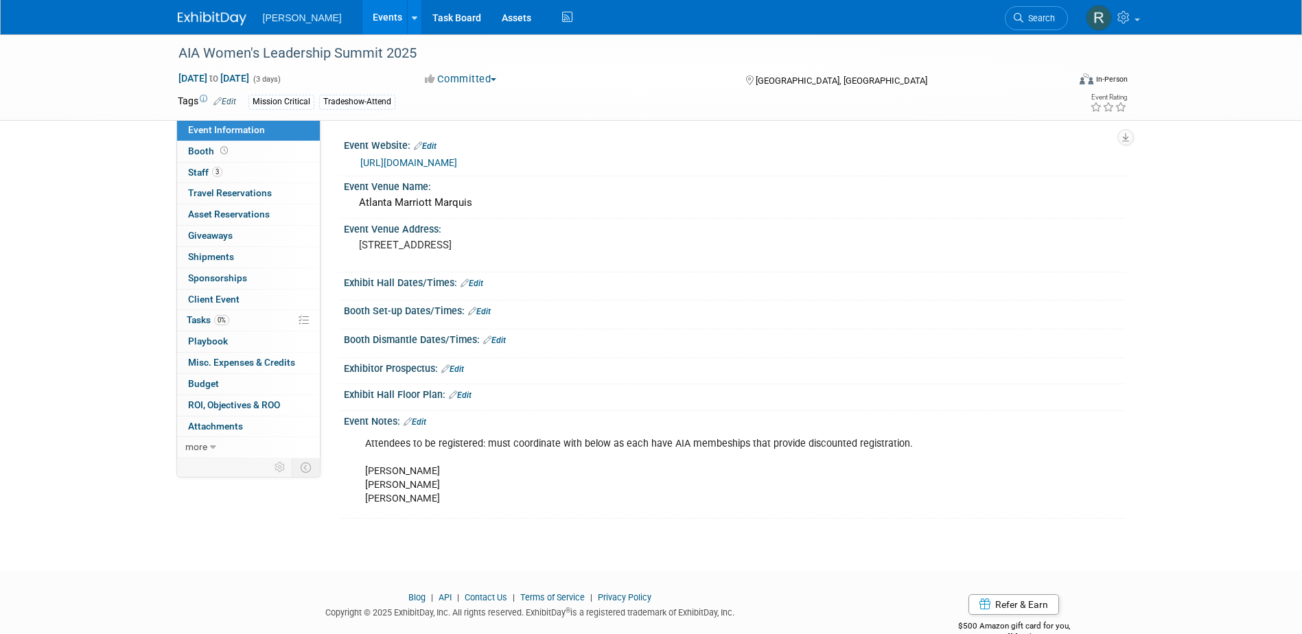
click at [431, 161] on link "[URL][DOMAIN_NAME]" at bounding box center [408, 162] width 97 height 11
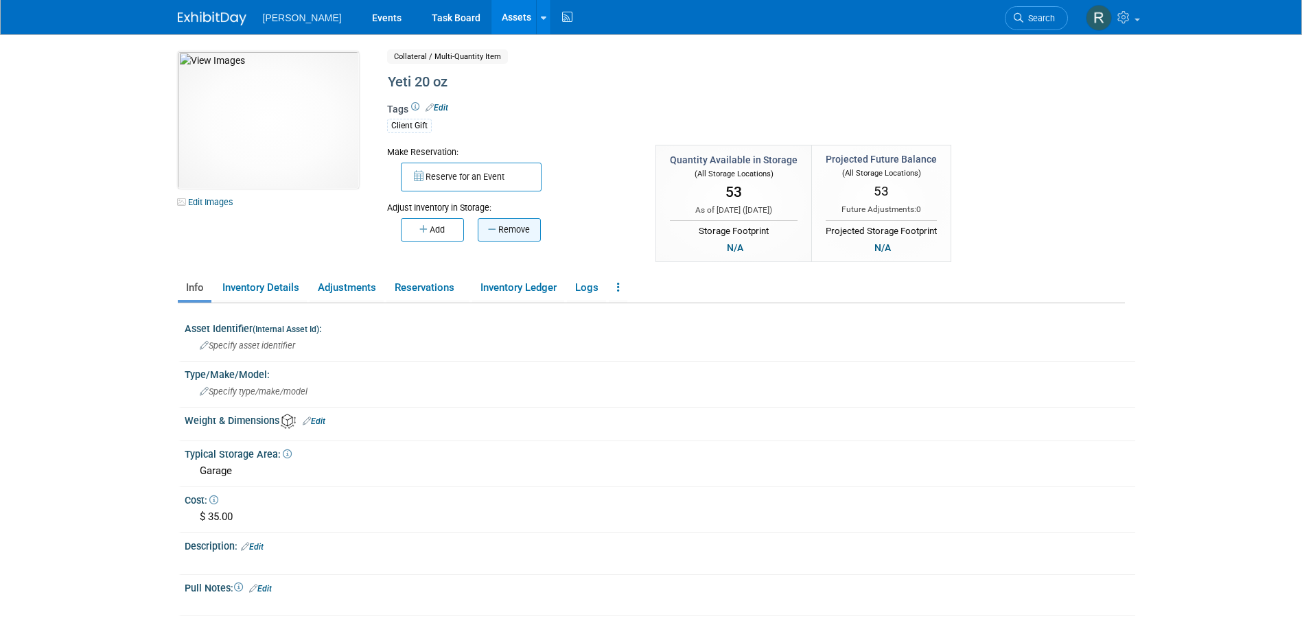
click at [504, 227] on button "Remove" at bounding box center [509, 229] width 63 height 23
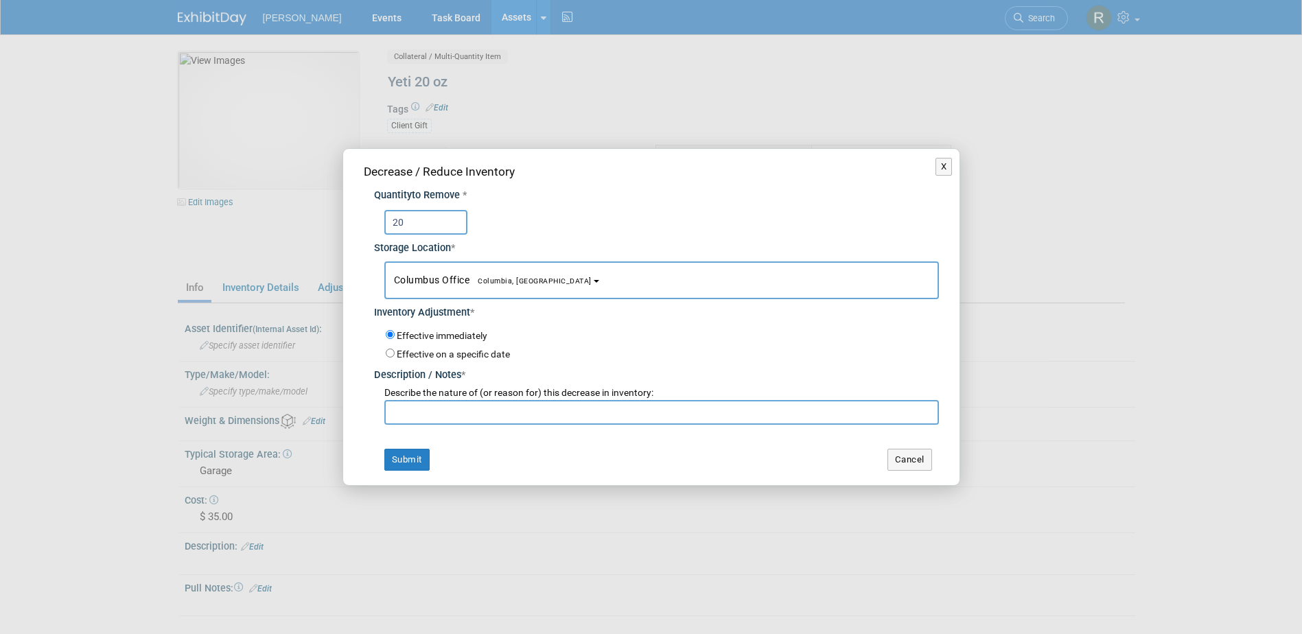
type input "20"
click at [404, 275] on span "Columbus Office [GEOGRAPHIC_DATA], [GEOGRAPHIC_DATA]" at bounding box center [493, 280] width 198 height 11
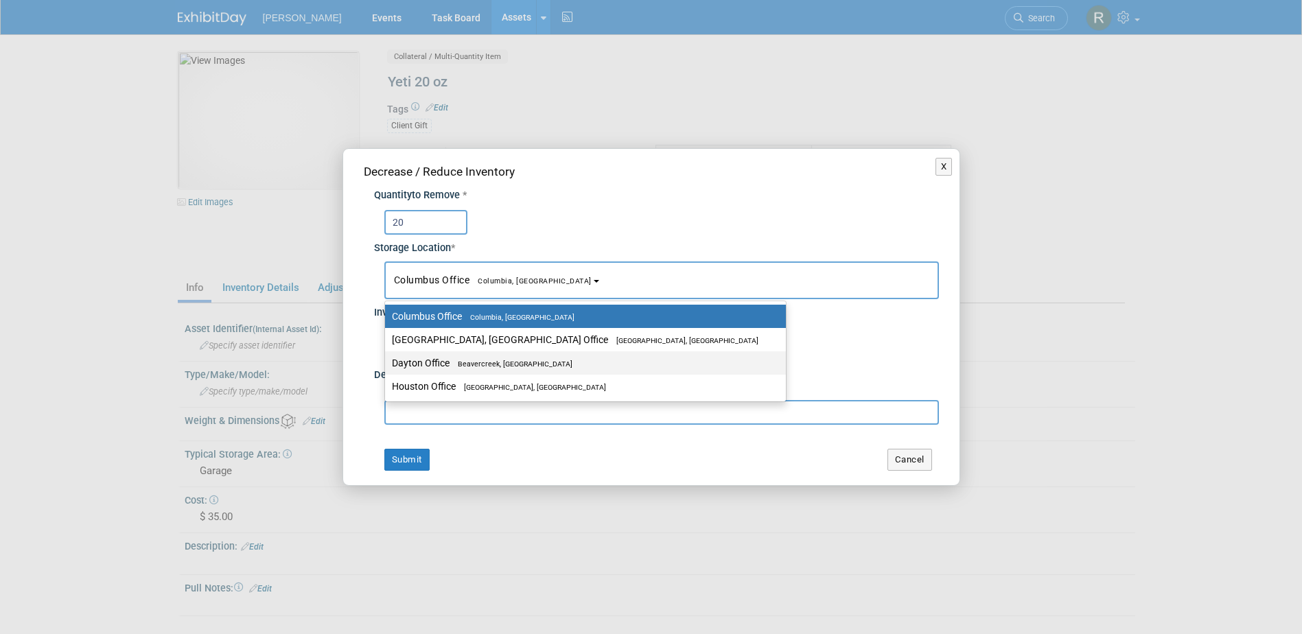
click at [402, 358] on label "Dayton Office [GEOGRAPHIC_DATA], [GEOGRAPHIC_DATA]" at bounding box center [582, 363] width 380 height 18
click at [387, 359] on input "Dayton Office [GEOGRAPHIC_DATA], [GEOGRAPHIC_DATA]" at bounding box center [382, 363] width 9 height 9
select select "11223930"
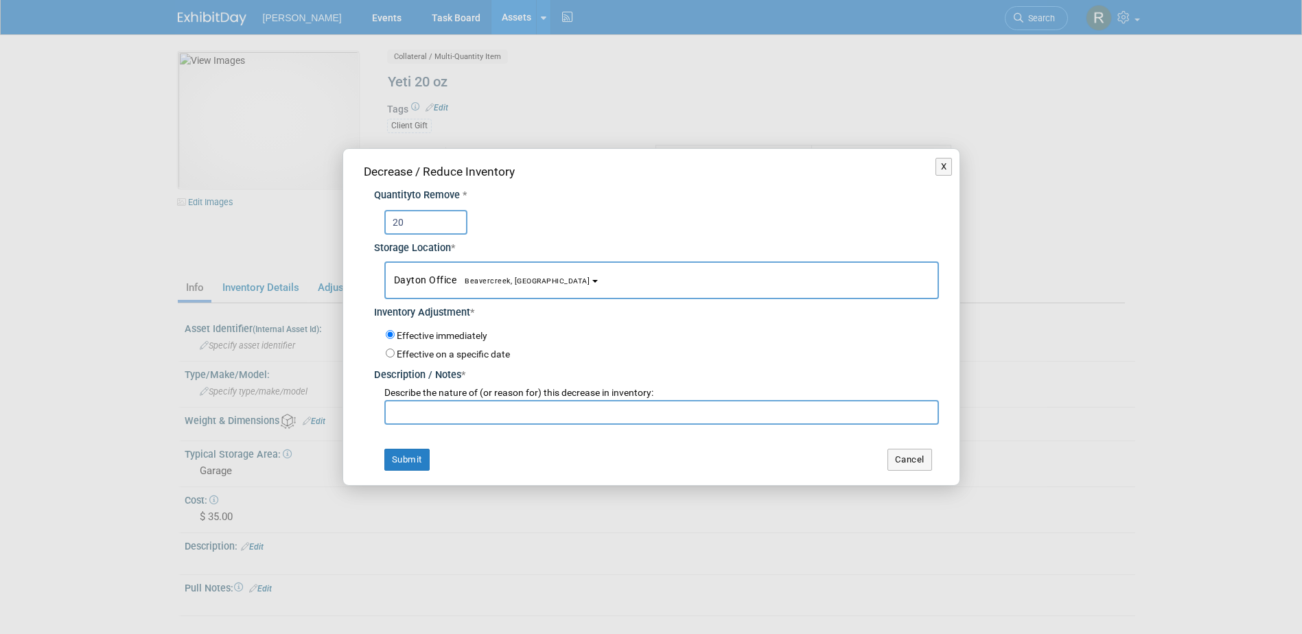
click at [417, 414] on input "text" at bounding box center [661, 412] width 555 height 25
type input "Surface Transportation Advisory Board Meeting for [GEOGRAPHIC_DATA]"
click at [402, 464] on button "Submit" at bounding box center [406, 460] width 45 height 22
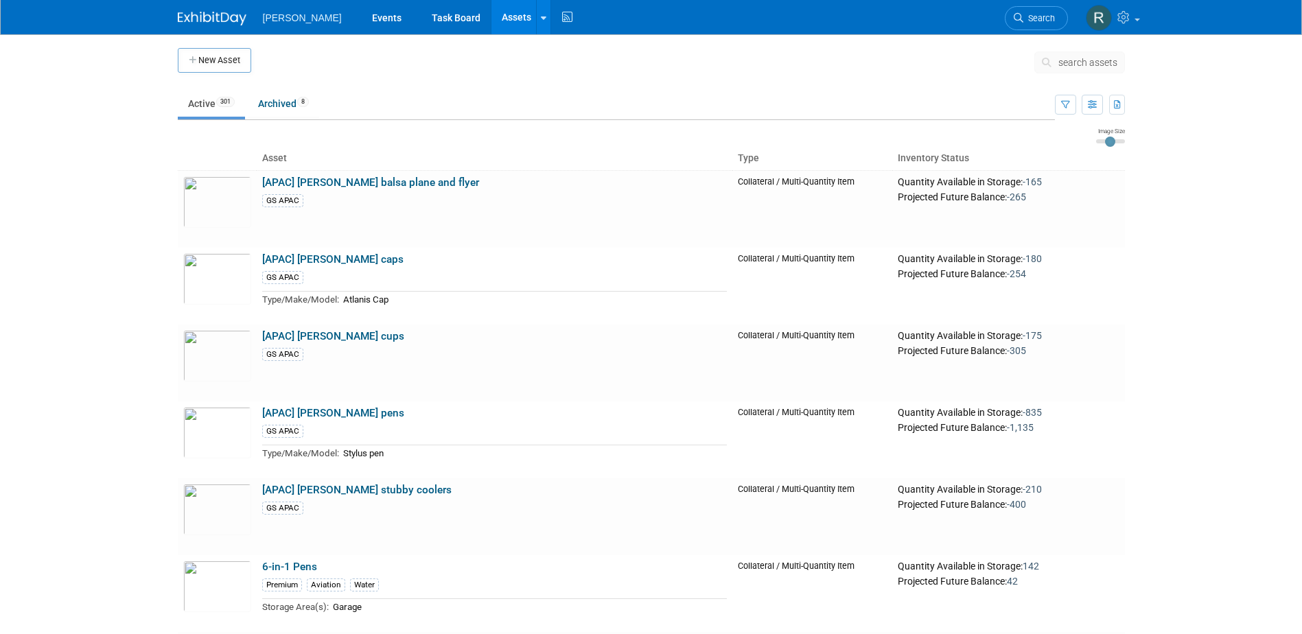
click at [1092, 65] on span "search assets" at bounding box center [1088, 62] width 59 height 11
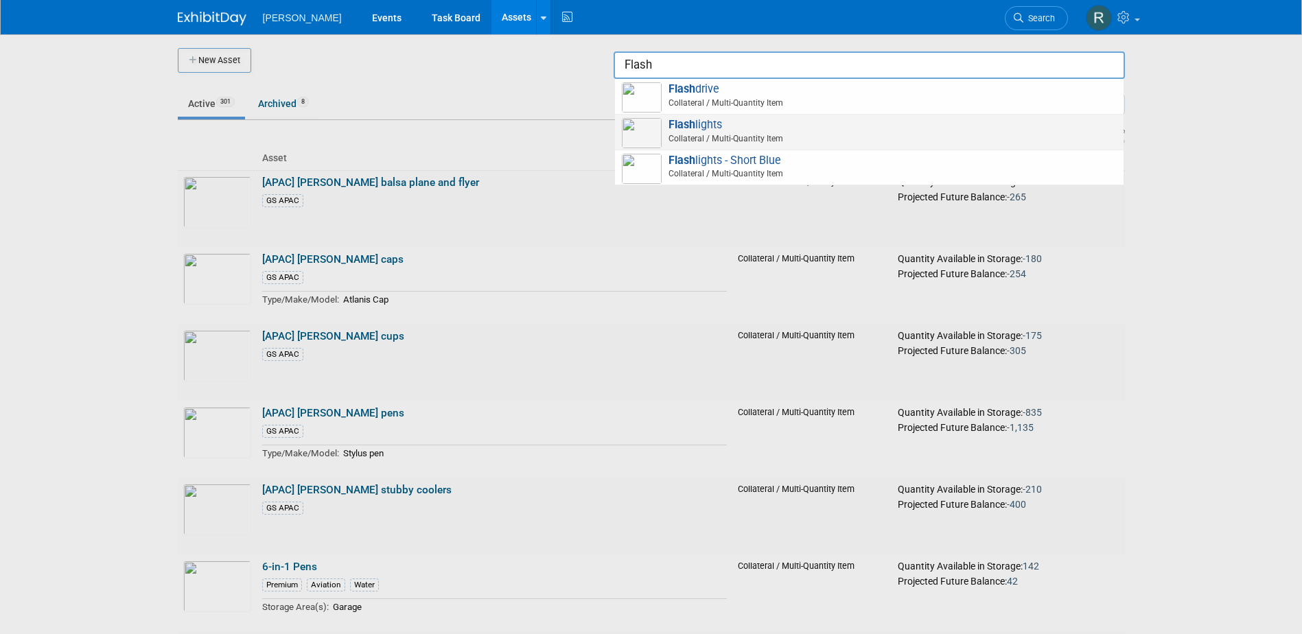
click at [687, 128] on strong "Flash" at bounding box center [682, 124] width 27 height 13
type input "Flashlights"
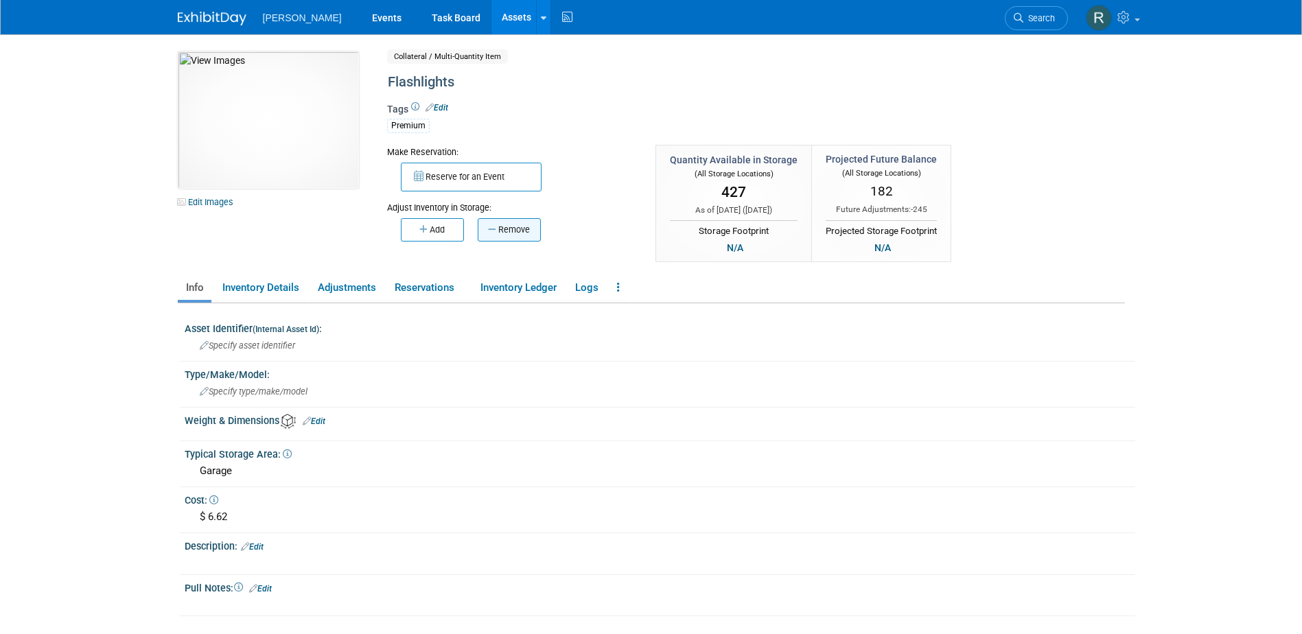
click at [520, 231] on button "Remove" at bounding box center [509, 229] width 63 height 23
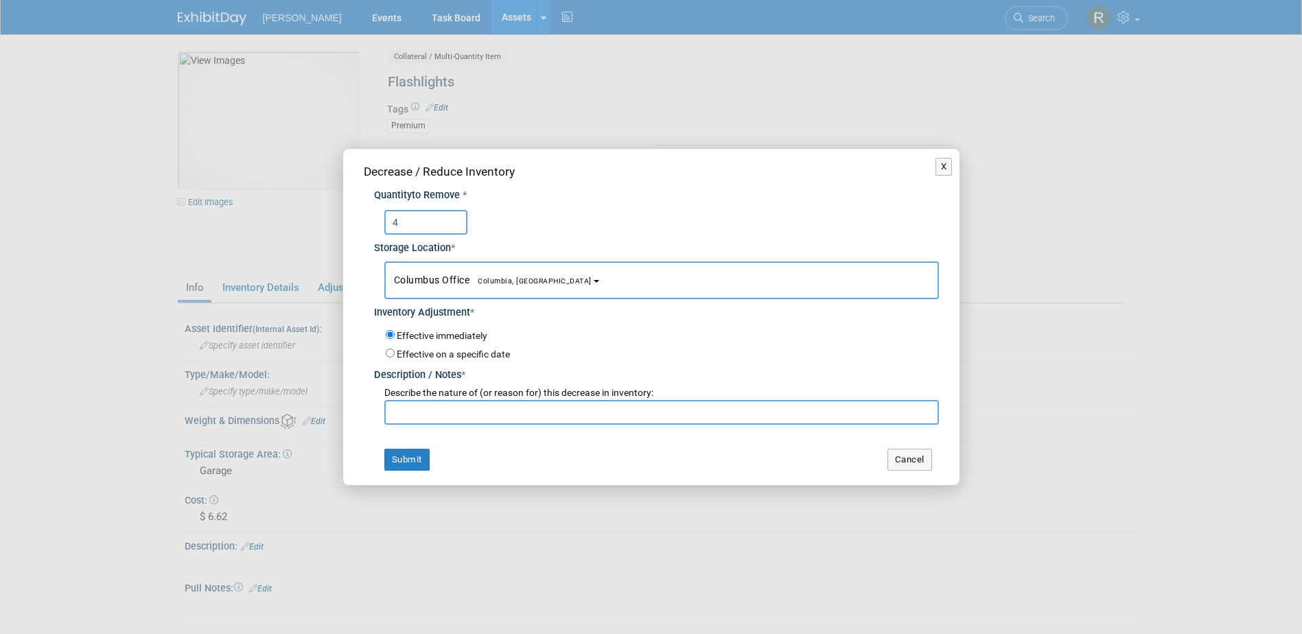
type input "4"
click at [532, 284] on button "Columbus Office [GEOGRAPHIC_DATA], [GEOGRAPHIC_DATA]" at bounding box center [661, 281] width 555 height 38
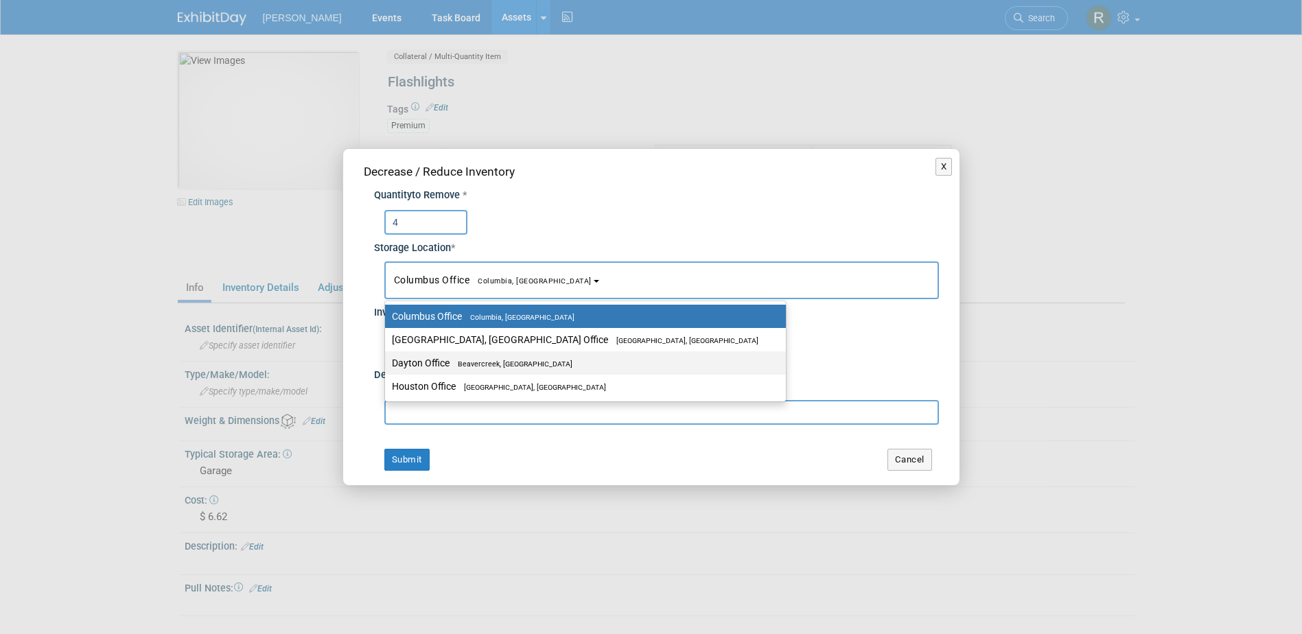
click at [476, 361] on span "Beavercreek, [GEOGRAPHIC_DATA]" at bounding box center [511, 364] width 123 height 9
click at [387, 361] on input "Dayton Office [GEOGRAPHIC_DATA], [GEOGRAPHIC_DATA]" at bounding box center [382, 363] width 9 height 9
select select "11223930"
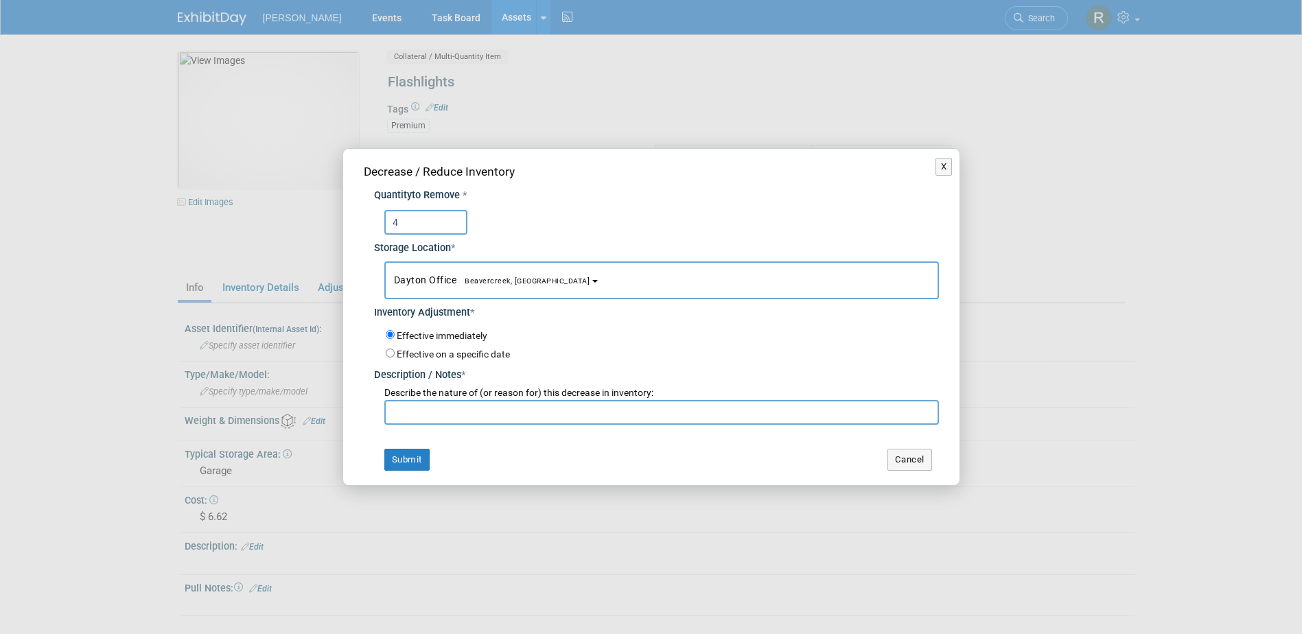
drag, startPoint x: 474, startPoint y: 423, endPoint x: 479, endPoint y: 412, distance: 11.7
click at [474, 422] on input "text" at bounding box center [661, 412] width 555 height 25
type input "Dawood"
click at [420, 454] on button "Submit" at bounding box center [406, 460] width 45 height 22
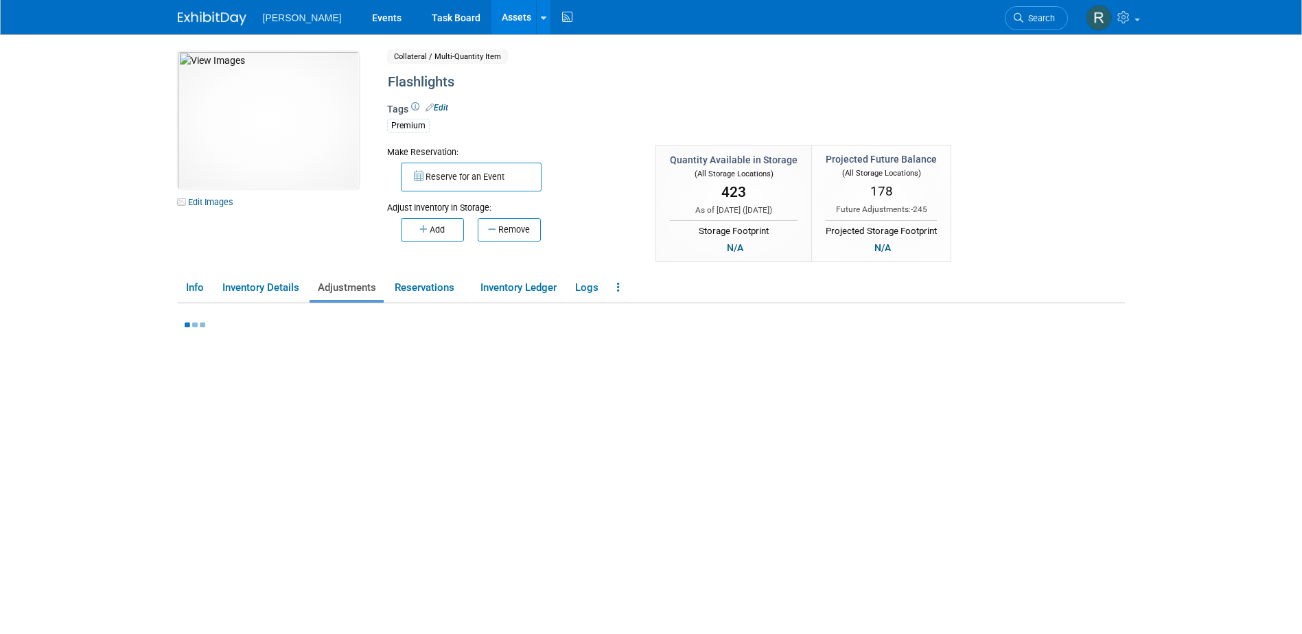
click at [492, 21] on link "Assets" at bounding box center [517, 17] width 50 height 34
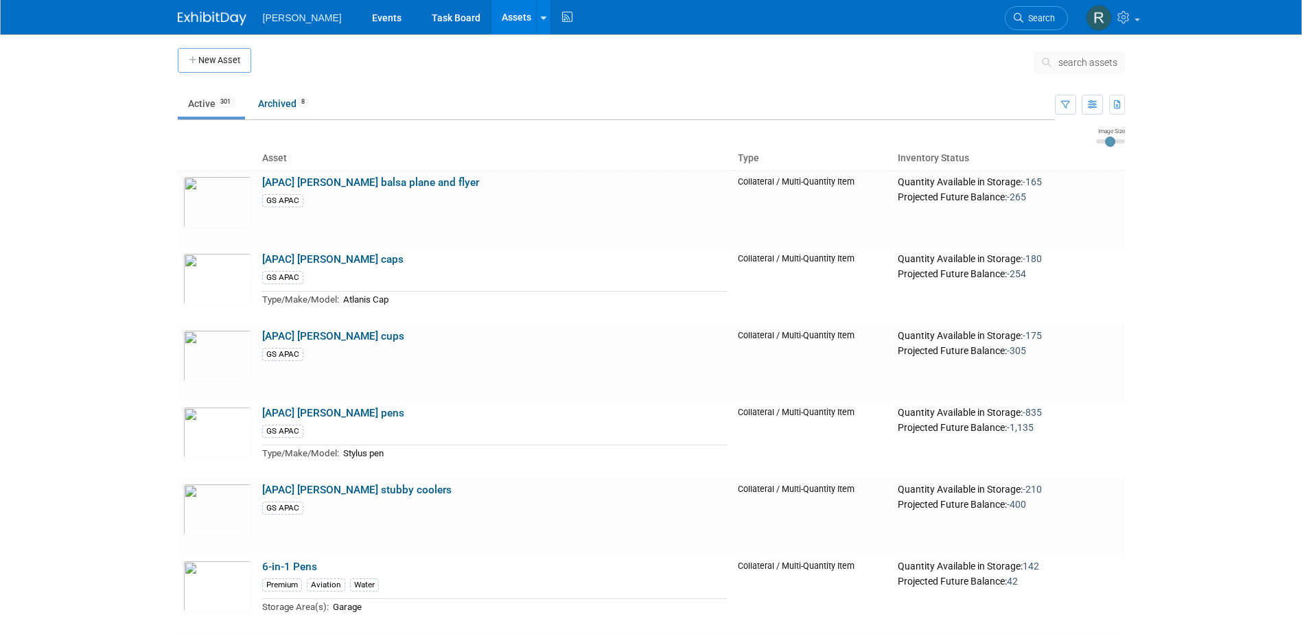
click at [1072, 60] on span "search assets" at bounding box center [1088, 62] width 59 height 11
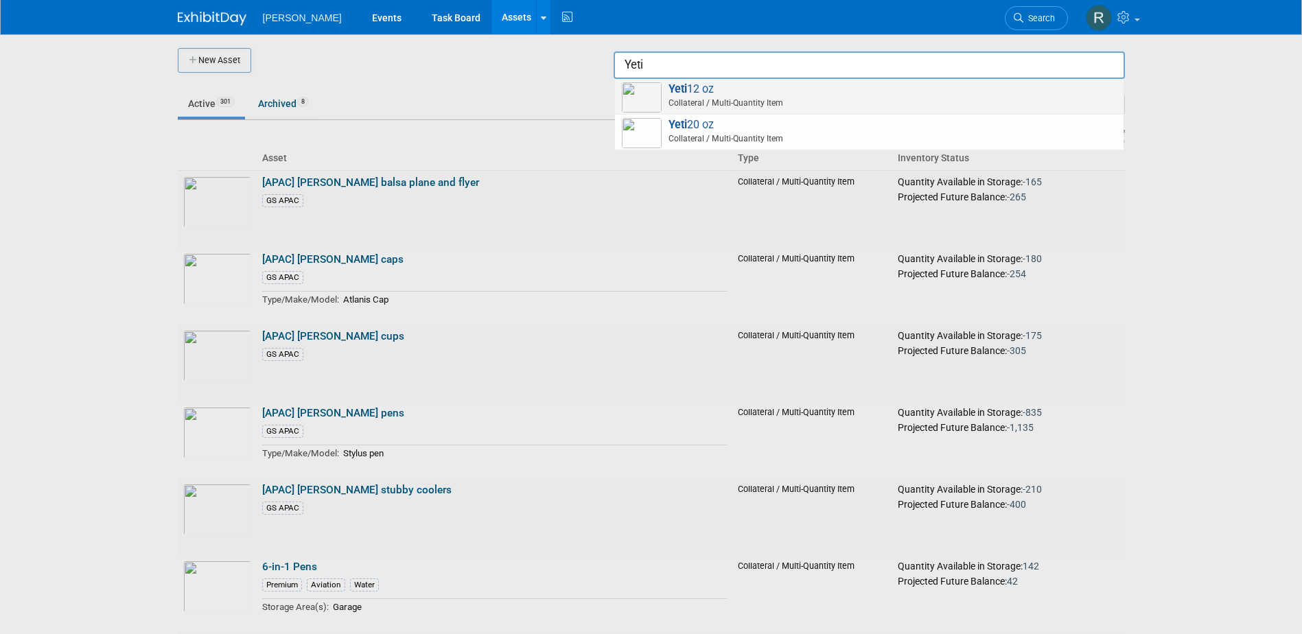
click at [752, 89] on span "Yeti 12 oz Collateral / Multi-Quantity Item" at bounding box center [869, 96] width 495 height 28
type input "Yeti 12 oz"
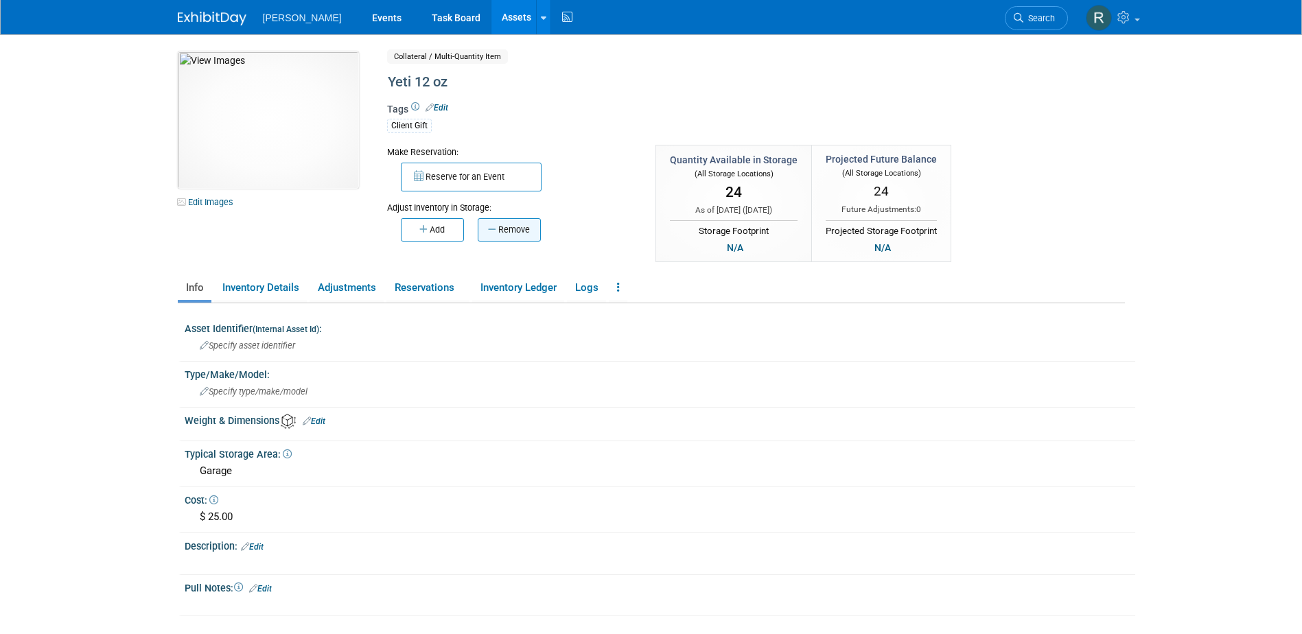
click at [525, 233] on button "Remove" at bounding box center [509, 229] width 63 height 23
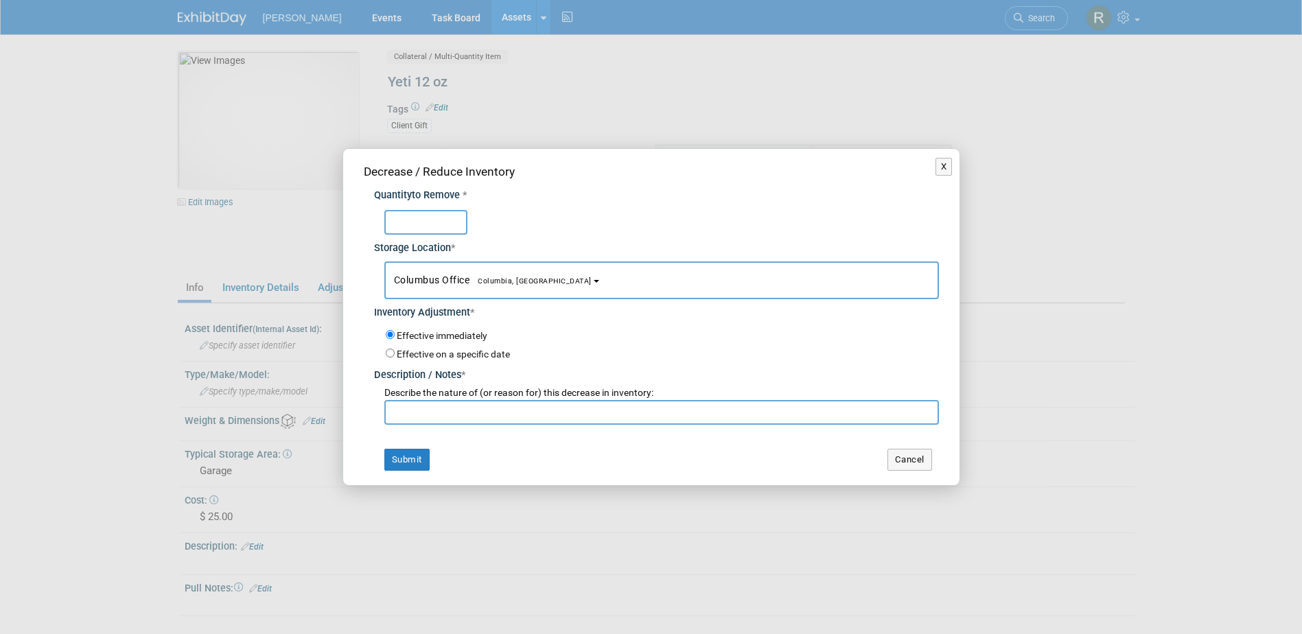
type input "2"
type input "4"
click at [478, 277] on span "Columbia, [GEOGRAPHIC_DATA]" at bounding box center [531, 281] width 122 height 9
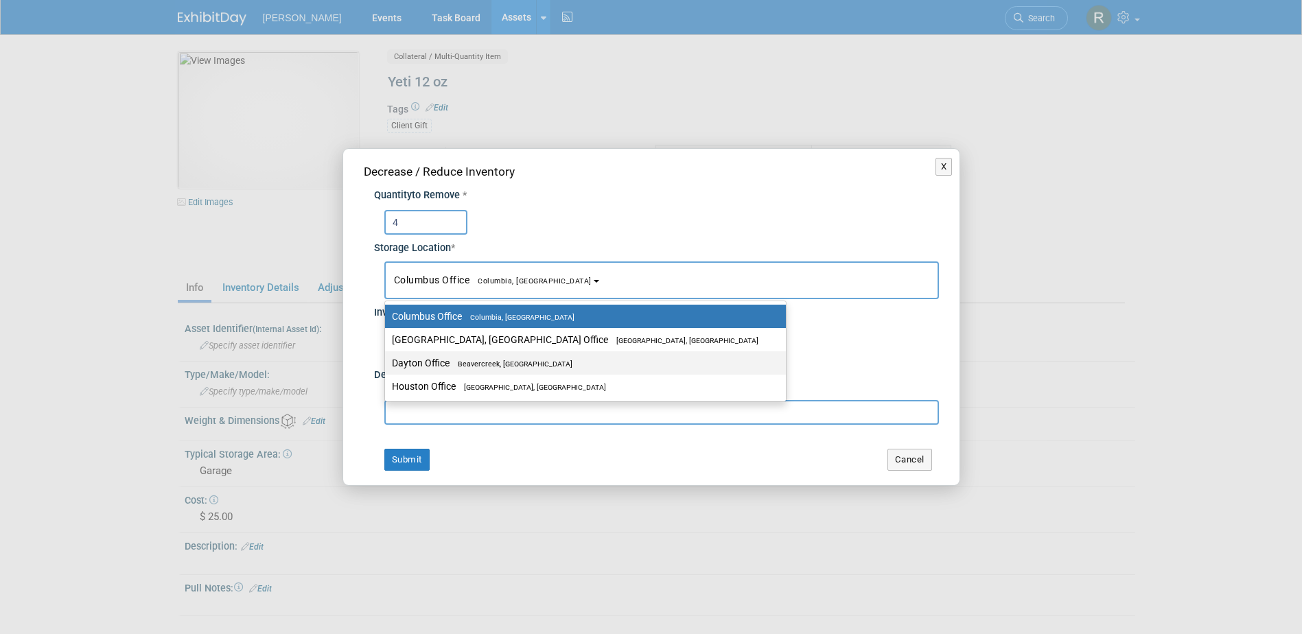
click at [470, 358] on label "Dayton Office [GEOGRAPHIC_DATA], [GEOGRAPHIC_DATA]" at bounding box center [582, 363] width 380 height 18
click at [387, 359] on input "Dayton Office [GEOGRAPHIC_DATA], [GEOGRAPHIC_DATA]" at bounding box center [382, 363] width 9 height 9
select select "11223930"
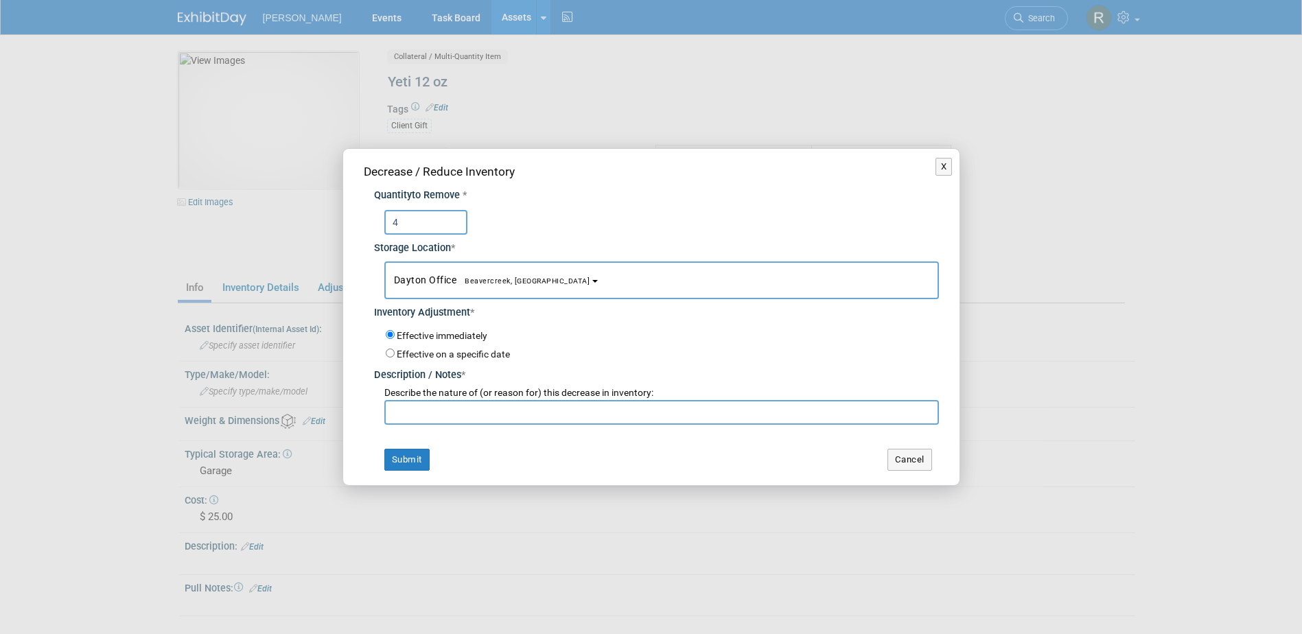
click at [469, 415] on input "text" at bounding box center [661, 412] width 555 height 25
type input "Dawood"
click at [418, 454] on button "Submit" at bounding box center [406, 460] width 45 height 22
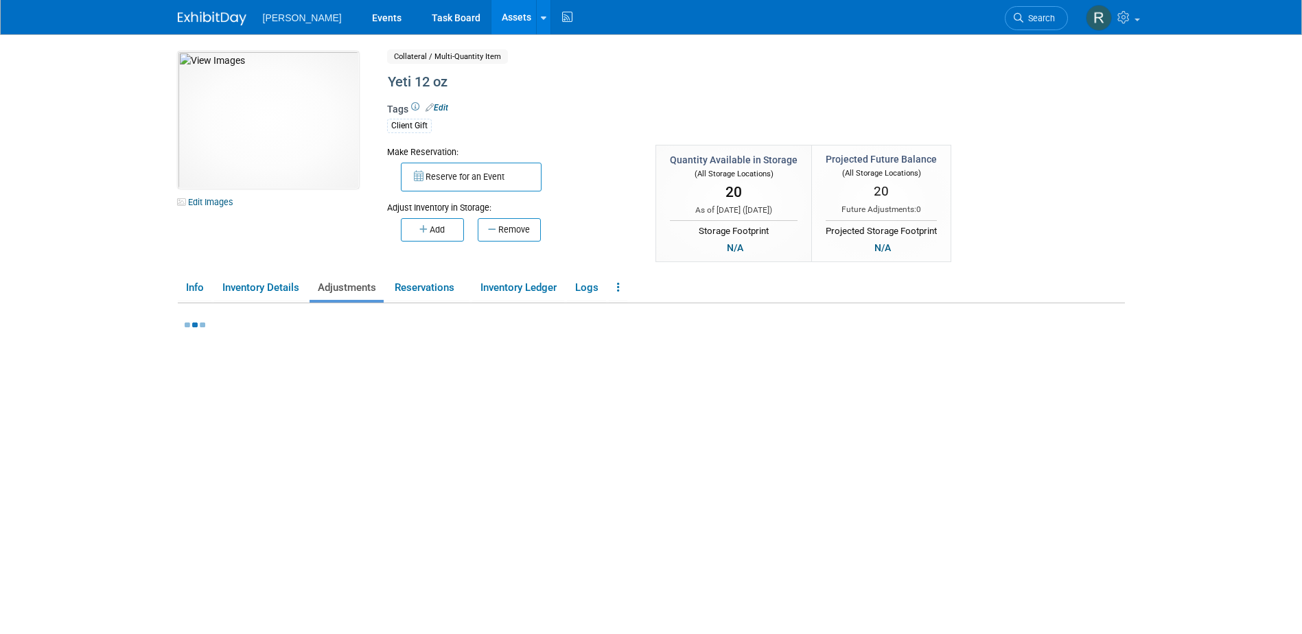
click at [492, 18] on link "Assets" at bounding box center [517, 17] width 50 height 34
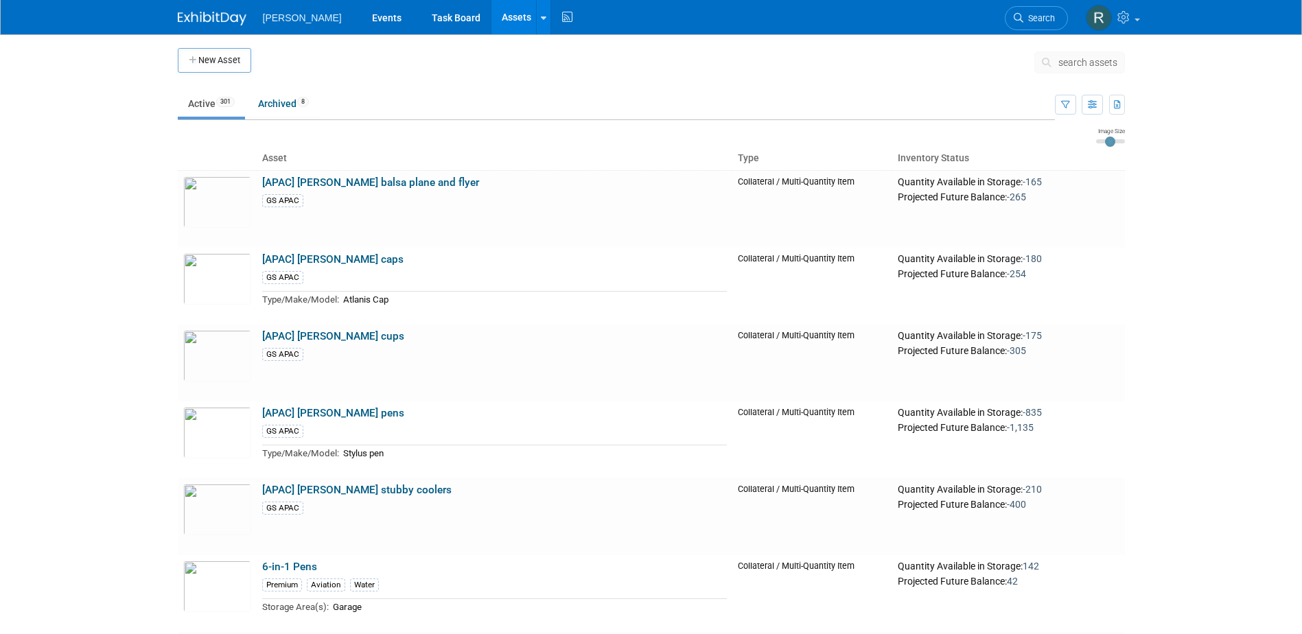
click at [1071, 61] on span "search assets" at bounding box center [1088, 62] width 59 height 11
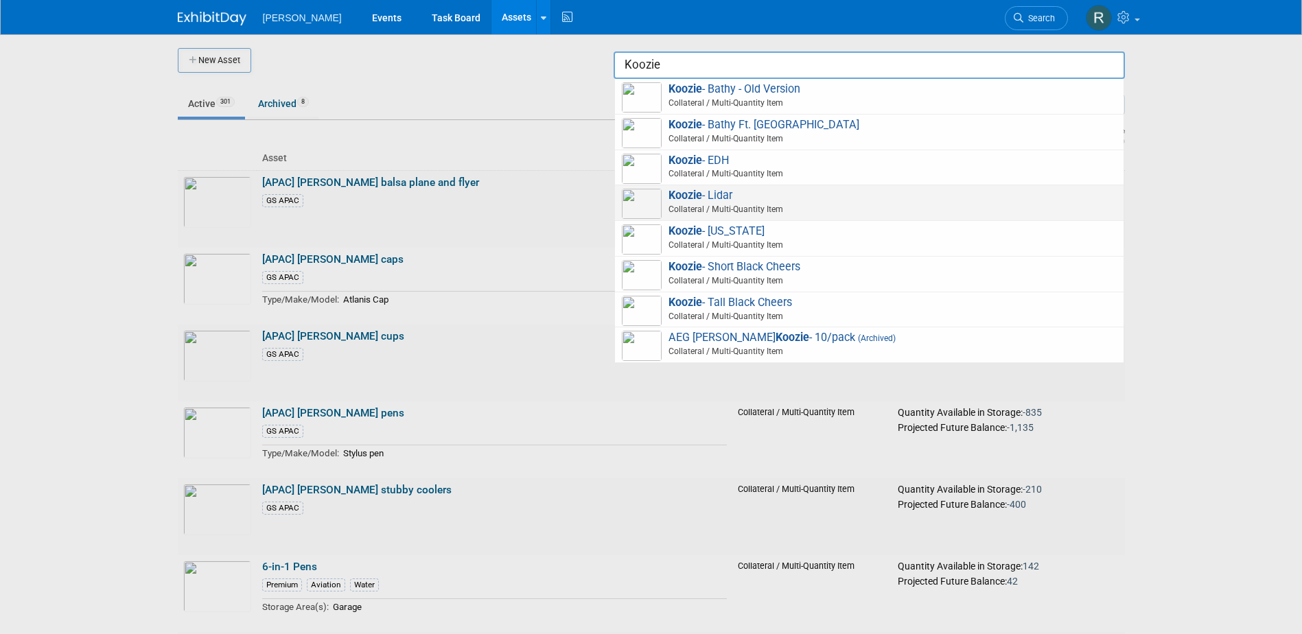
click at [710, 195] on span "Koozie - Lidar Collateral / Multi-Quantity Item" at bounding box center [869, 203] width 495 height 28
type input "Koozie - Lidar"
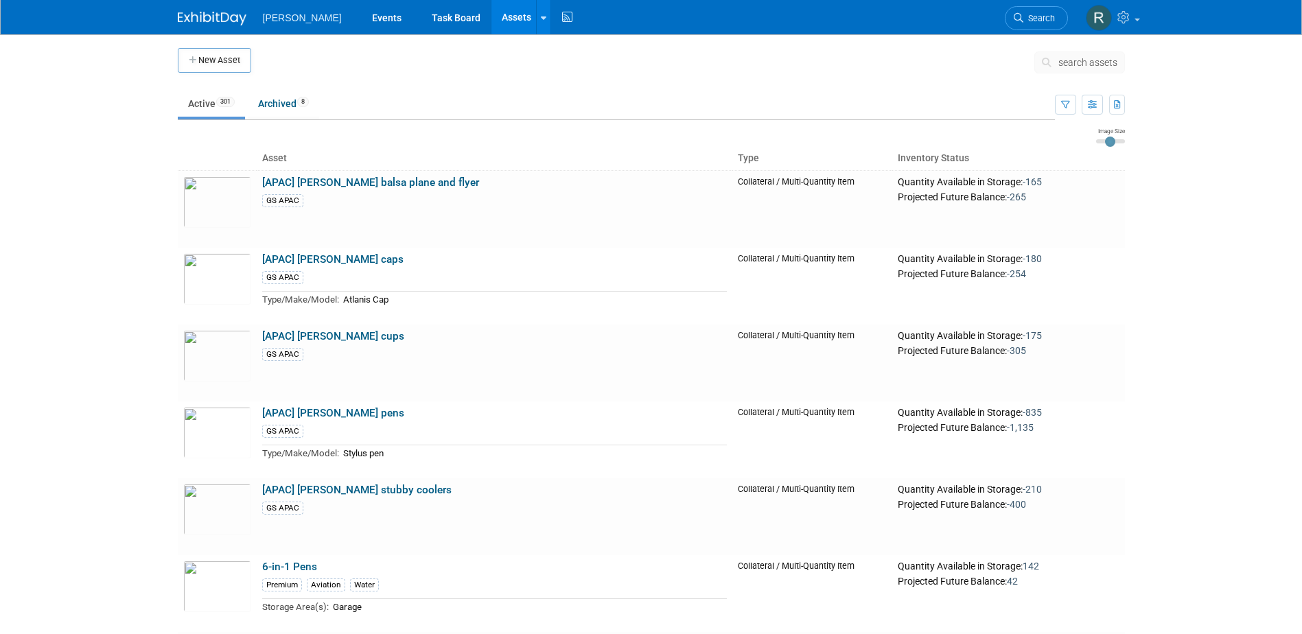
click at [1070, 65] on span "search assets" at bounding box center [1088, 62] width 59 height 11
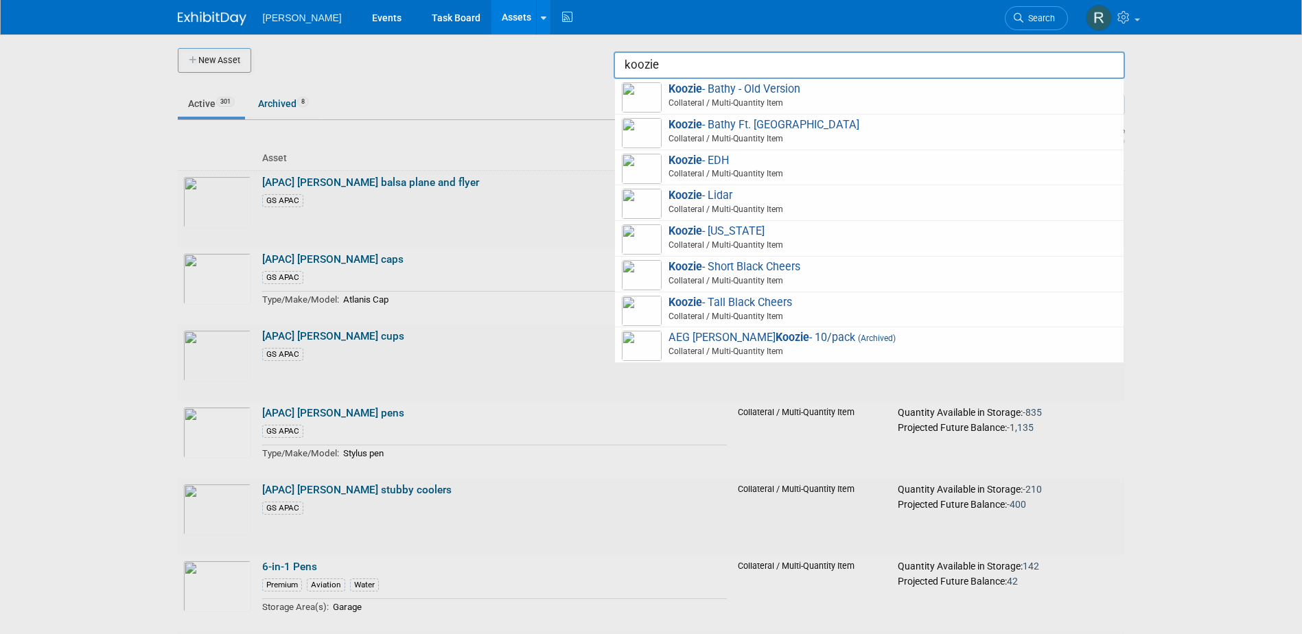
type input "koozie"
click at [652, 260] on div at bounding box center [652, 317] width 0 height 634
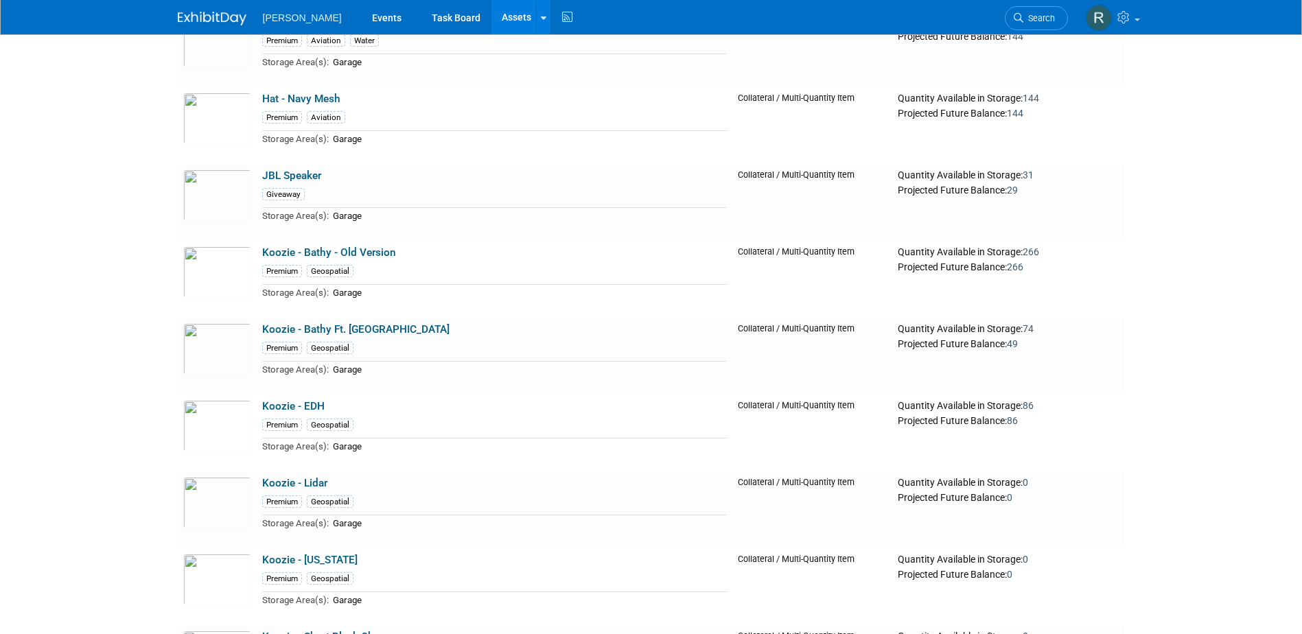
scroll to position [15791, 0]
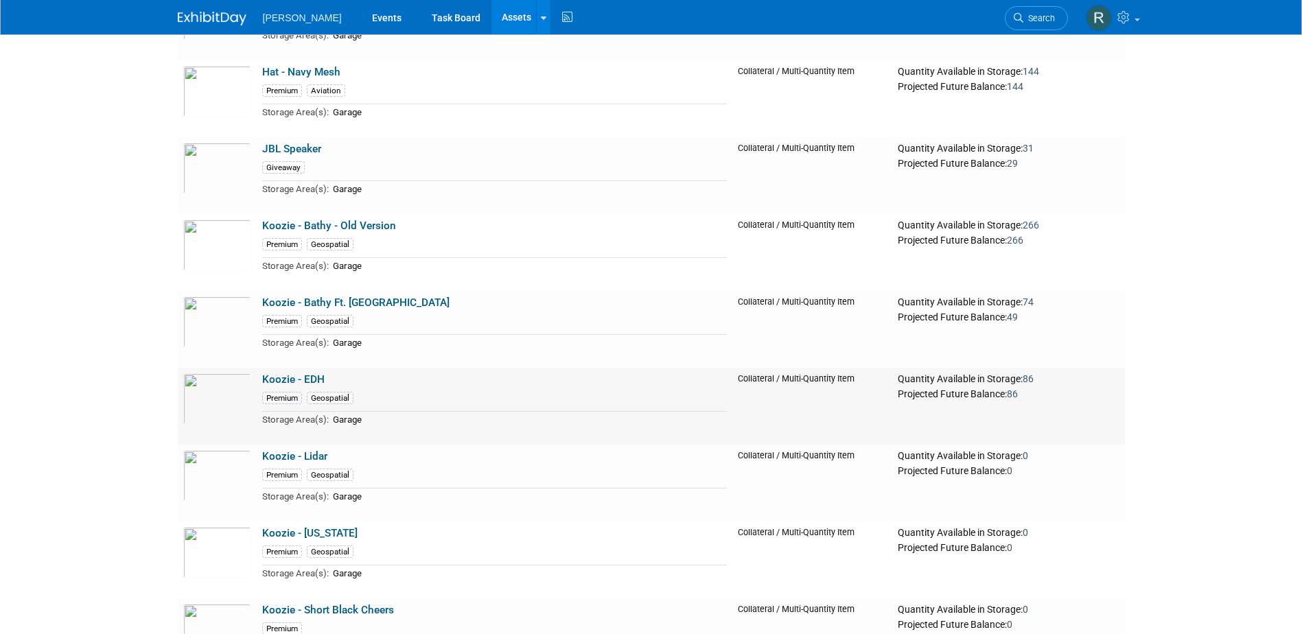
click at [273, 386] on link "Koozie - EDH" at bounding box center [293, 379] width 62 height 12
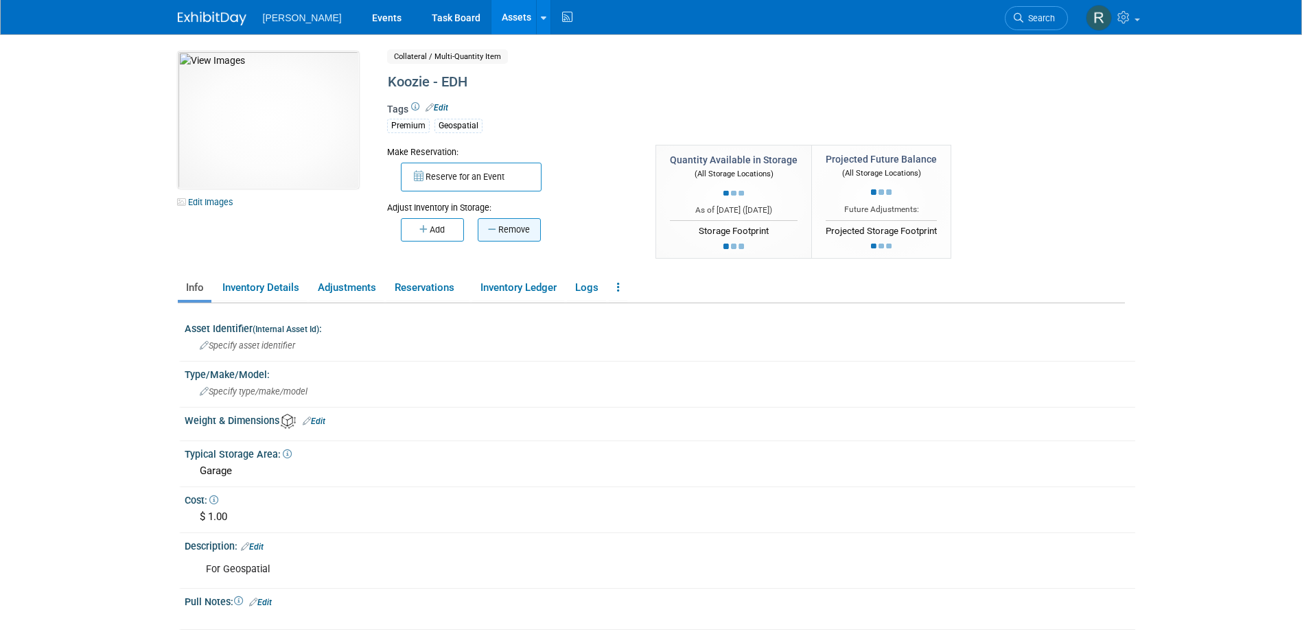
click at [489, 238] on button "Remove" at bounding box center [509, 229] width 63 height 23
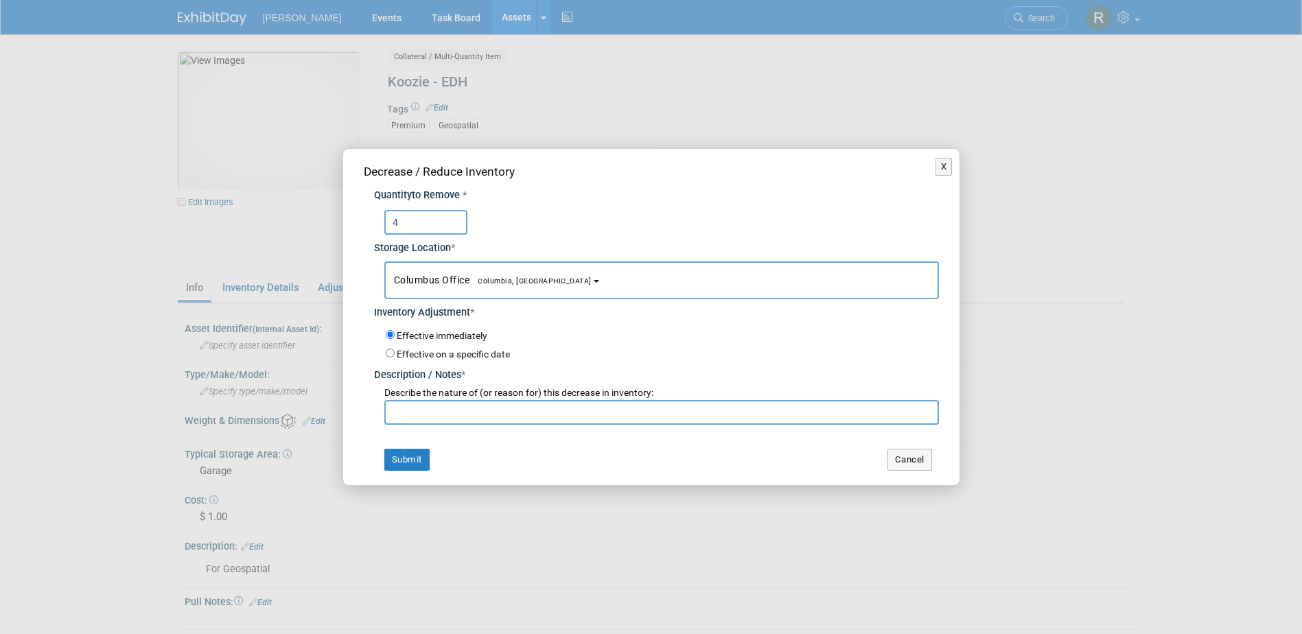
type input "4"
click at [470, 271] on button "Columbus Office [GEOGRAPHIC_DATA], [GEOGRAPHIC_DATA]" at bounding box center [661, 281] width 555 height 38
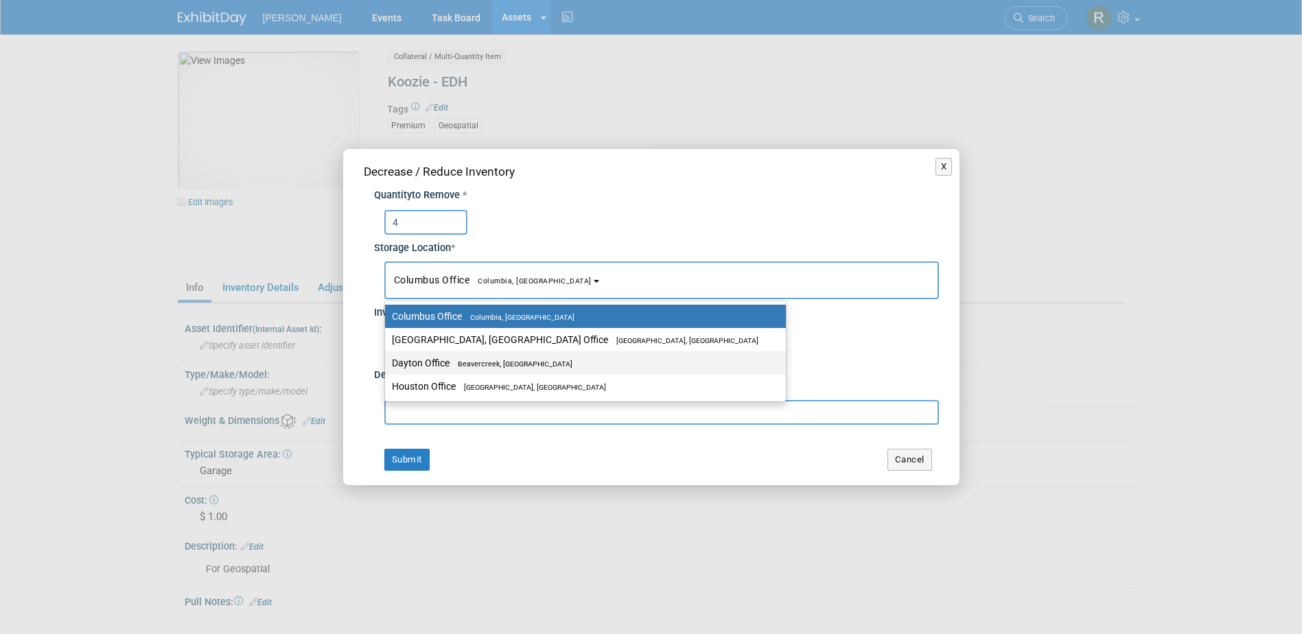
click at [445, 354] on label "Dayton Office [GEOGRAPHIC_DATA], [GEOGRAPHIC_DATA]" at bounding box center [582, 363] width 380 height 18
click at [387, 359] on input "Dayton Office [GEOGRAPHIC_DATA], [GEOGRAPHIC_DATA]" at bounding box center [382, 363] width 9 height 9
select select "11223930"
